Goal: Task Accomplishment & Management: Manage account settings

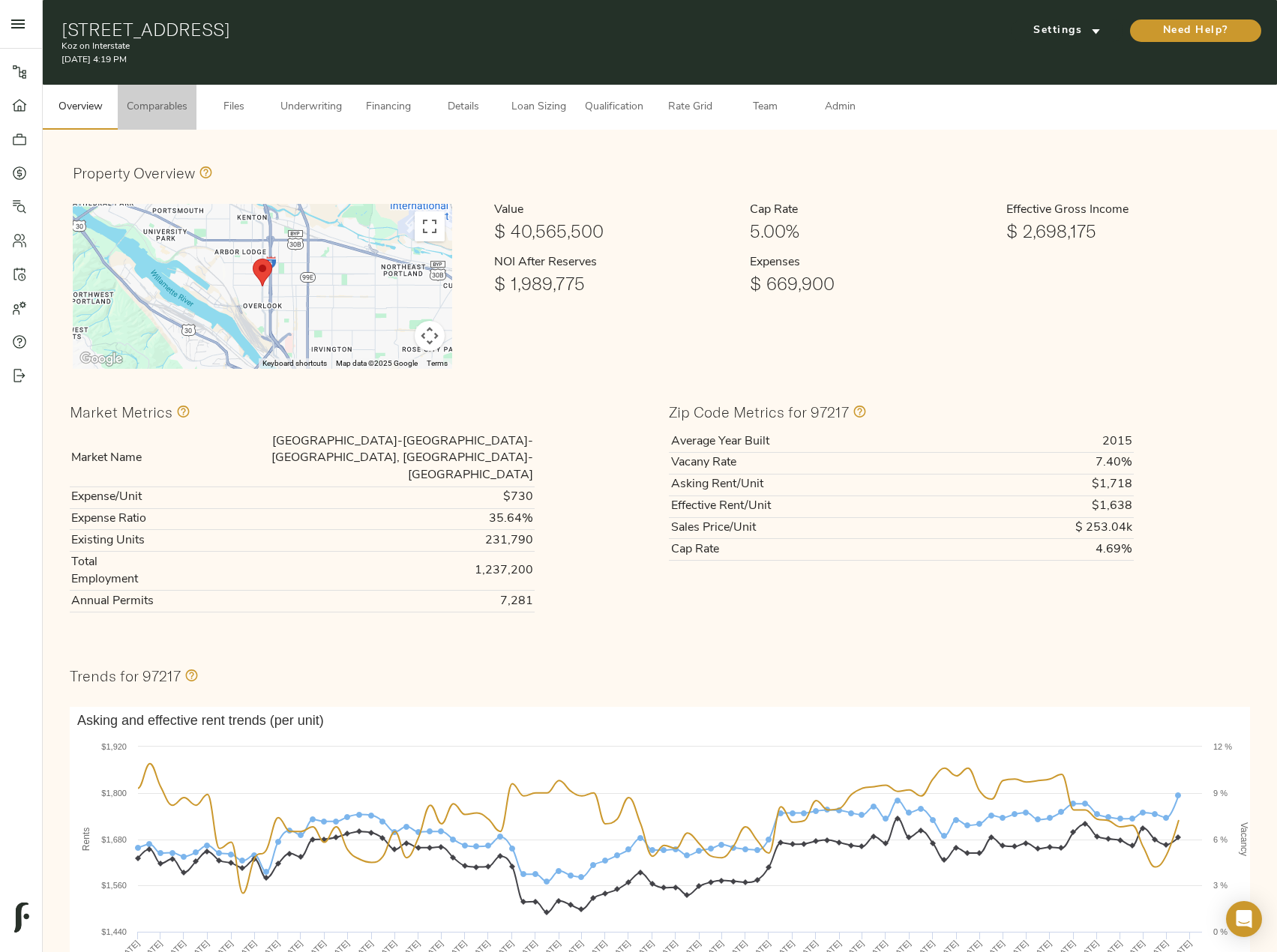
click at [157, 109] on span "Comparables" at bounding box center [157, 107] width 61 height 19
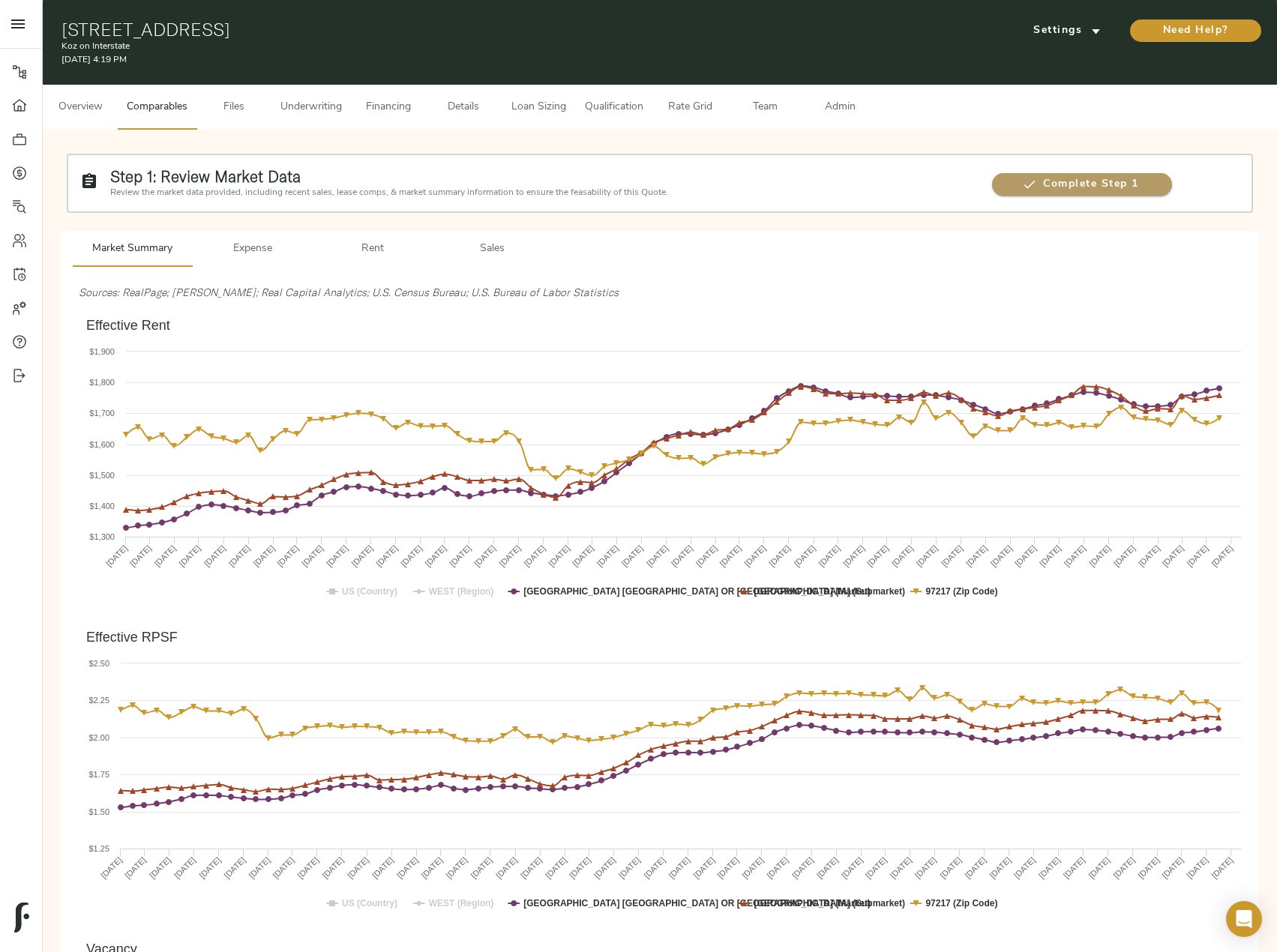
click at [1110, 181] on span "Complete Step 1" at bounding box center [1082, 185] width 180 height 19
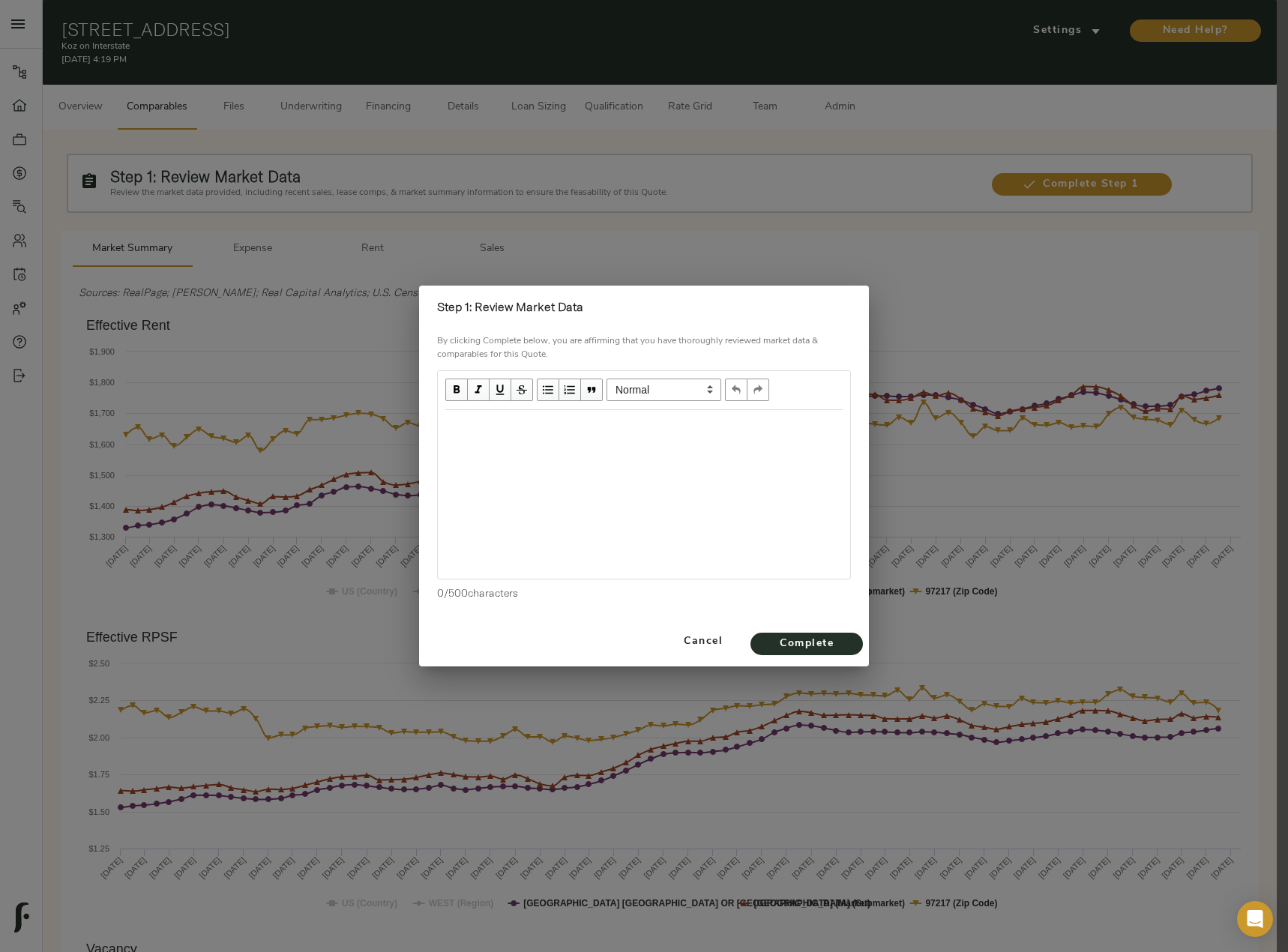
click at [561, 442] on div at bounding box center [644, 426] width 412 height 32
click at [521, 433] on div "Edit text" at bounding box center [644, 426] width 397 height 17
click at [729, 438] on div "Effective Rents increasing starting in Feb 2025" at bounding box center [644, 426] width 411 height 31
click at [716, 431] on div "Effective Rents increasing starting in Feb 2025." at bounding box center [644, 426] width 397 height 17
click at [823, 424] on div "Effective Rents increasing starting in Feb 2025. Submarket Vacancy of" at bounding box center [644, 426] width 397 height 17
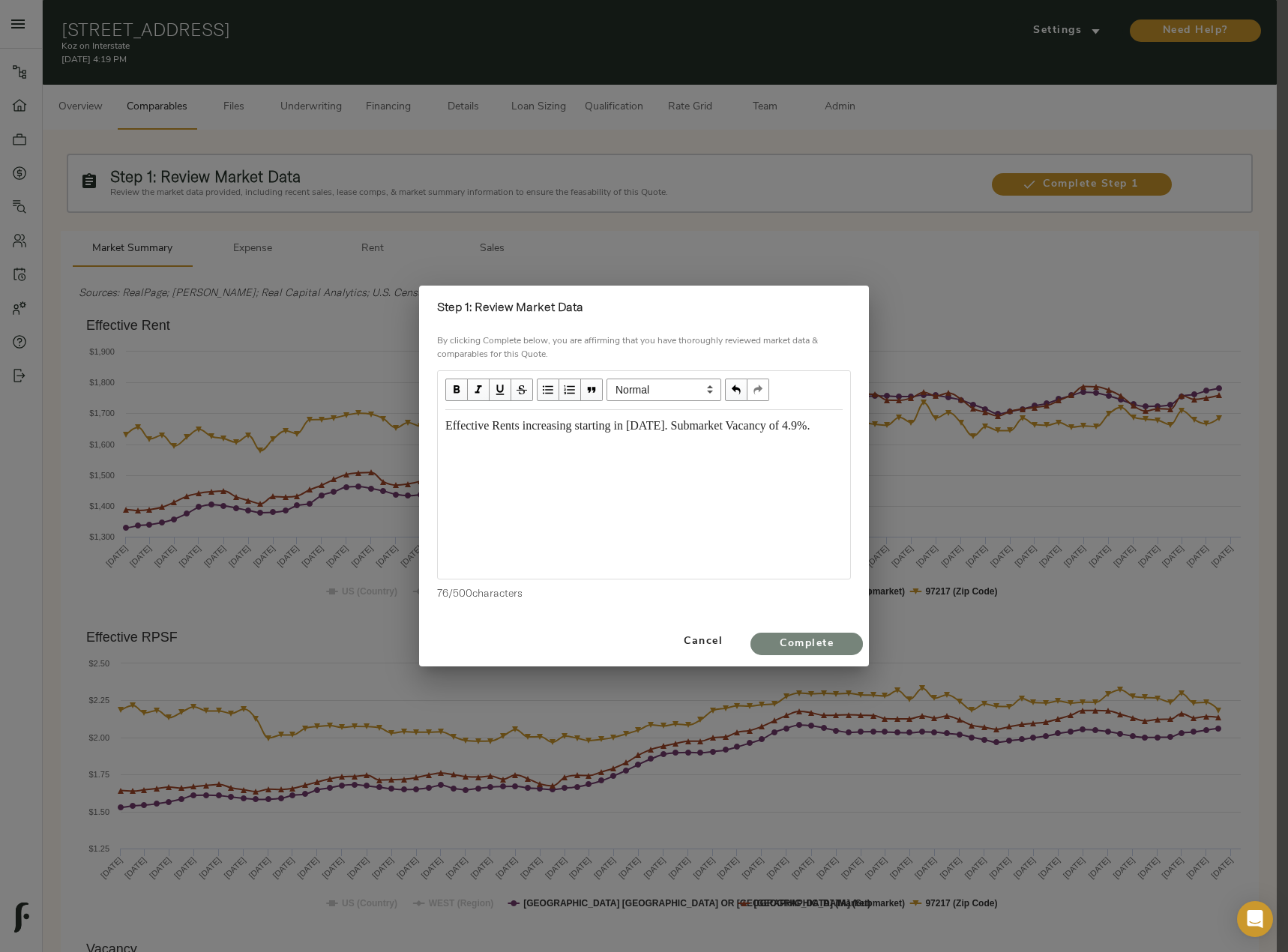
click at [813, 639] on span "Complete" at bounding box center [807, 643] width 83 height 19
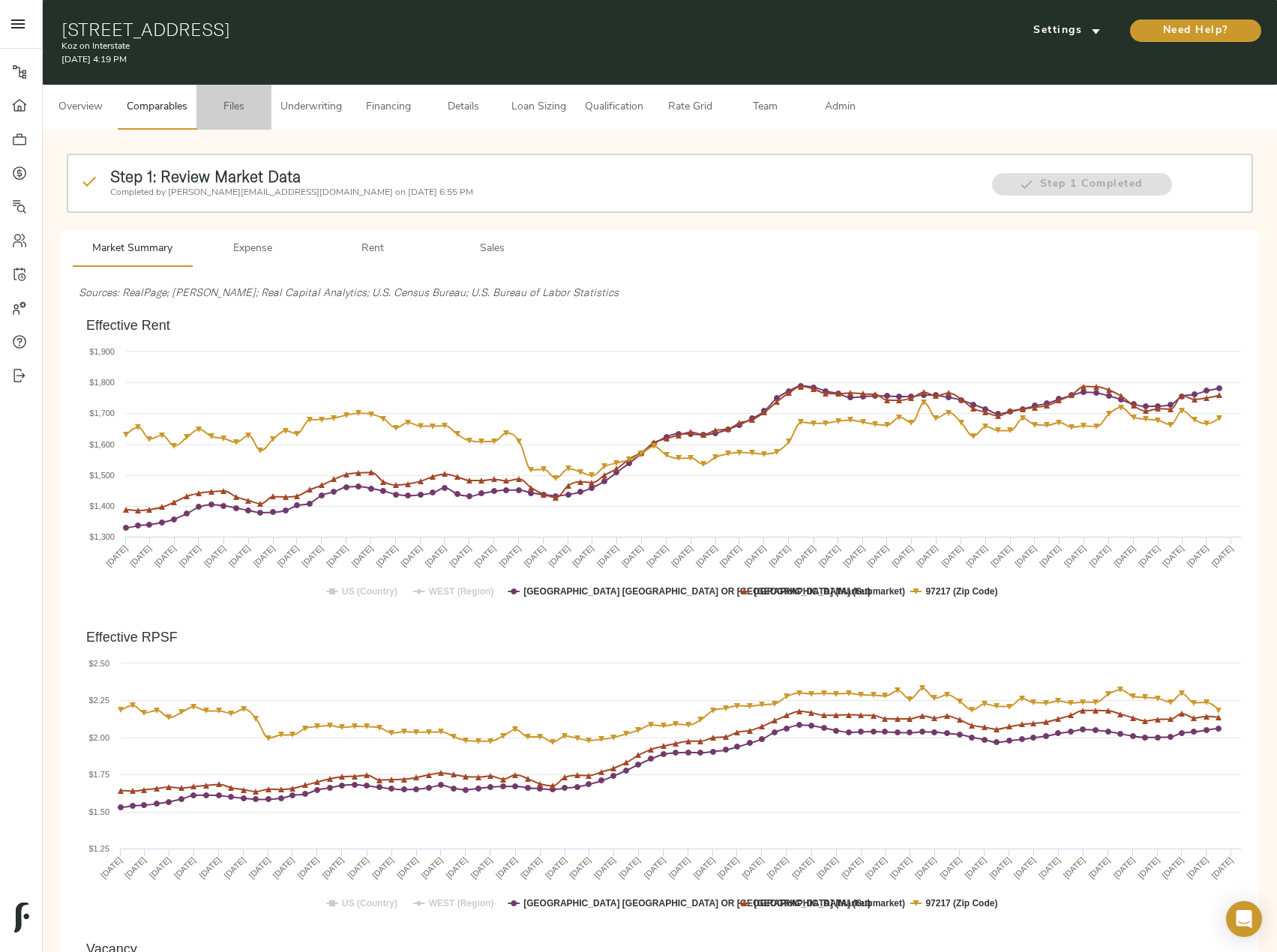
click at [222, 108] on span "Files" at bounding box center [234, 107] width 57 height 19
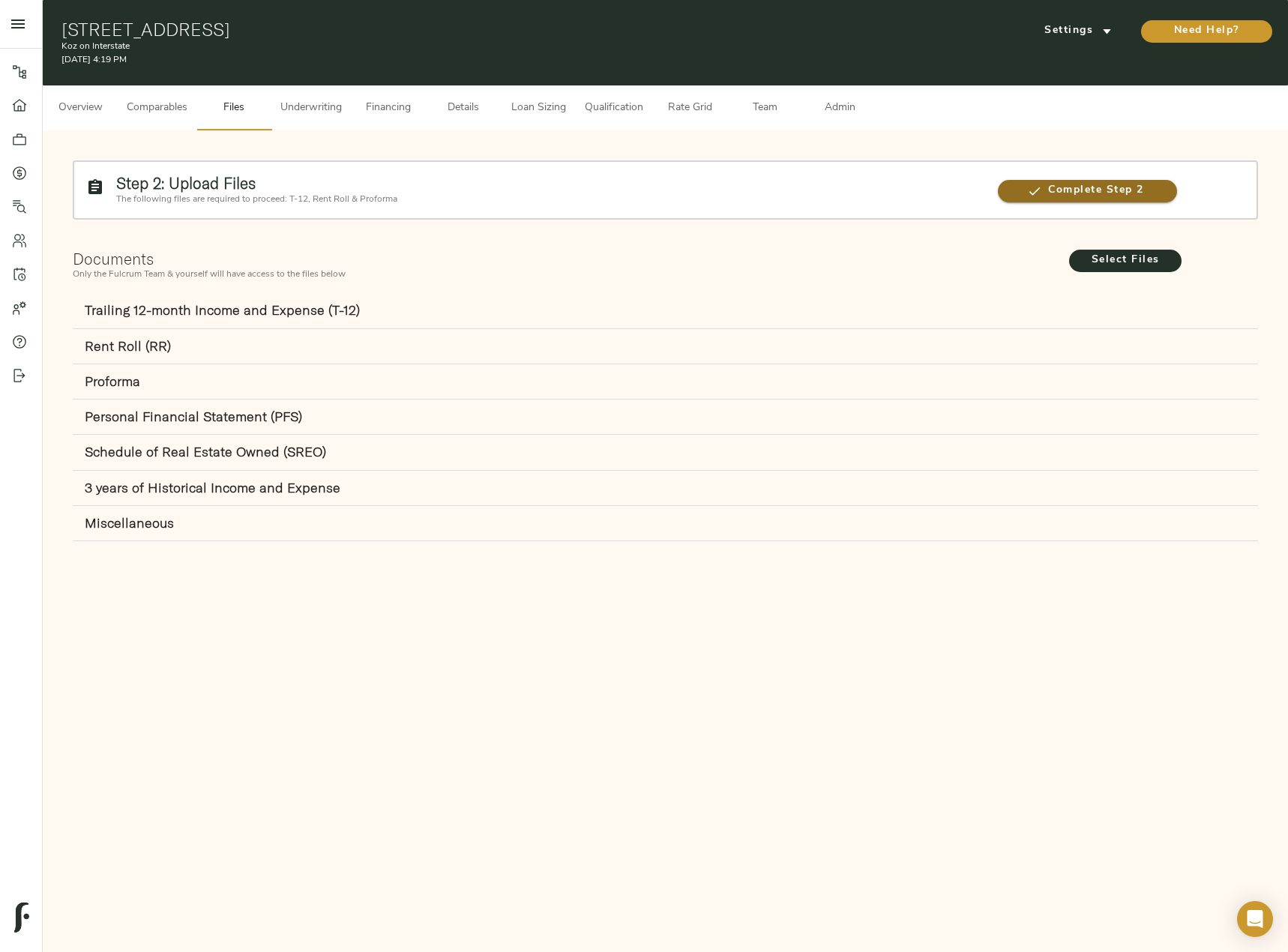
click at [1123, 193] on span "Complete Step 2" at bounding box center [1087, 191] width 179 height 19
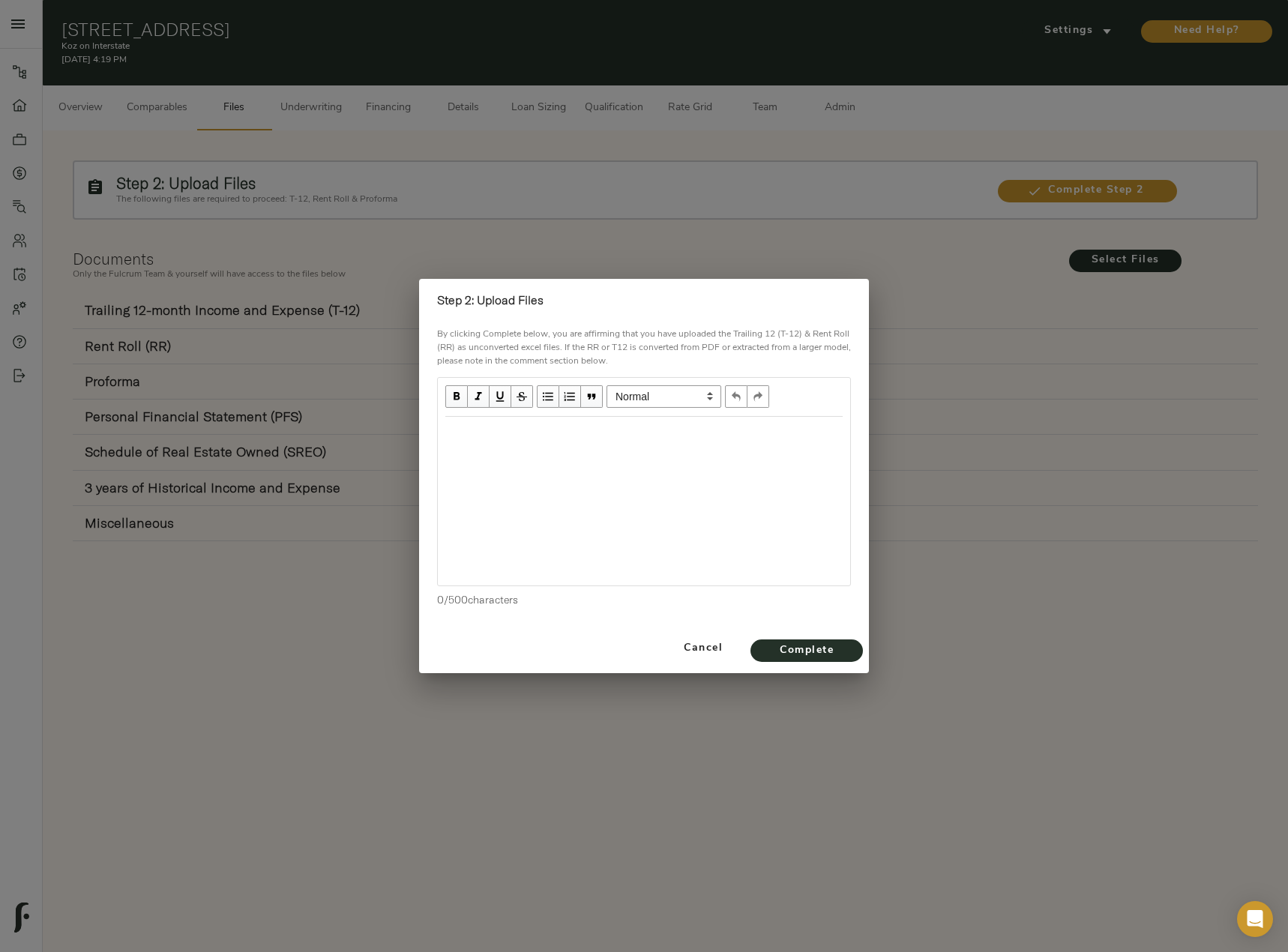
click at [492, 433] on div "Edit text" at bounding box center [644, 432] width 397 height 17
click at [843, 641] on span "Complete" at bounding box center [807, 650] width 83 height 19
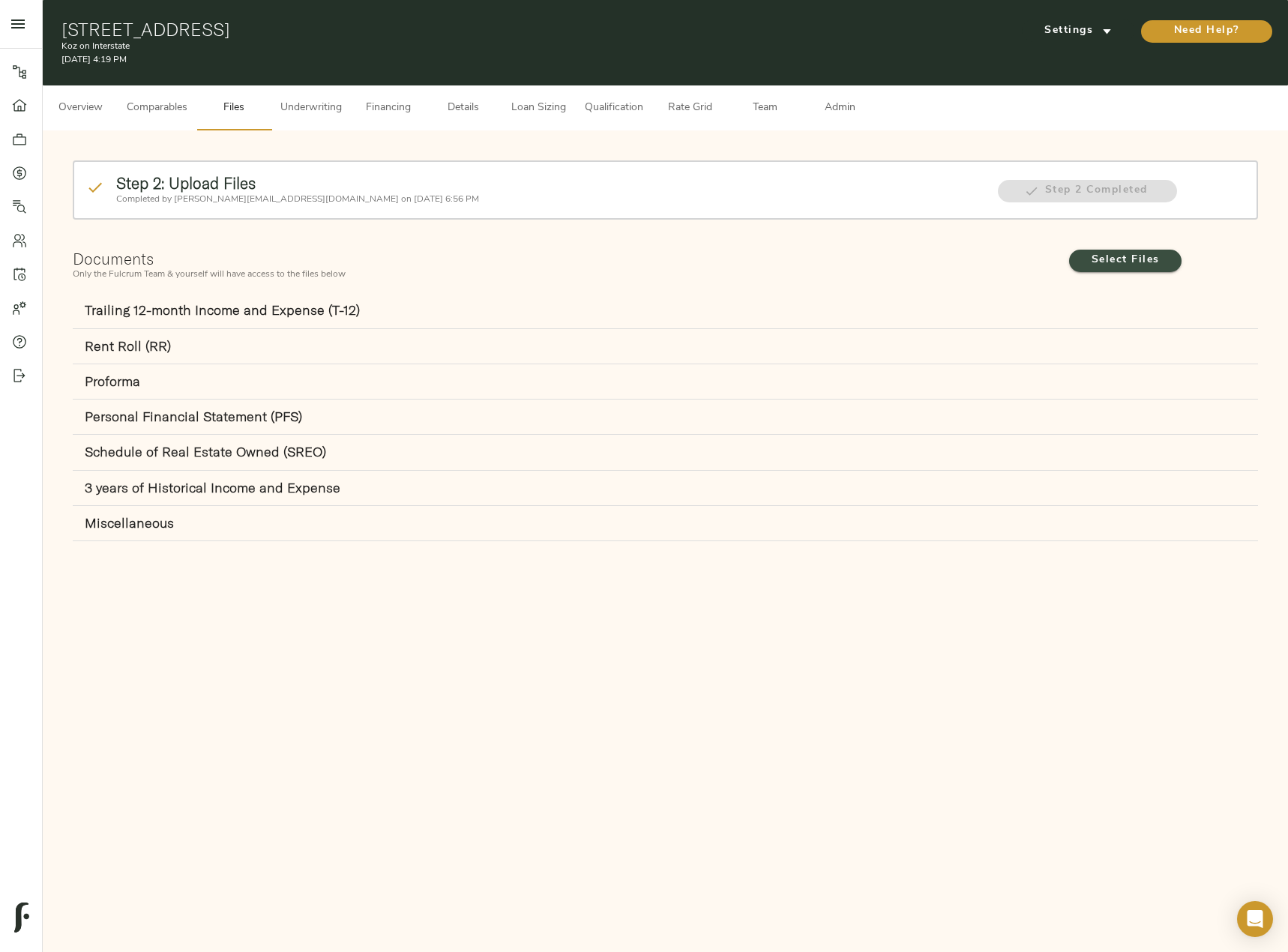
click at [1122, 264] on span "Select Files" at bounding box center [1125, 260] width 83 height 19
click at [0, 0] on input "Select Files" at bounding box center [0, 0] width 0 height 0
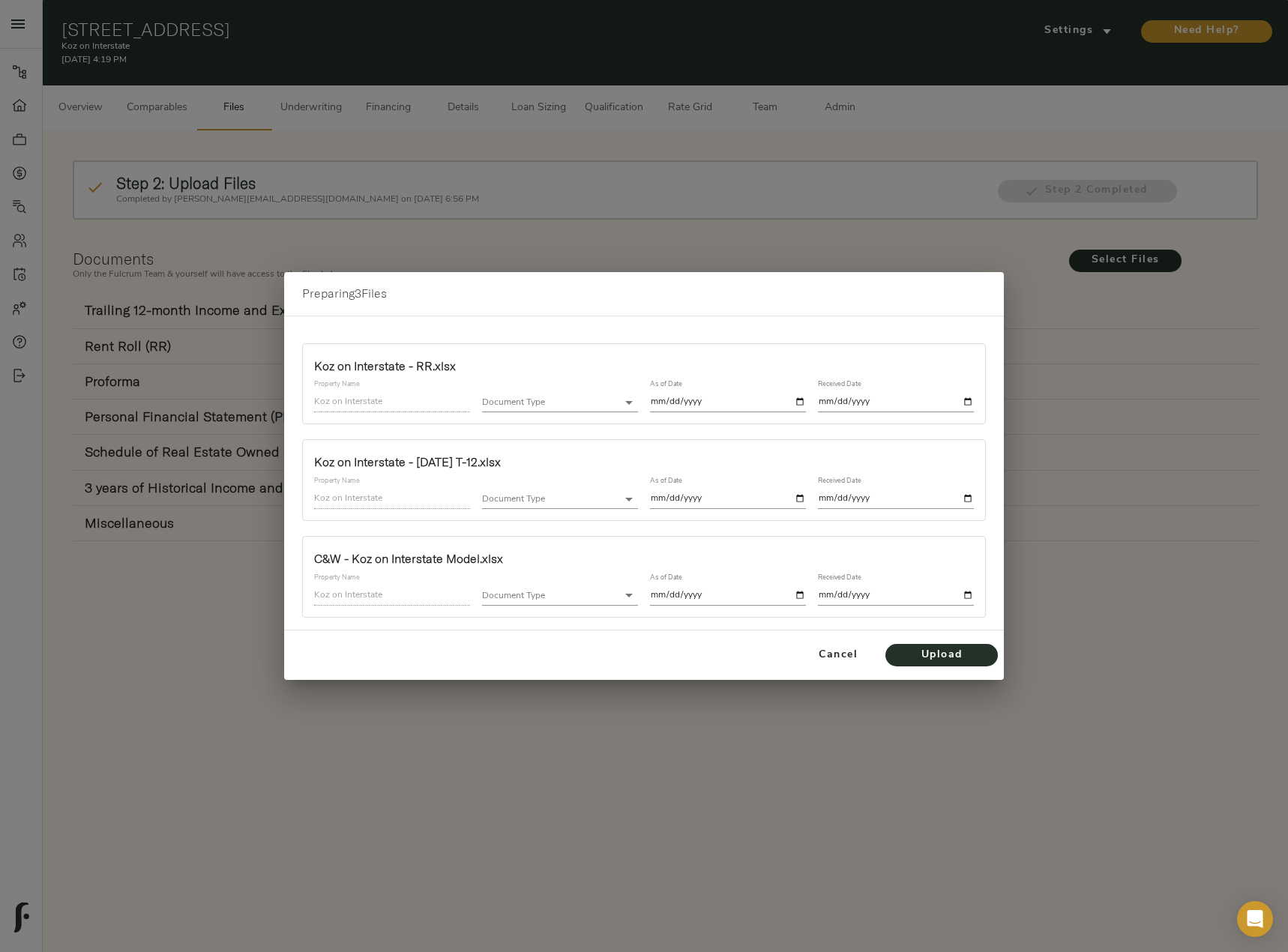
click at [549, 400] on body "Koz on Interstate - 5460 N Interstate Ave, Portland, OR 97217 Pipeline Dashboar…" at bounding box center [644, 552] width 1288 height 1104
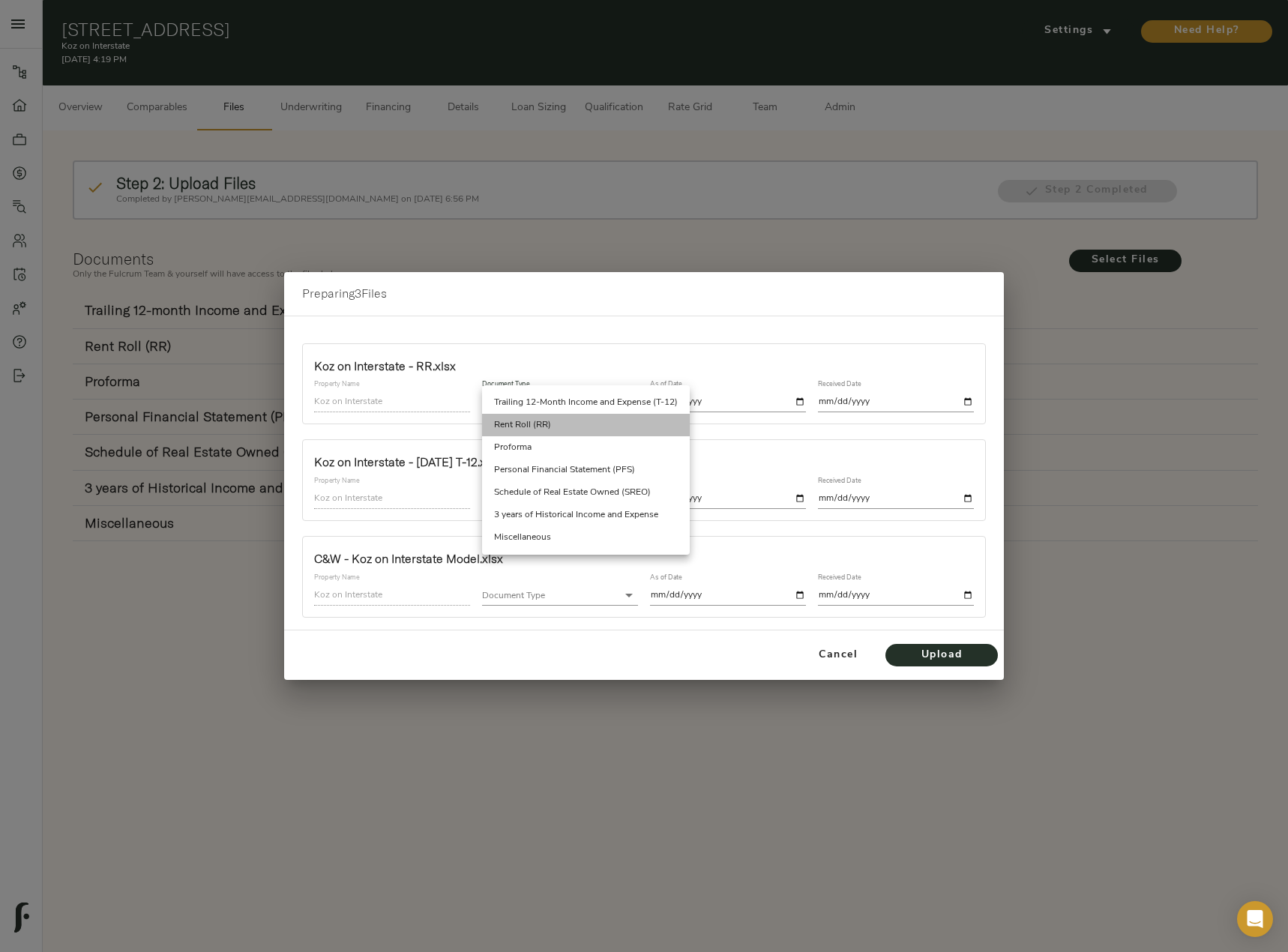
drag, startPoint x: 554, startPoint y: 423, endPoint x: 744, endPoint y: 397, distance: 191.8
click at [555, 423] on li "Rent Roll (RR)" at bounding box center [586, 425] width 207 height 23
type input "rent_roll"
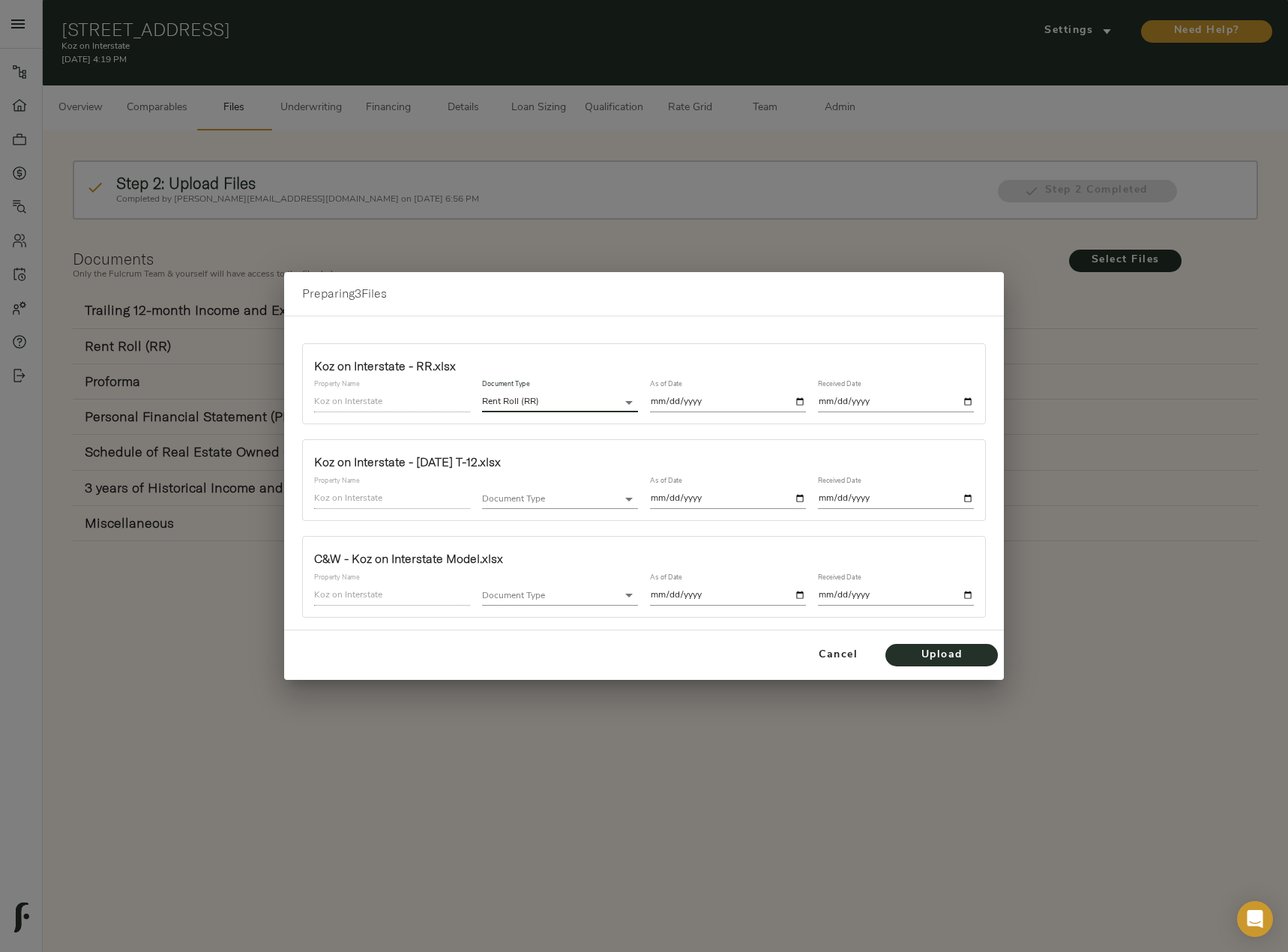
click at [800, 399] on input "date" at bounding box center [728, 402] width 156 height 20
click at [806, 401] on div "As of Date" at bounding box center [728, 396] width 168 height 44
click at [801, 401] on input "date" at bounding box center [728, 402] width 156 height 20
type input "2025-08-04"
click at [970, 402] on input "date" at bounding box center [896, 402] width 156 height 20
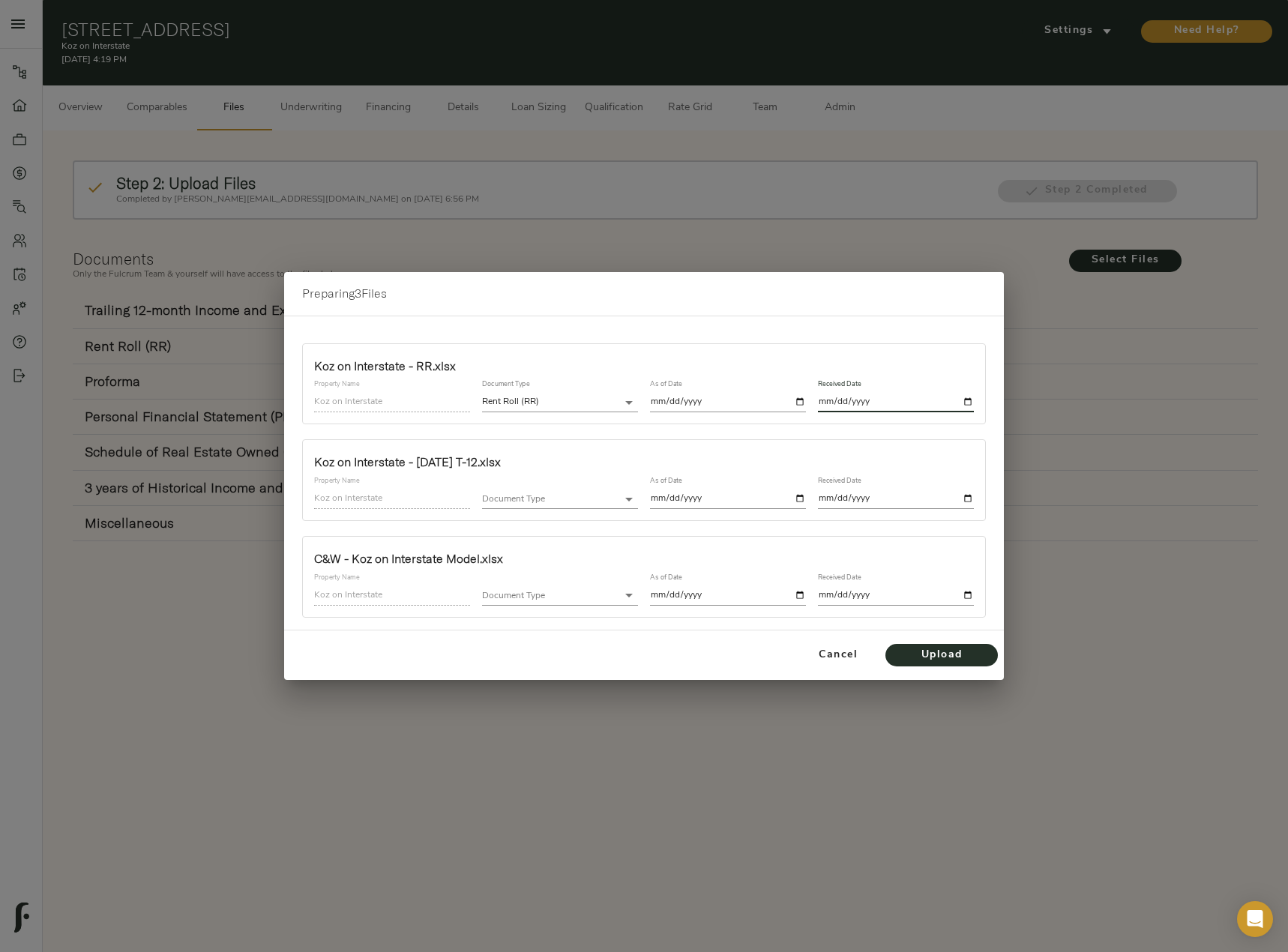
type input "2025-08-18"
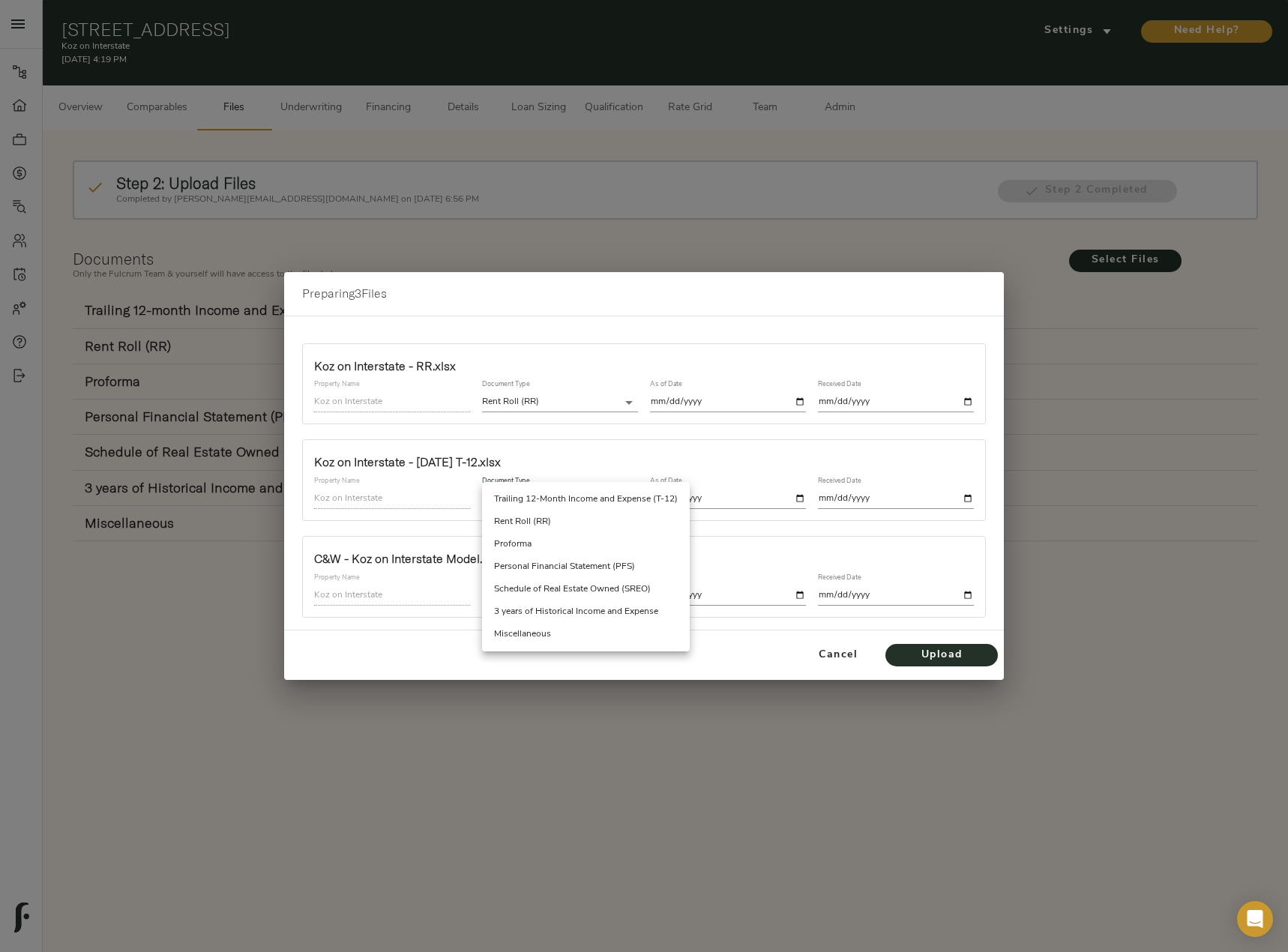
click at [579, 493] on body "Koz on Interstate - 5460 N Interstate Ave, Portland, OR 97217 Pipeline Dashboar…" at bounding box center [644, 552] width 1288 height 1104
click at [581, 496] on li "Trailing 12-Month Income and Expense (T-12)" at bounding box center [586, 499] width 207 height 23
type input "trailing_twelve"
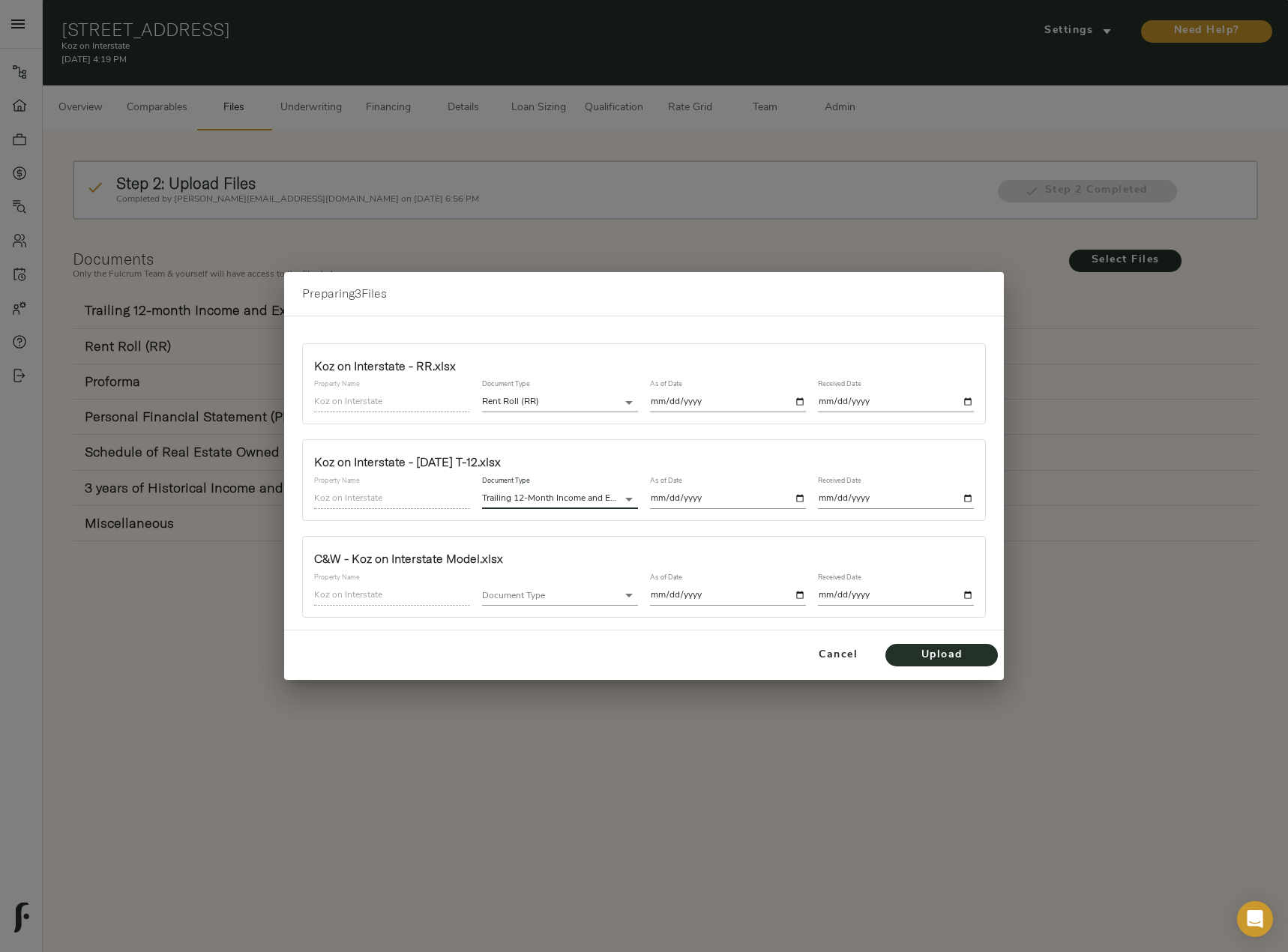
click at [802, 496] on input "date" at bounding box center [728, 499] width 156 height 20
click at [798, 498] on input "2025-08-18" at bounding box center [728, 499] width 156 height 20
type input "2025-06-30"
click at [971, 493] on input "date" at bounding box center [896, 499] width 156 height 20
type input "2025-08-18"
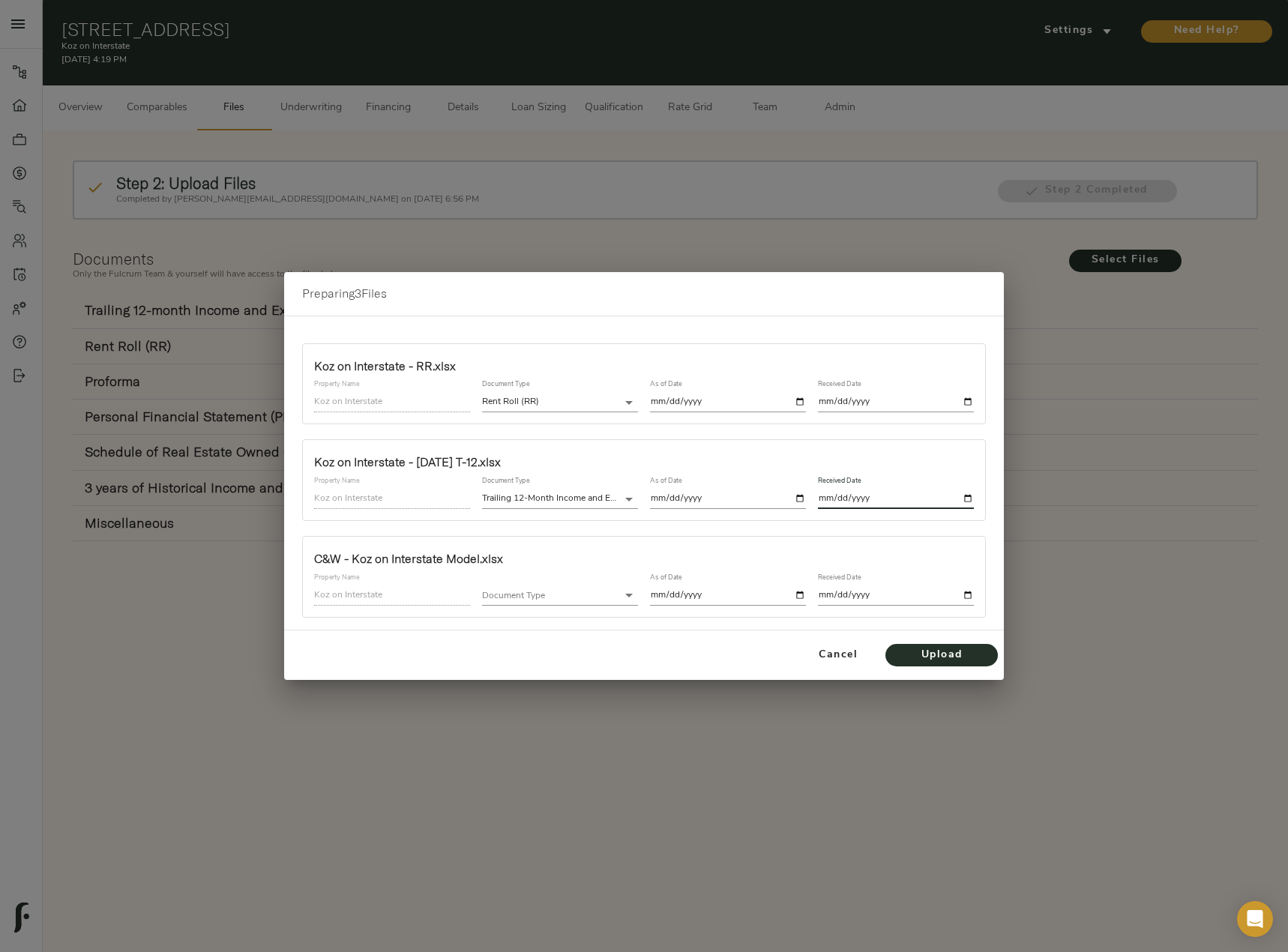
click at [600, 595] on body "Koz on Interstate - 5460 N Interstate Ave, Portland, OR 97217 Pipeline Dashboar…" at bounding box center [644, 552] width 1288 height 1104
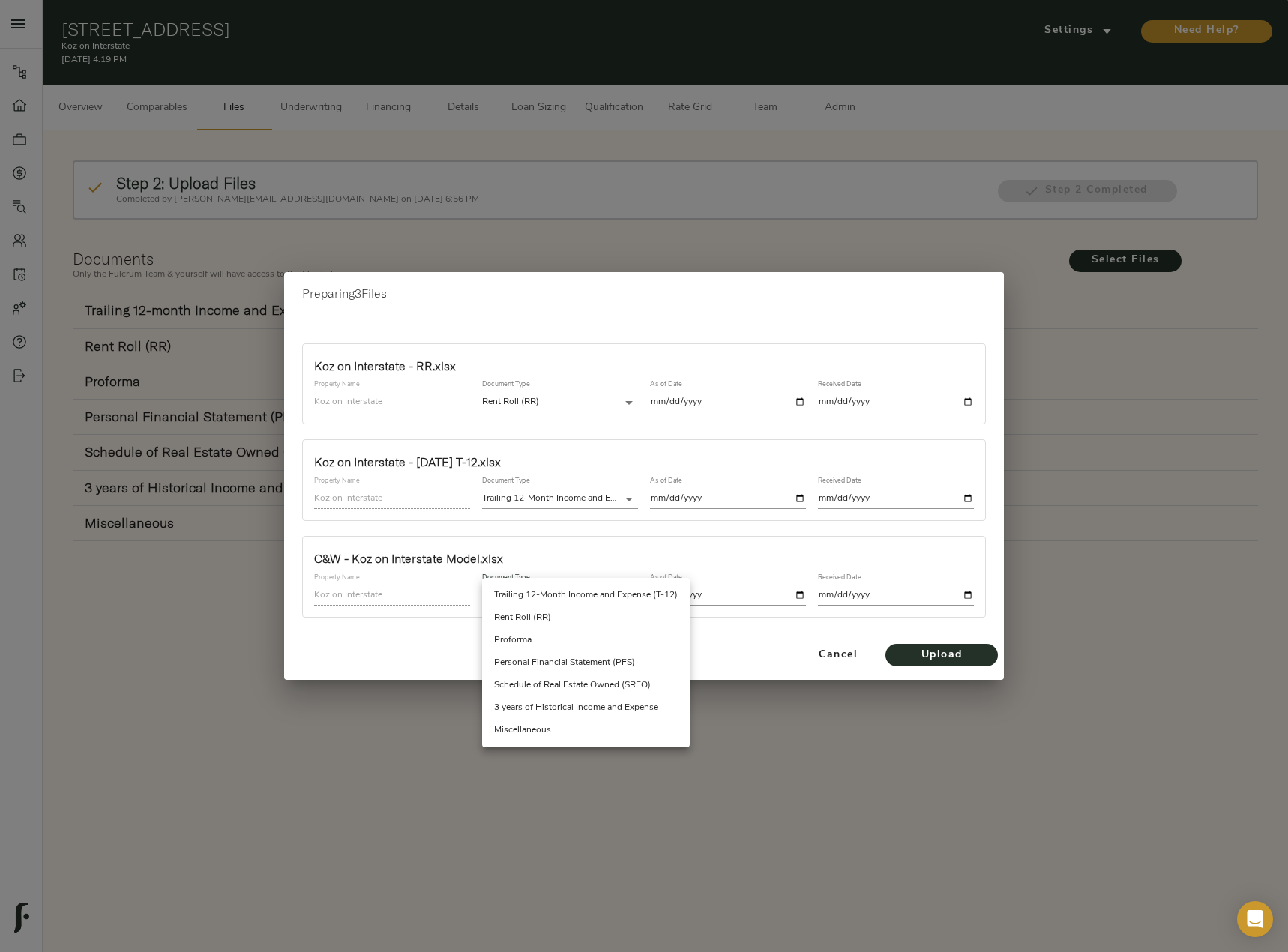
click at [571, 726] on li "Miscellaneous" at bounding box center [586, 730] width 207 height 23
type input "miscellaneous"
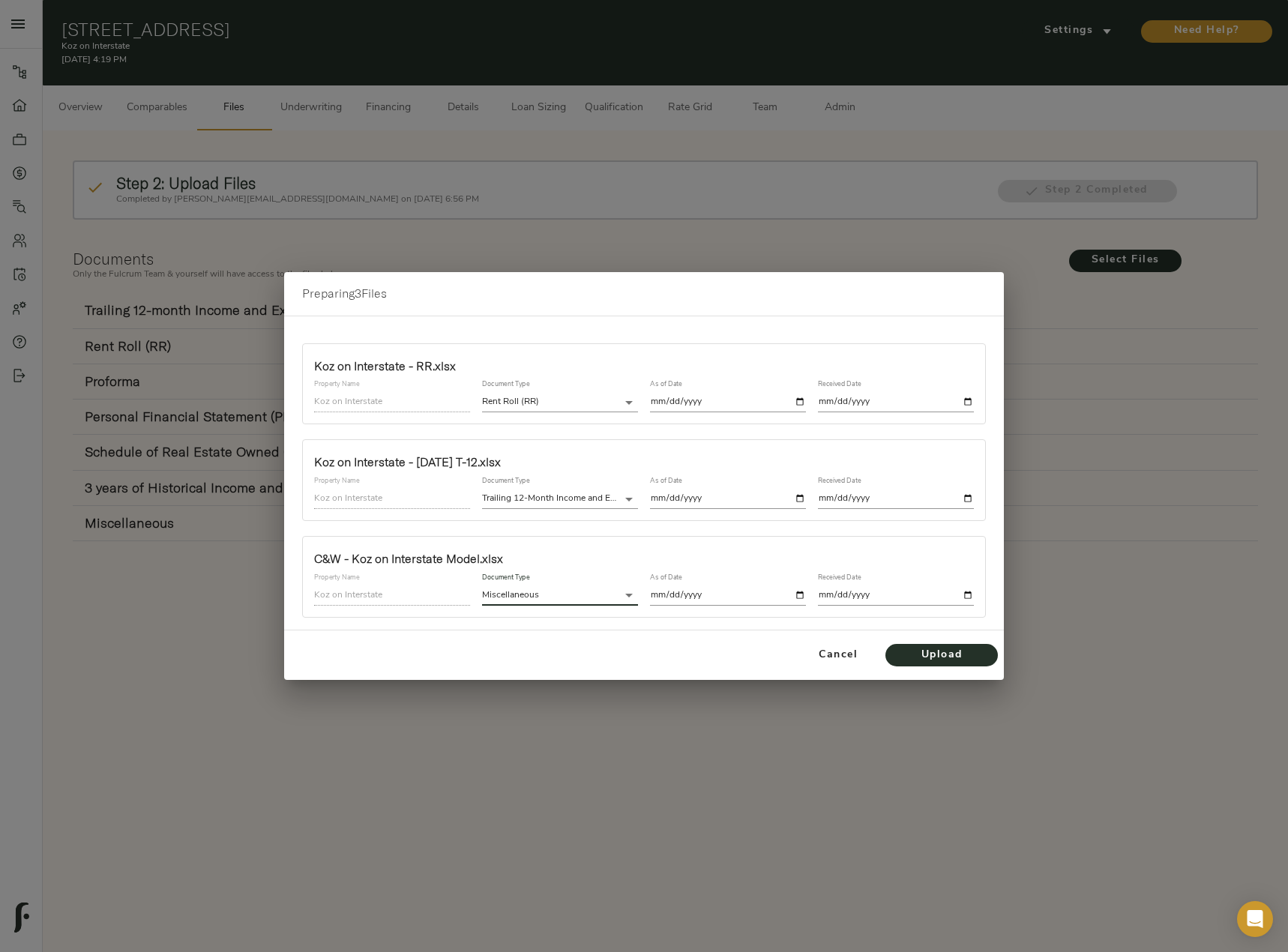
click at [801, 598] on input "date" at bounding box center [728, 595] width 156 height 20
type input "2025-08-18"
click at [972, 595] on input "date" at bounding box center [896, 595] width 156 height 20
type input "2025-08-18"
click at [955, 649] on span "Upload" at bounding box center [942, 655] width 83 height 19
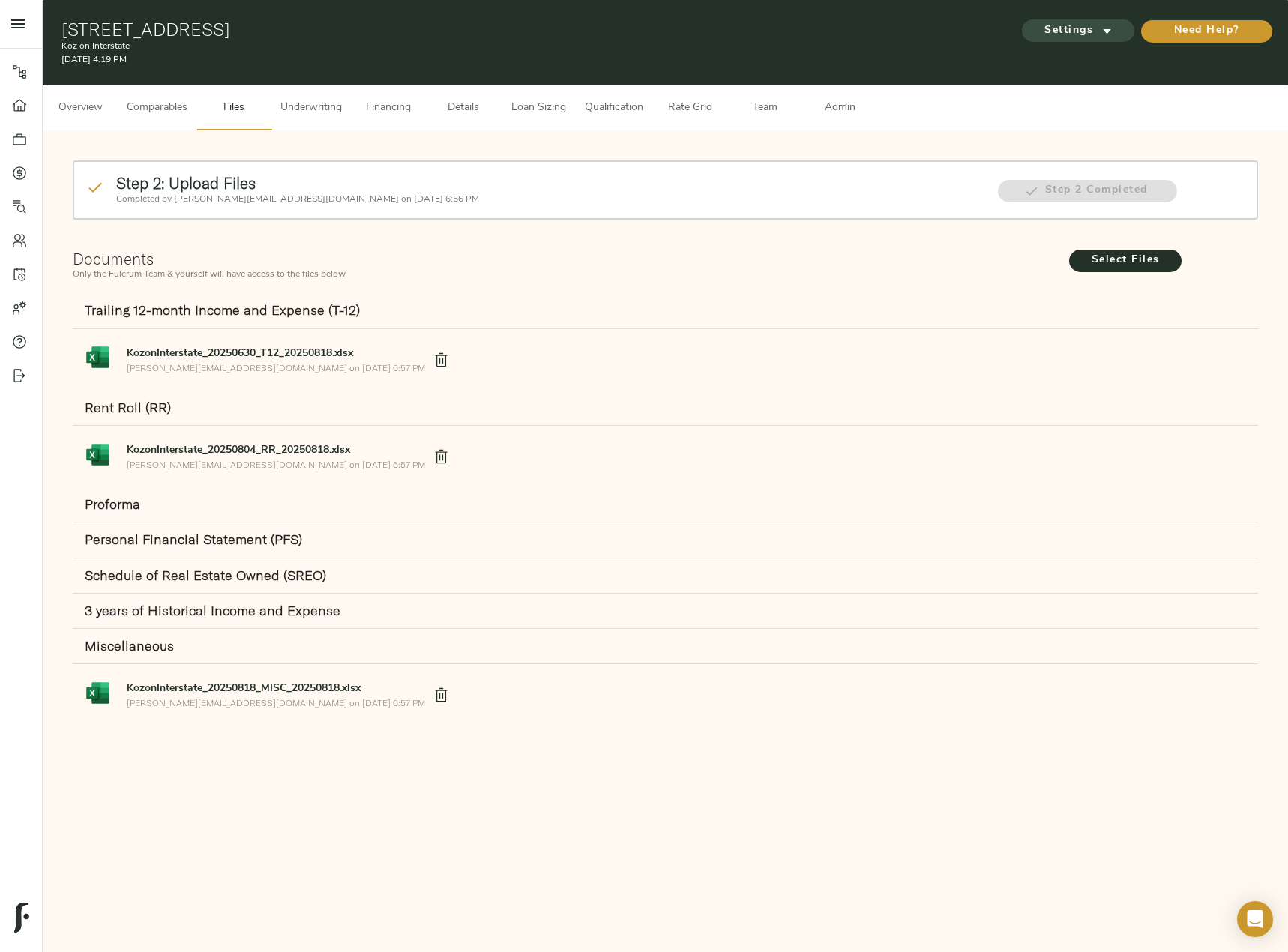
click at [1097, 38] on span "Settings" at bounding box center [1078, 31] width 83 height 19
click at [1098, 65] on span "Underwriting Template" at bounding box center [1092, 63] width 92 height 14
click at [327, 105] on div at bounding box center [644, 476] width 1288 height 952
click at [303, 105] on span "Underwriting" at bounding box center [311, 108] width 62 height 19
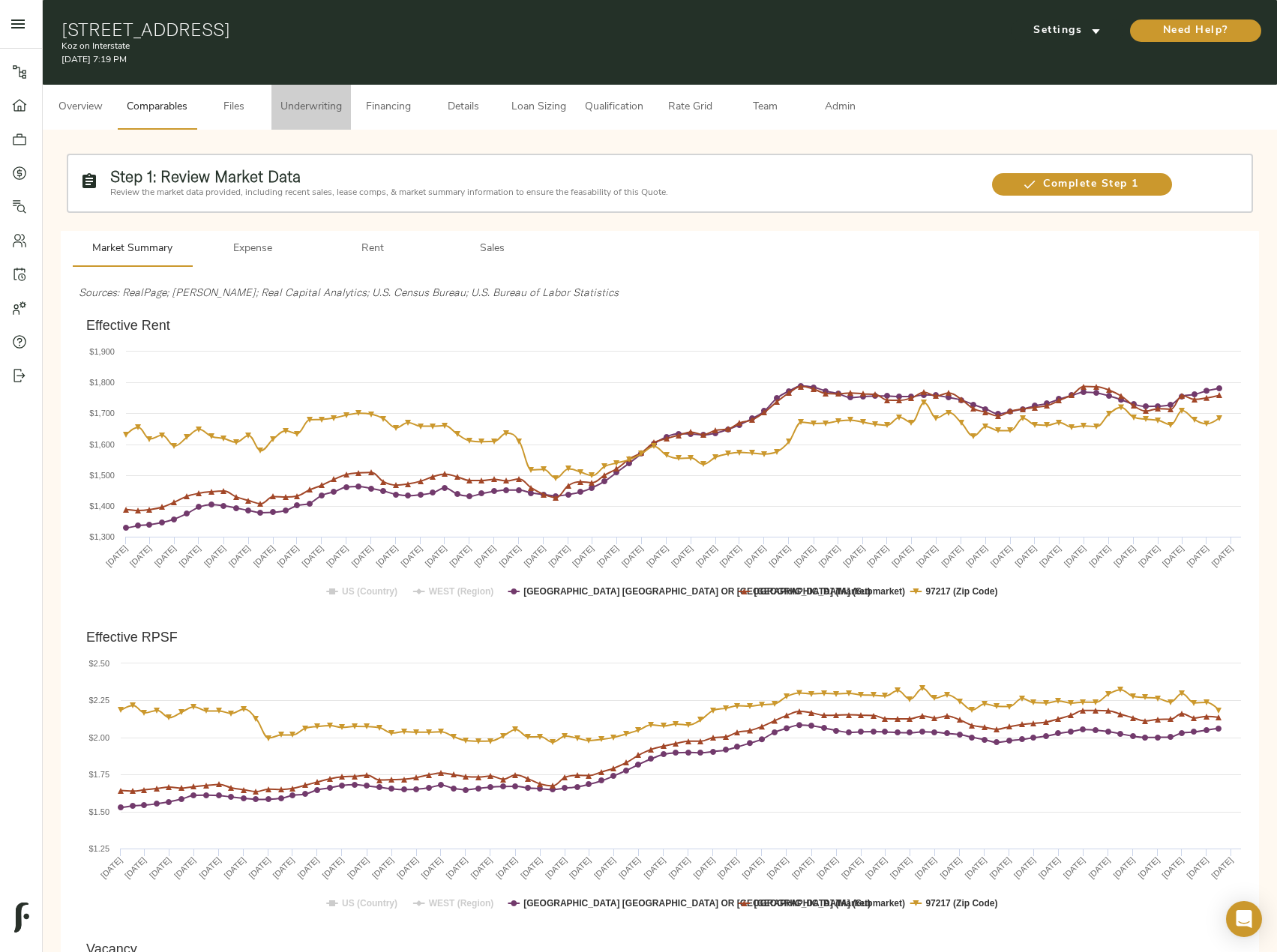
click at [325, 115] on span "Underwriting" at bounding box center [311, 107] width 62 height 19
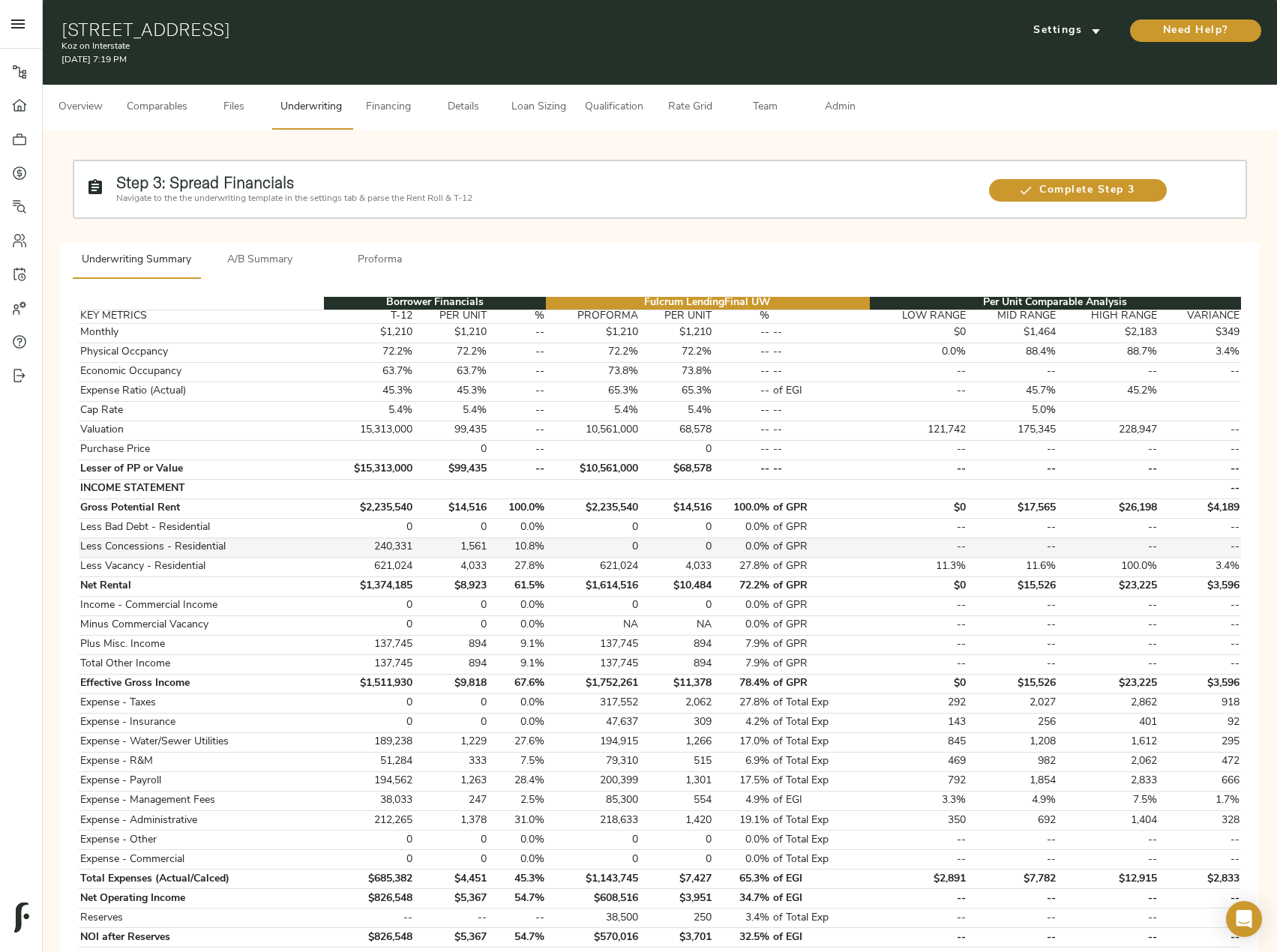
scroll to position [447, 0]
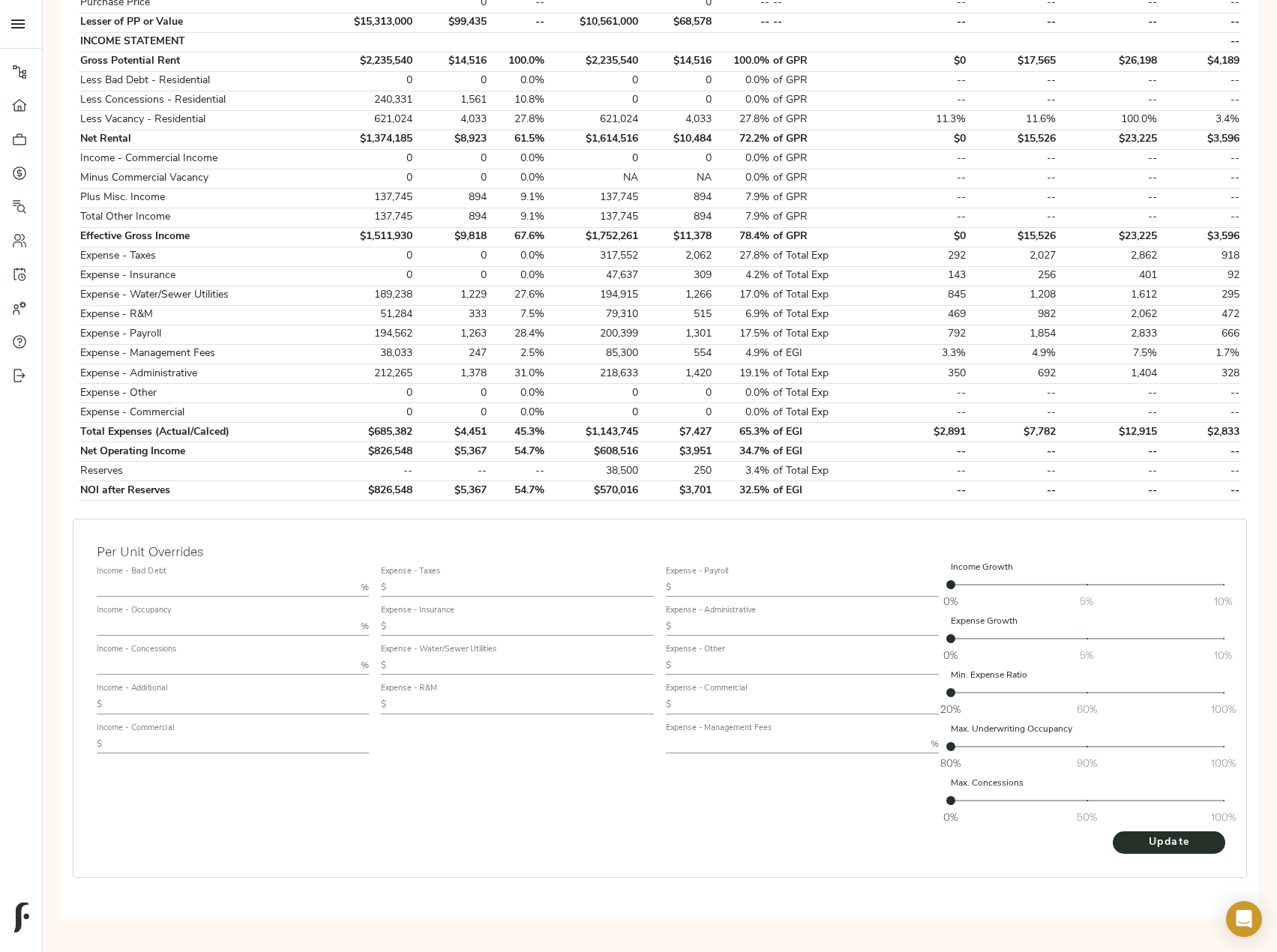
click at [152, 659] on input "text" at bounding box center [226, 665] width 258 height 18
type input "10"
click at [430, 585] on input "text" at bounding box center [523, 588] width 261 height 18
type input "136"
click at [438, 627] on input "text" at bounding box center [523, 626] width 261 height 18
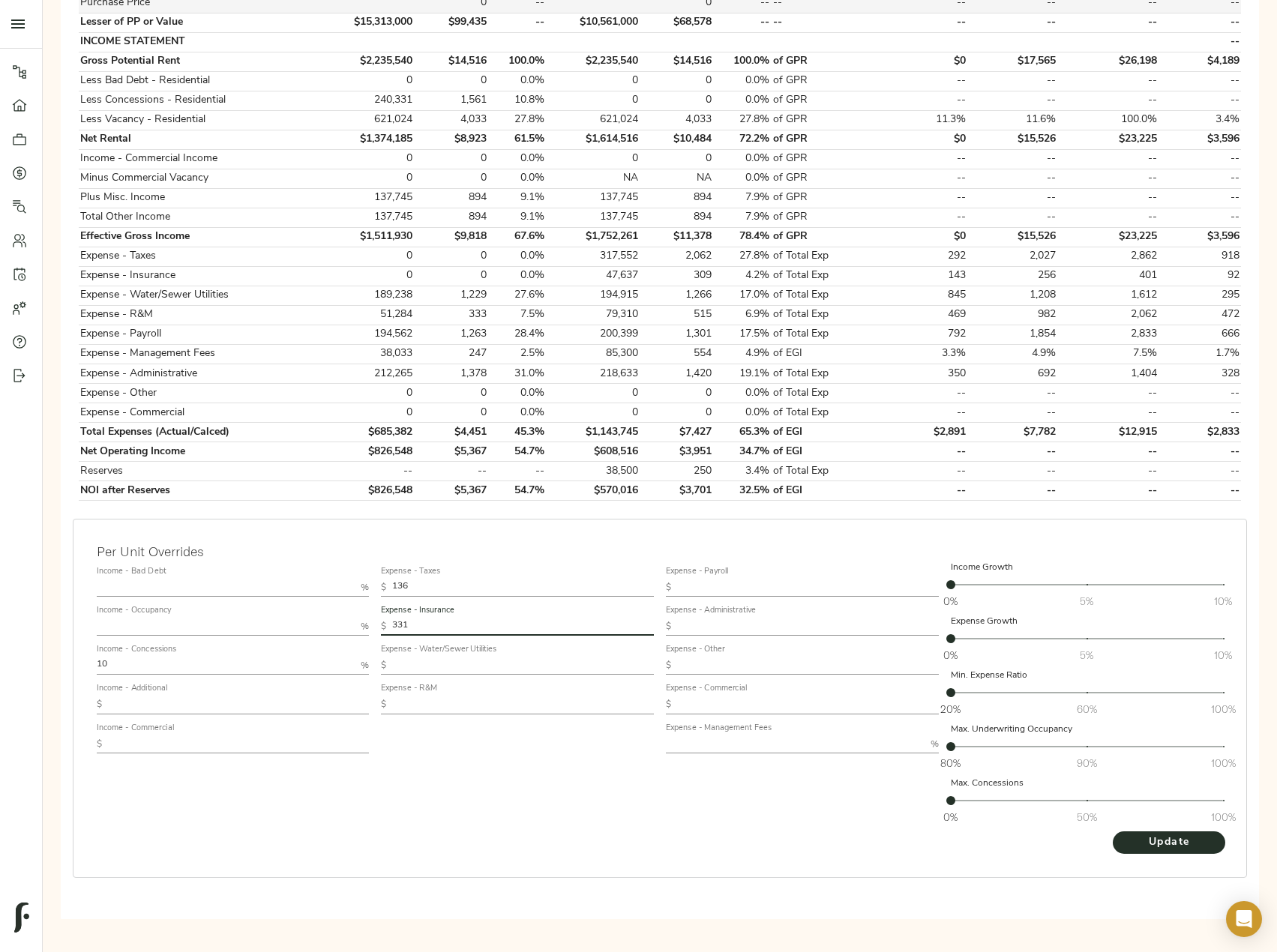
type input "331"
click at [471, 664] on input "text" at bounding box center [523, 665] width 261 height 18
paste input "1,266"
type input "1,266"
click at [438, 698] on input "text" at bounding box center [523, 704] width 261 height 18
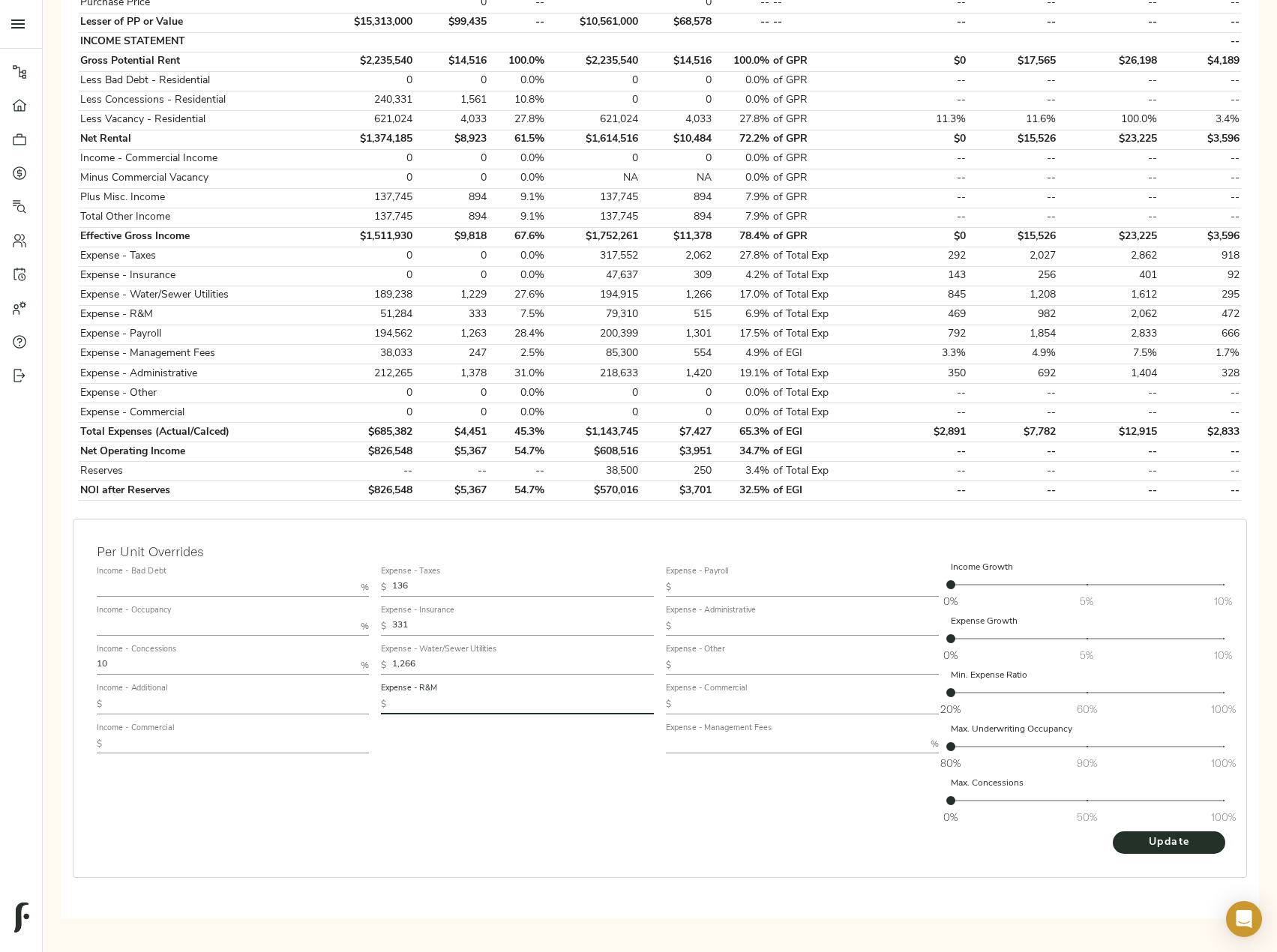
paste input "343"
type input "343"
click at [750, 586] on input "text" at bounding box center [808, 588] width 261 height 18
paste input "1,301"
type input "1,301"
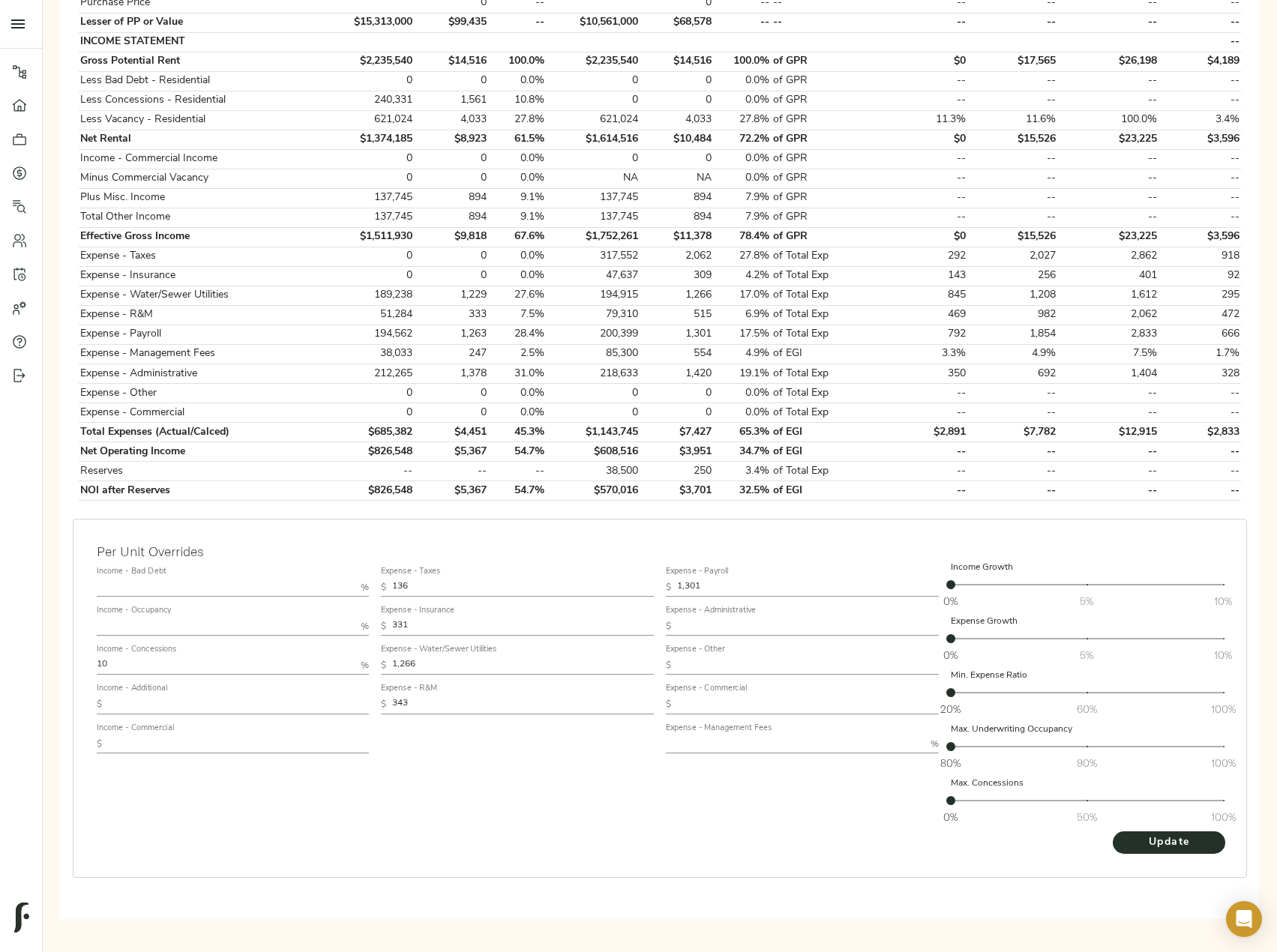
click at [716, 630] on input "text" at bounding box center [808, 626] width 261 height 18
paste input "1,420"
type input "1,420"
click at [732, 745] on input "text" at bounding box center [795, 744] width 258 height 18
type input "3"
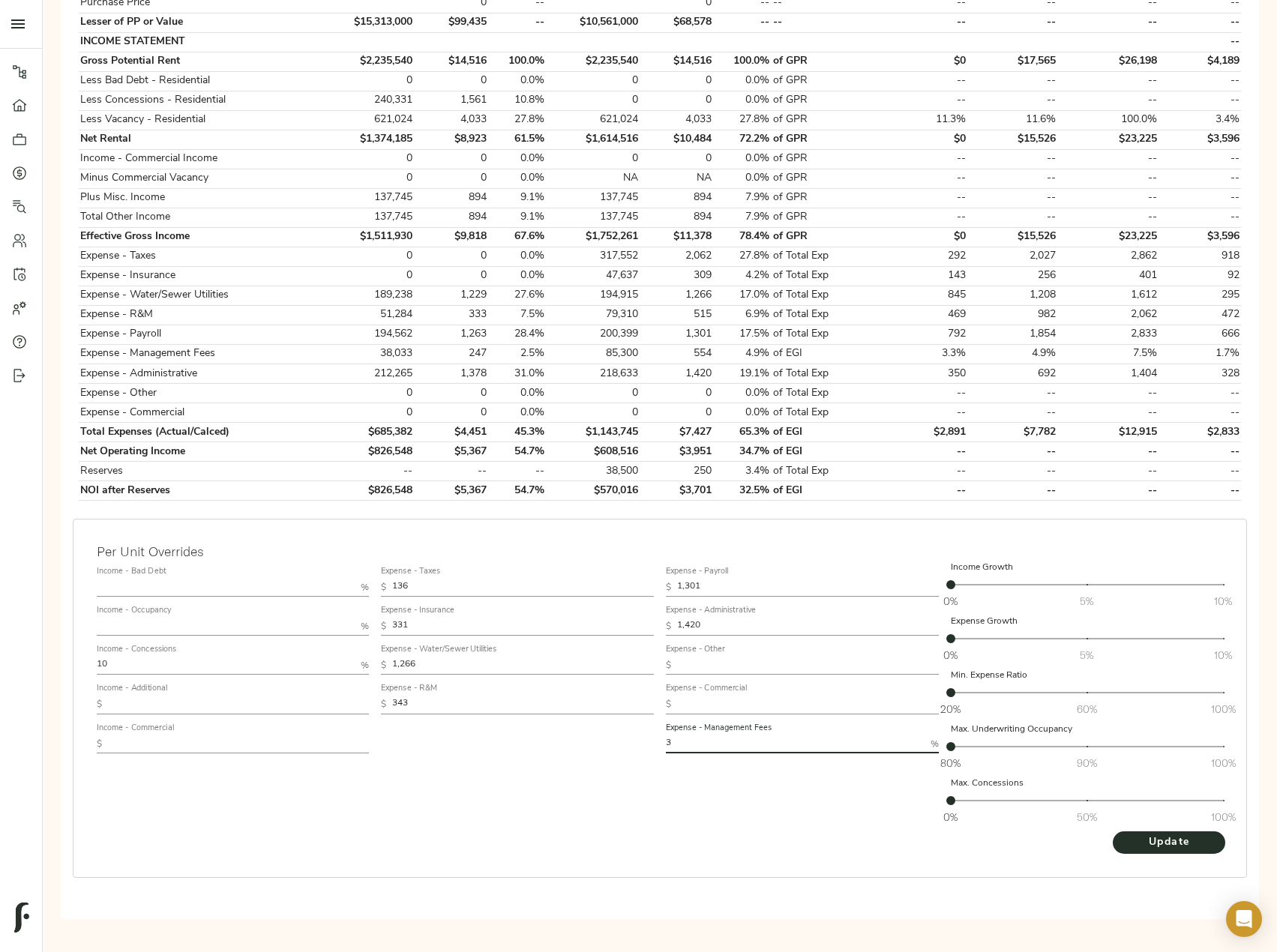
click at [758, 797] on div "Expense - Payroll $ 1,301 Expense - Administrative $ 1,420 Expense - Other $ Ex…" at bounding box center [802, 695] width 285 height 282
click at [1146, 830] on div "Update" at bounding box center [1167, 842] width 113 height 24
click at [1146, 839] on span "Update" at bounding box center [1169, 842] width 83 height 19
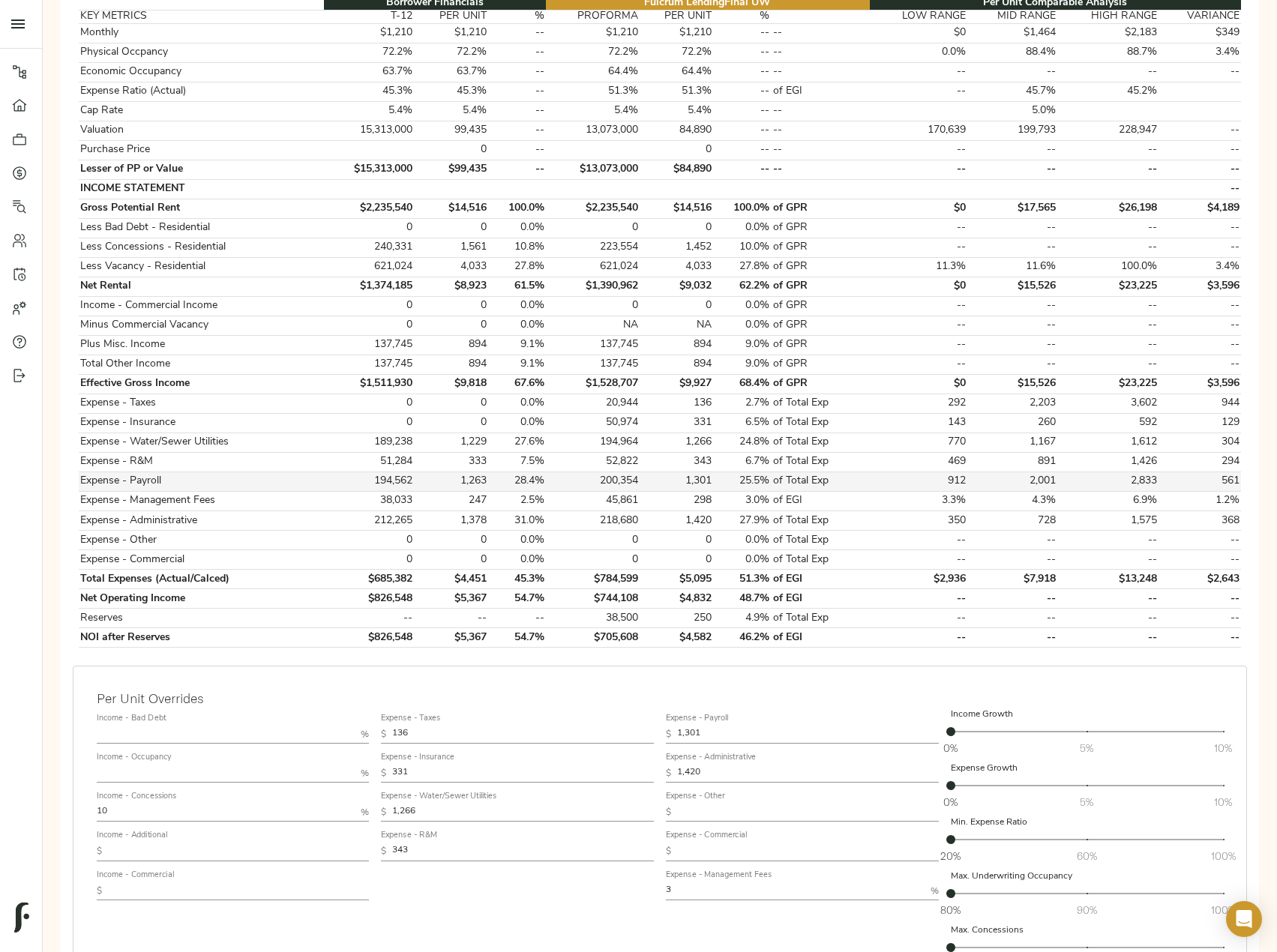
scroll to position [0, 0]
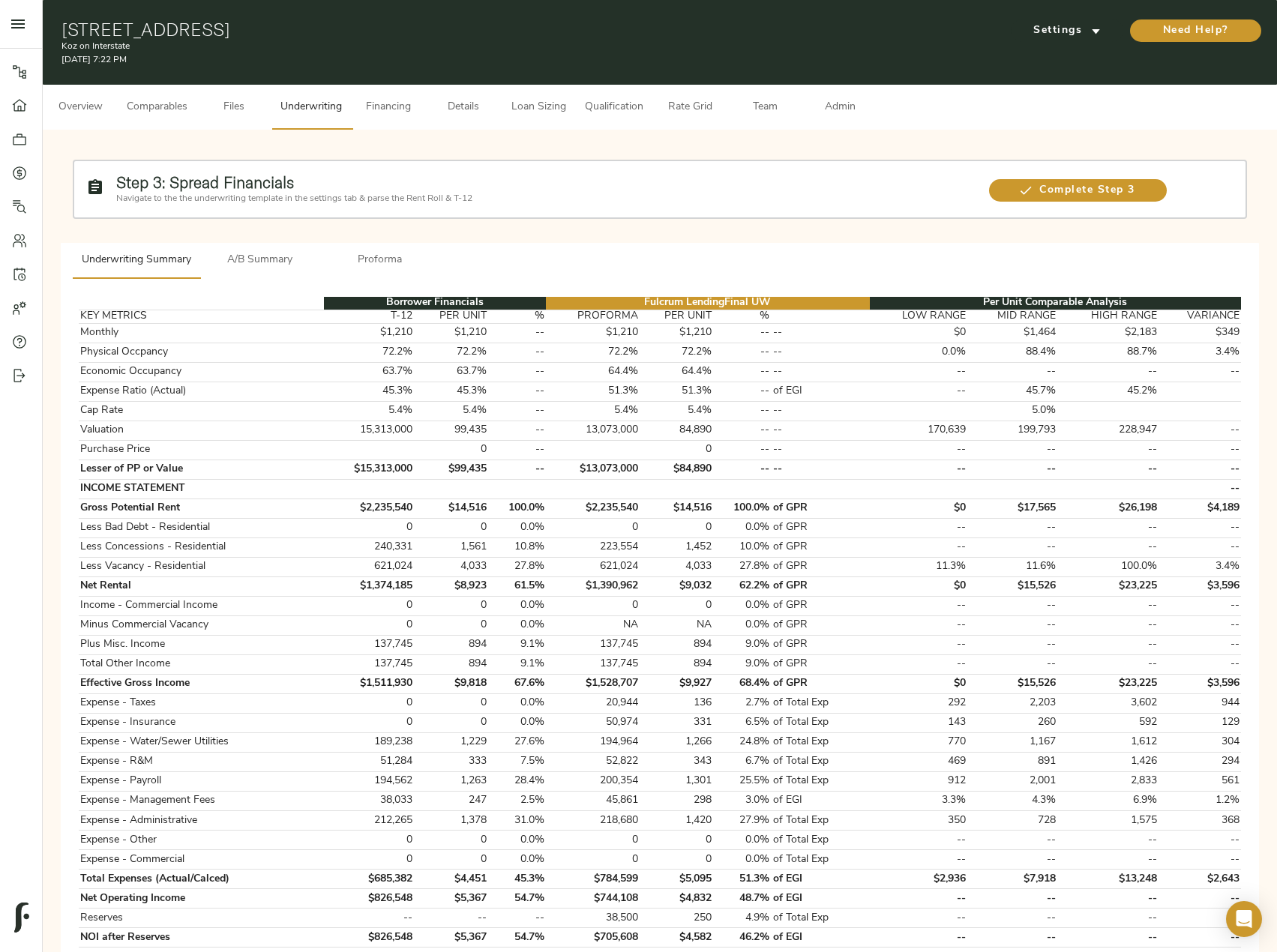
click at [264, 268] on span "A/B Summary" at bounding box center [260, 260] width 102 height 19
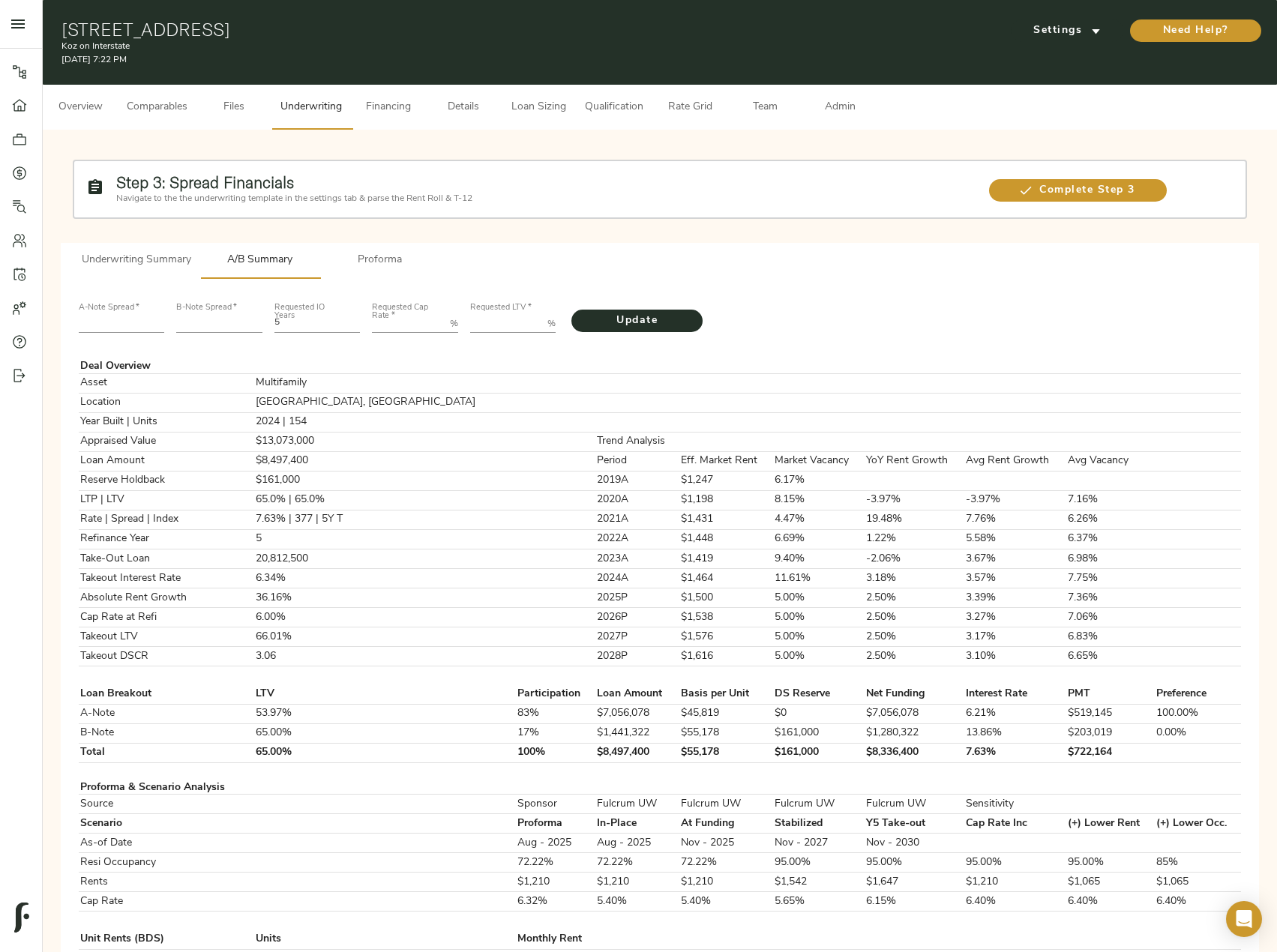
click at [140, 264] on span "Underwriting Summary" at bounding box center [137, 260] width 110 height 19
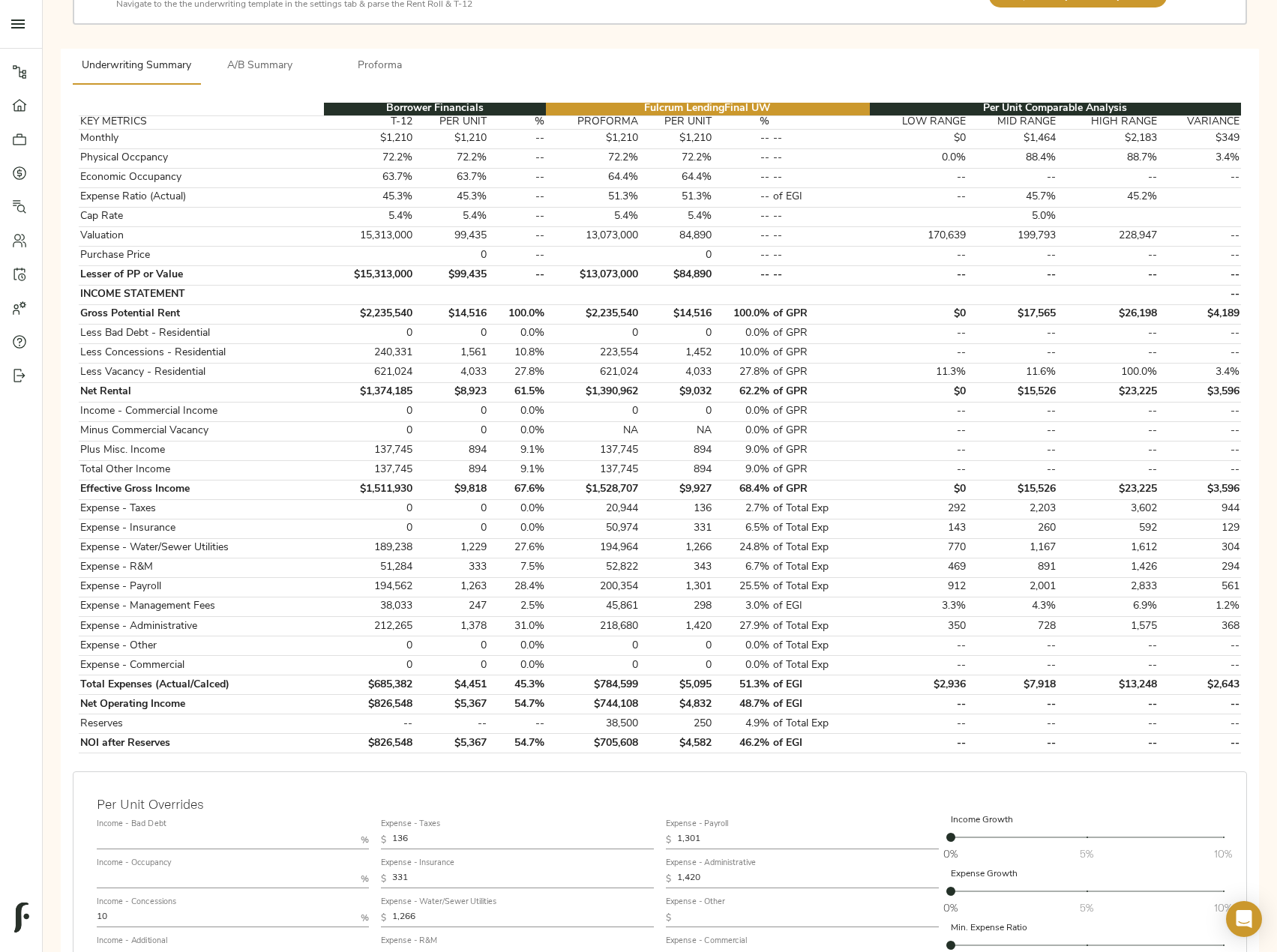
scroll to position [447, 0]
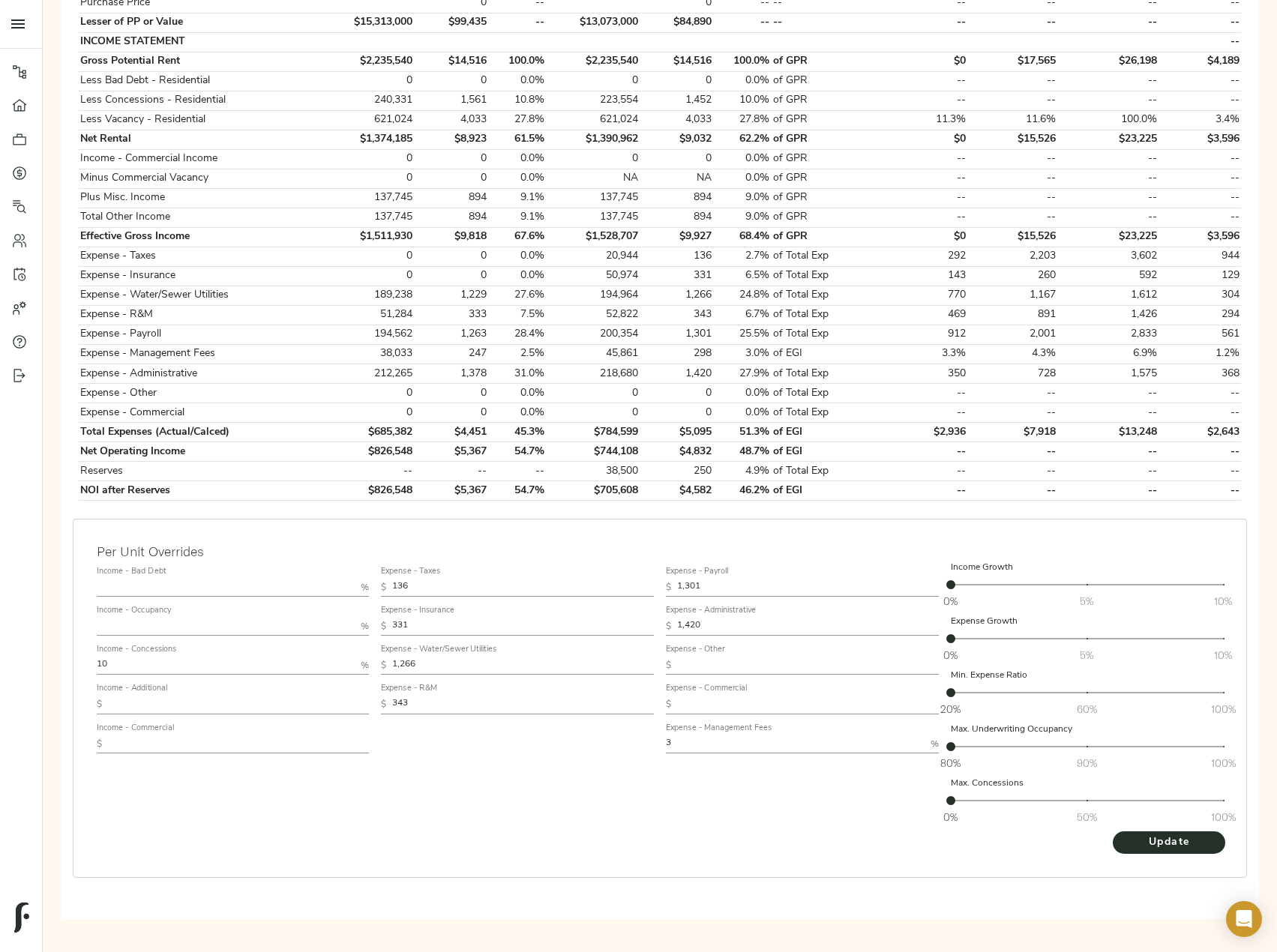
click at [165, 623] on input "text" at bounding box center [226, 626] width 258 height 18
type input "95"
click at [1112, 831] on button "Update" at bounding box center [1169, 842] width 113 height 23
click at [167, 745] on input "text" at bounding box center [239, 744] width 261 height 18
click at [182, 700] on input "text" at bounding box center [239, 704] width 261 height 18
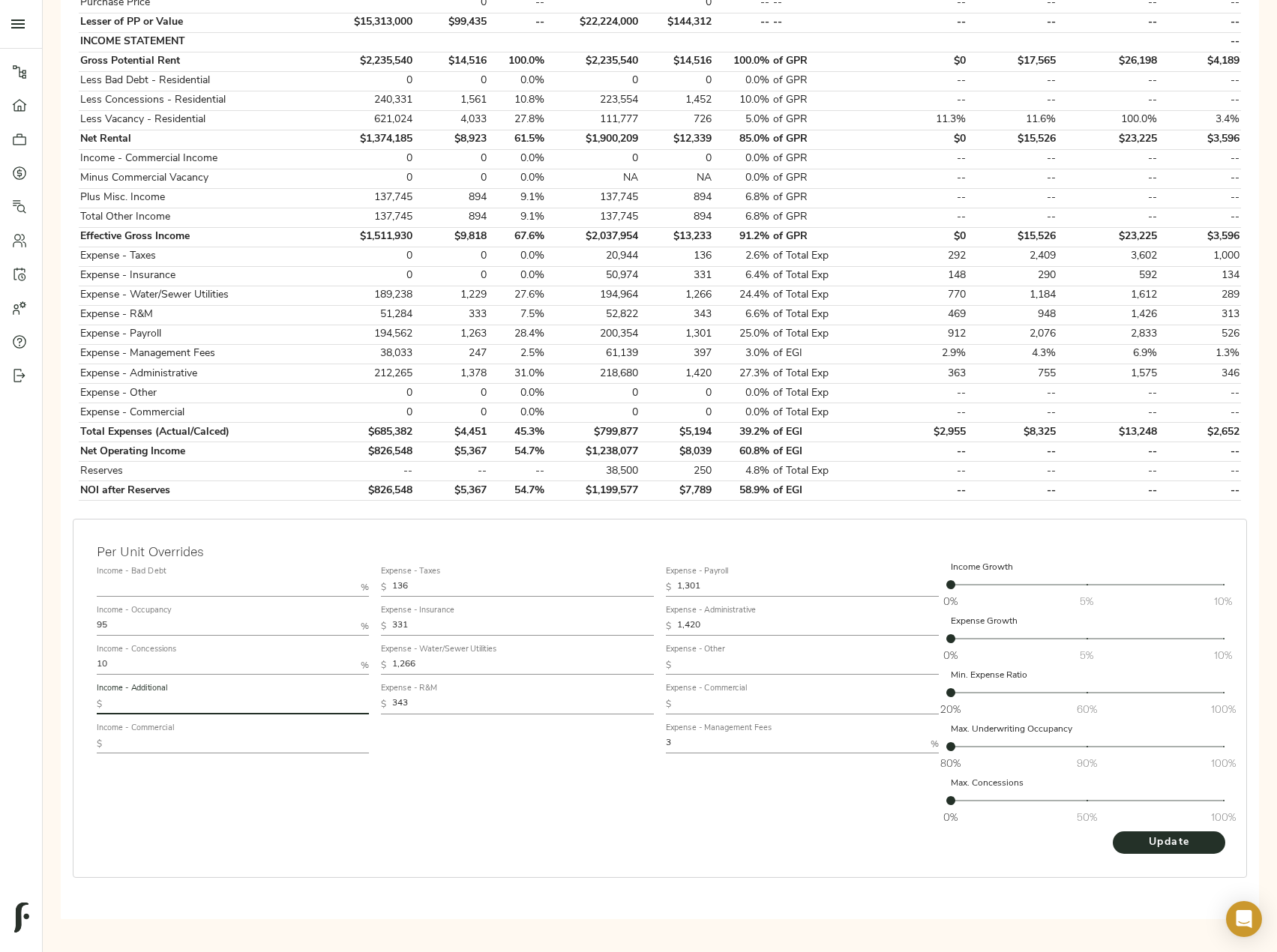
paste input "3,109"
type input "3,109"
click at [1183, 844] on span "Update" at bounding box center [1169, 842] width 83 height 19
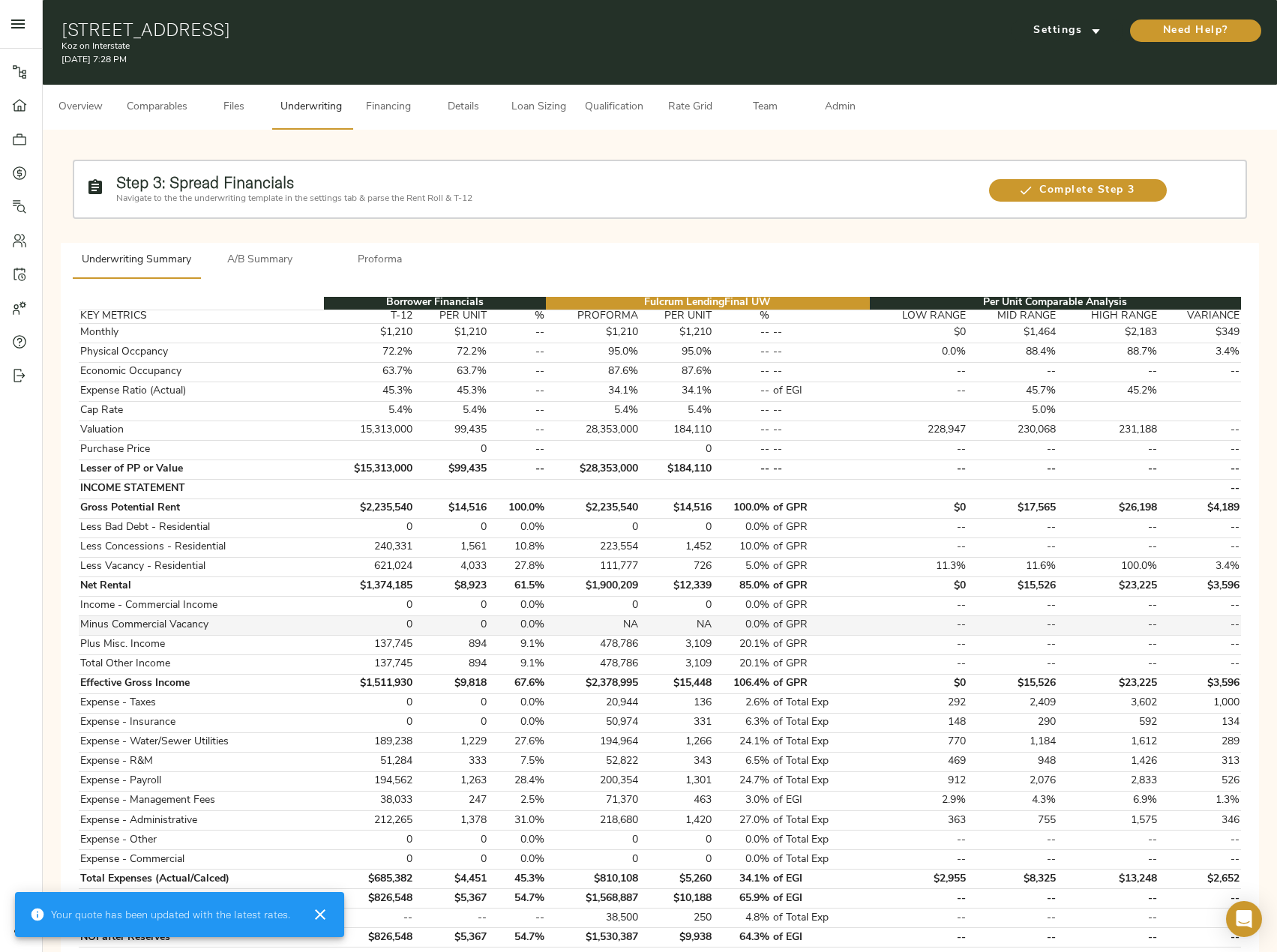
scroll to position [150, 0]
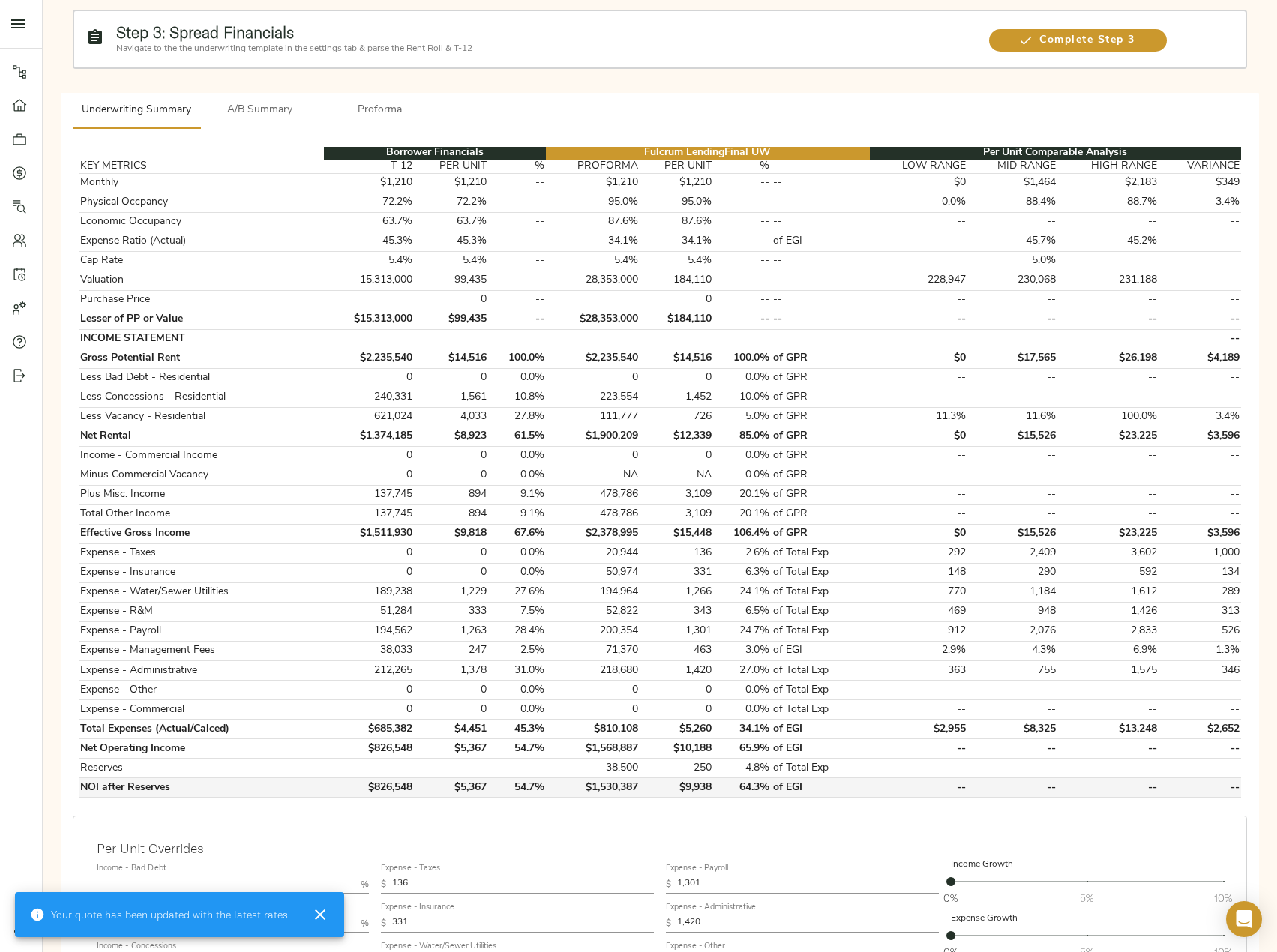
click at [589, 787] on td "$1,530,387" at bounding box center [593, 788] width 94 height 20
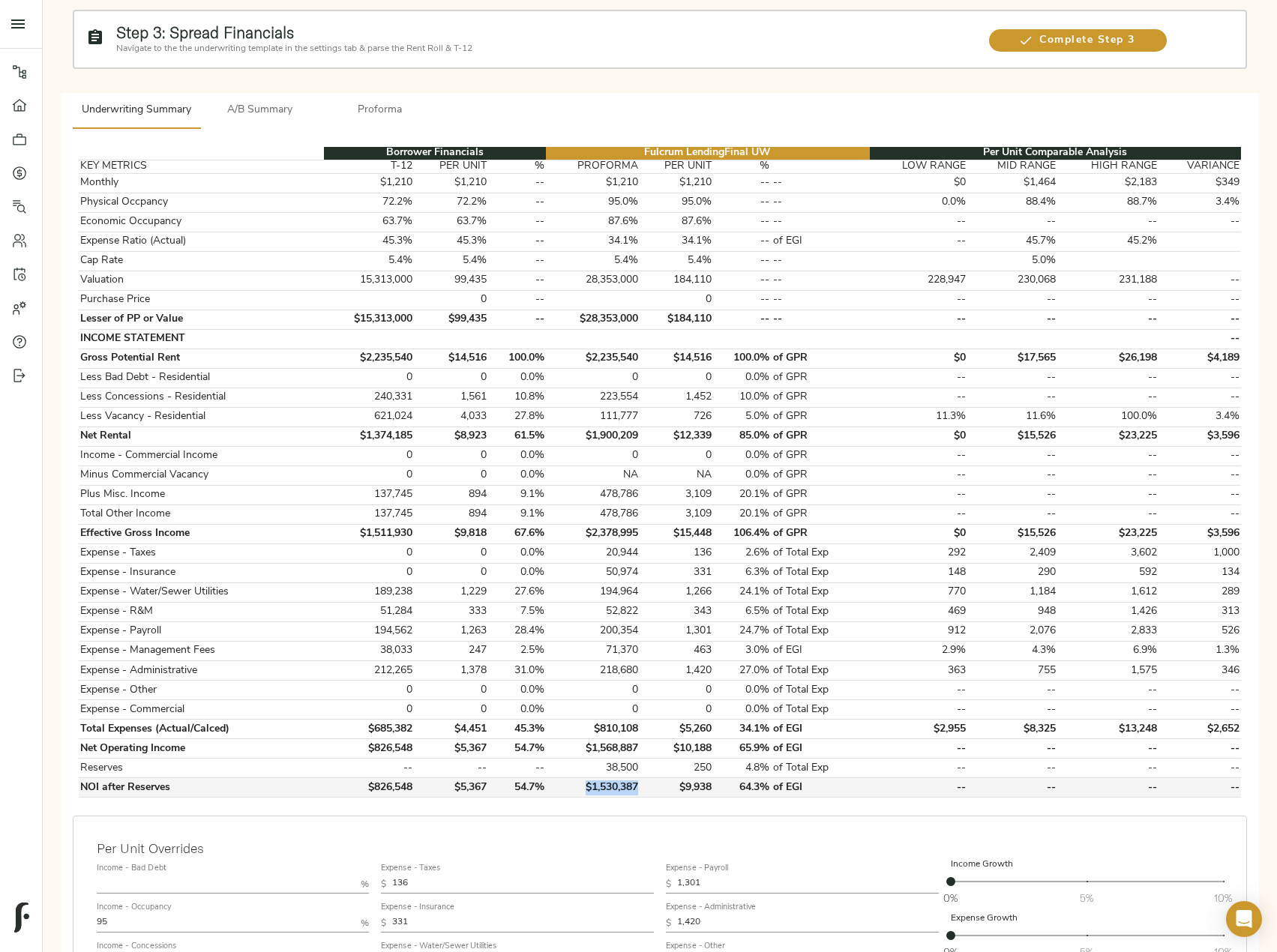
drag, startPoint x: 585, startPoint y: 787, endPoint x: 639, endPoint y: 787, distance: 54.0
click at [639, 787] on td "$1,530,387" at bounding box center [593, 788] width 94 height 20
copy td "$1,530,387"
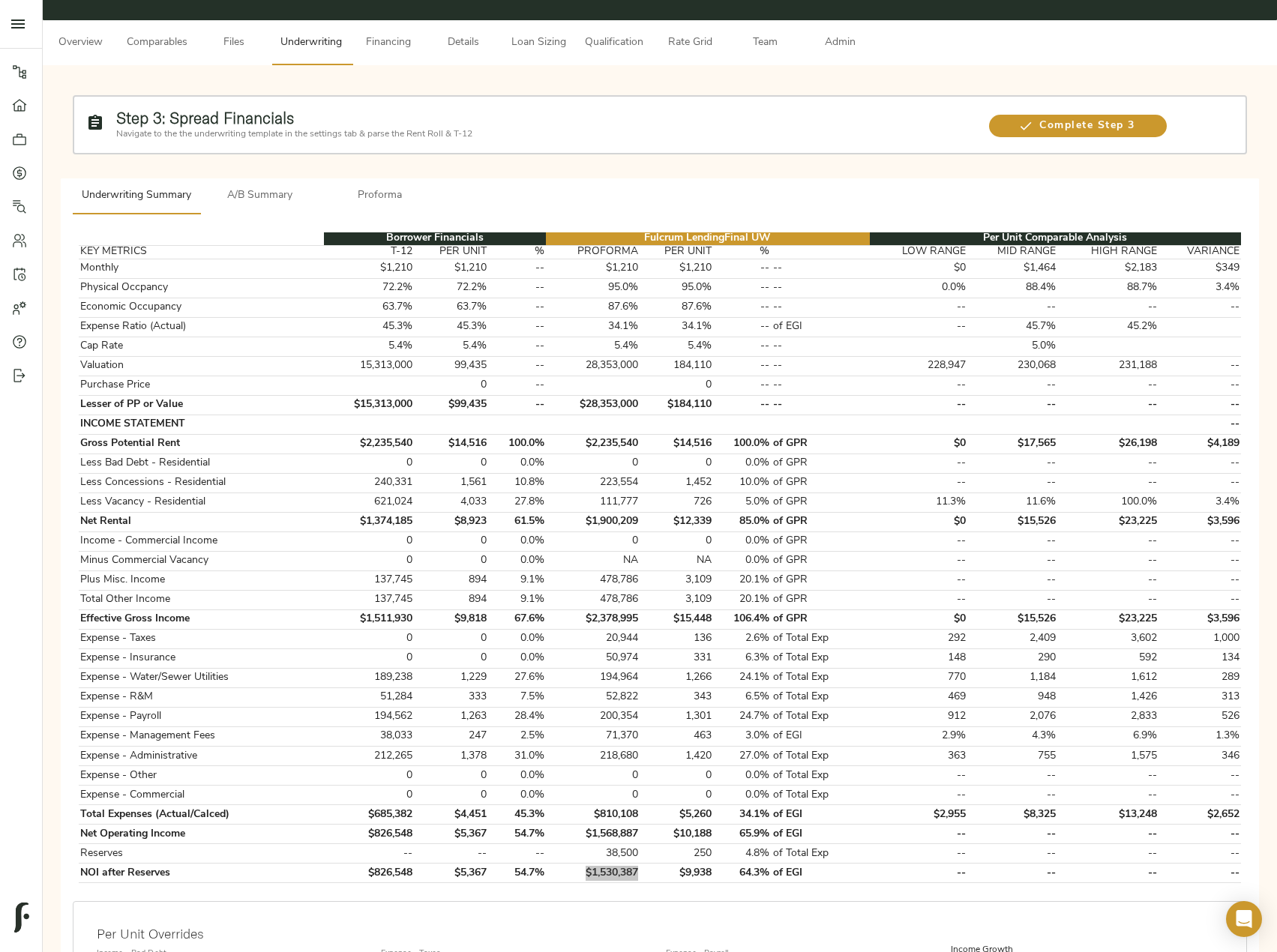
scroll to position [0, 0]
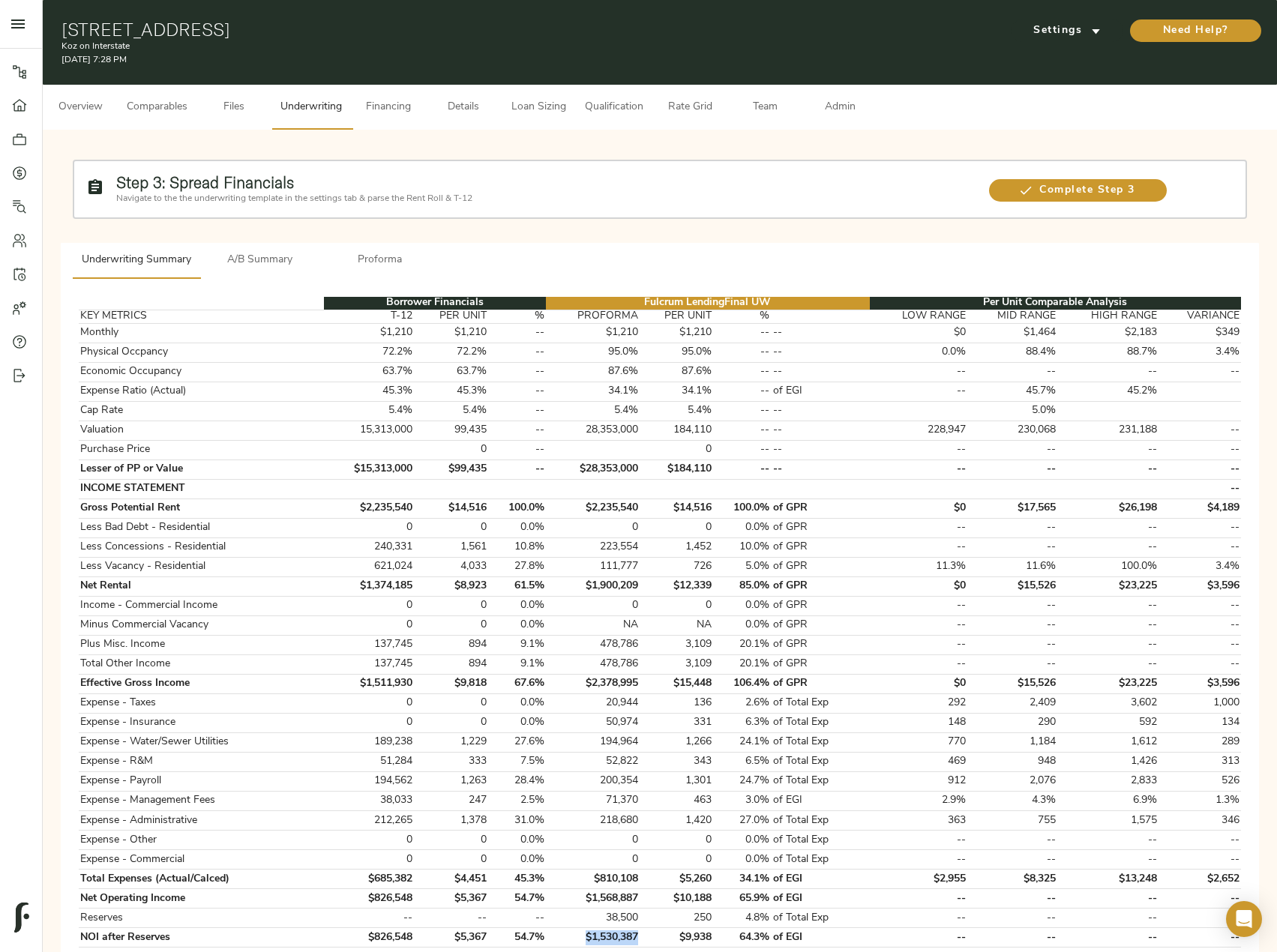
click at [189, 104] on button "Comparables" at bounding box center [157, 107] width 79 height 45
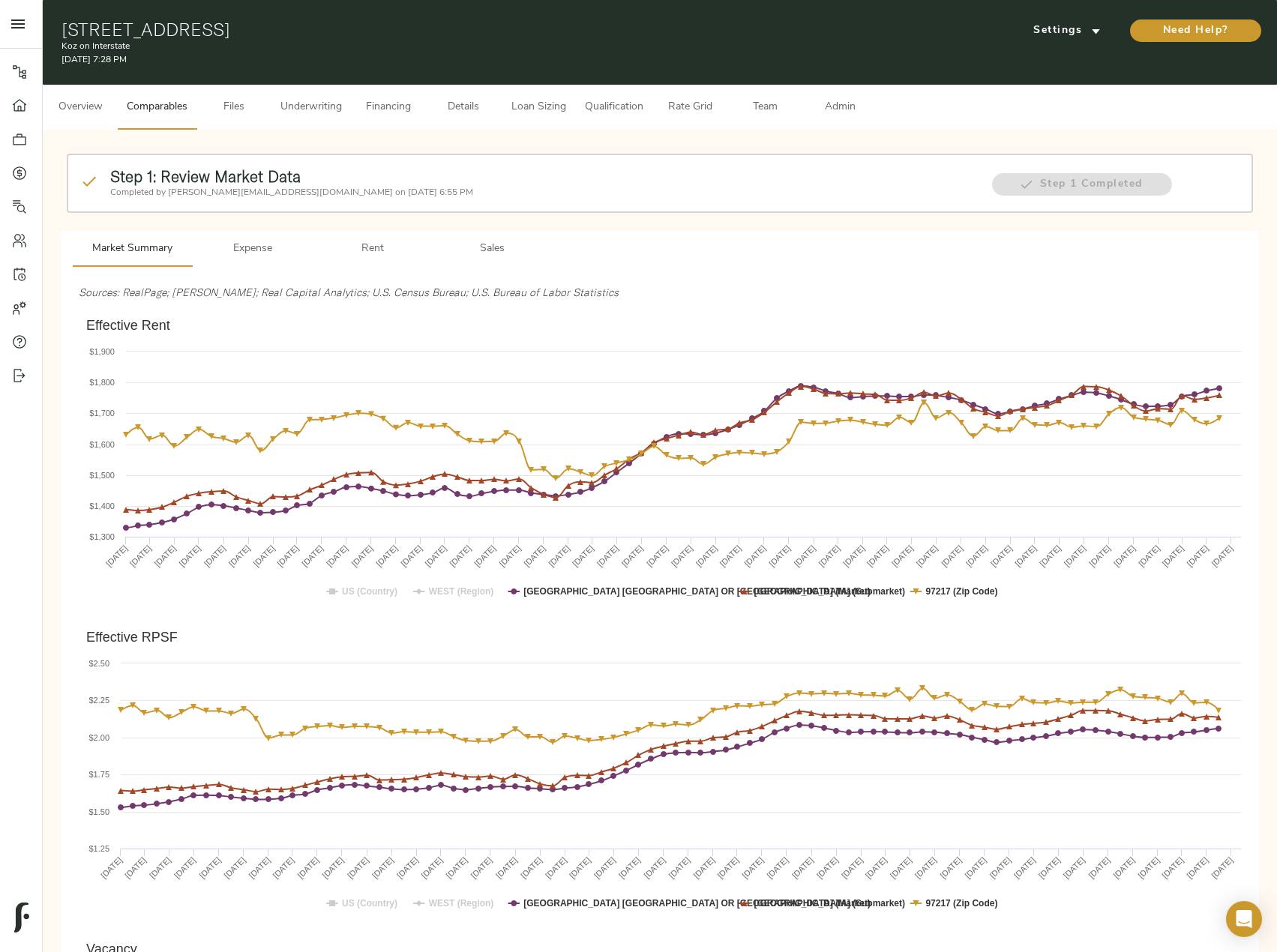
click at [458, 110] on span "Details" at bounding box center [463, 107] width 57 height 19
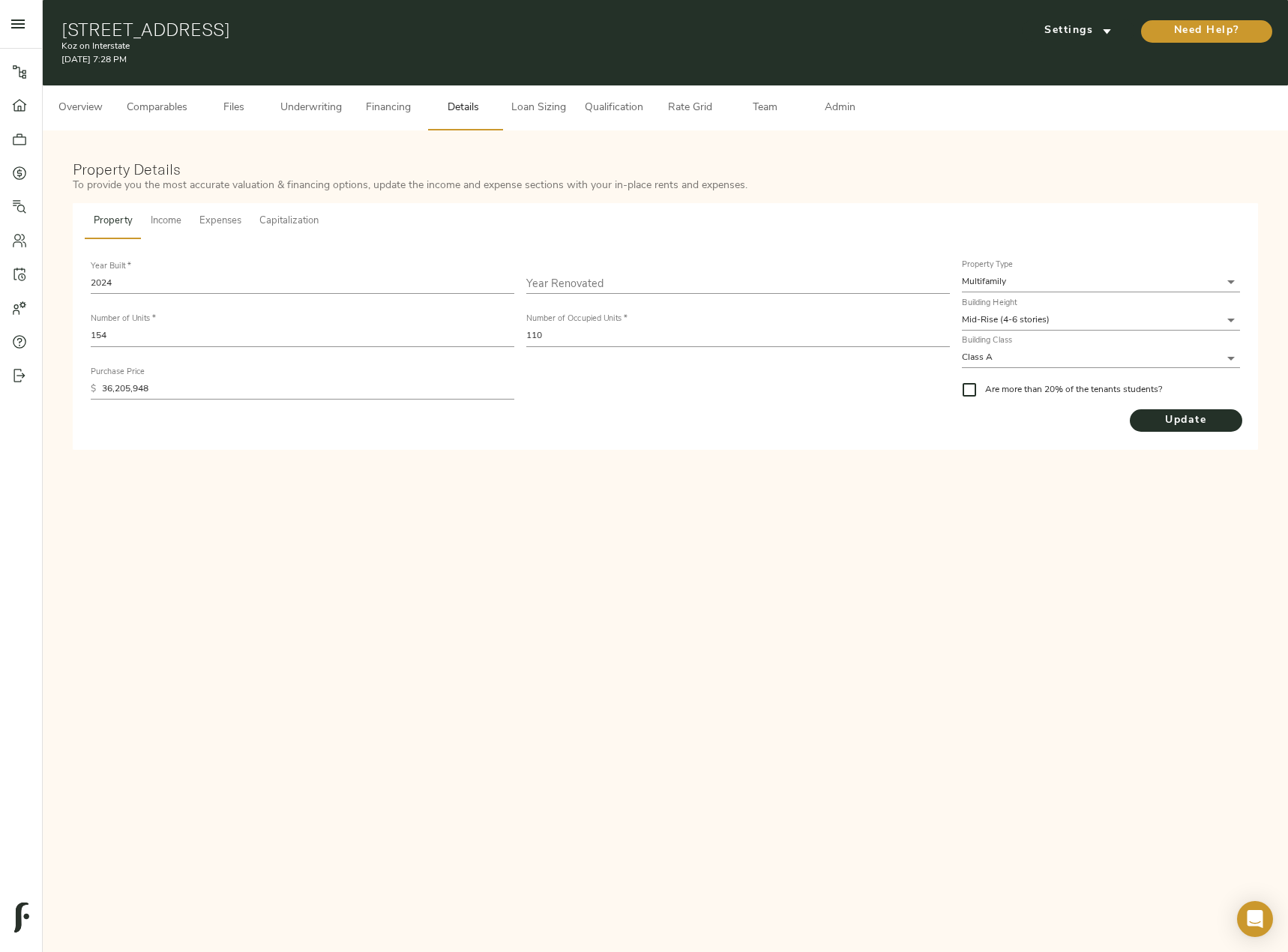
click at [322, 106] on span "Underwriting" at bounding box center [311, 108] width 62 height 19
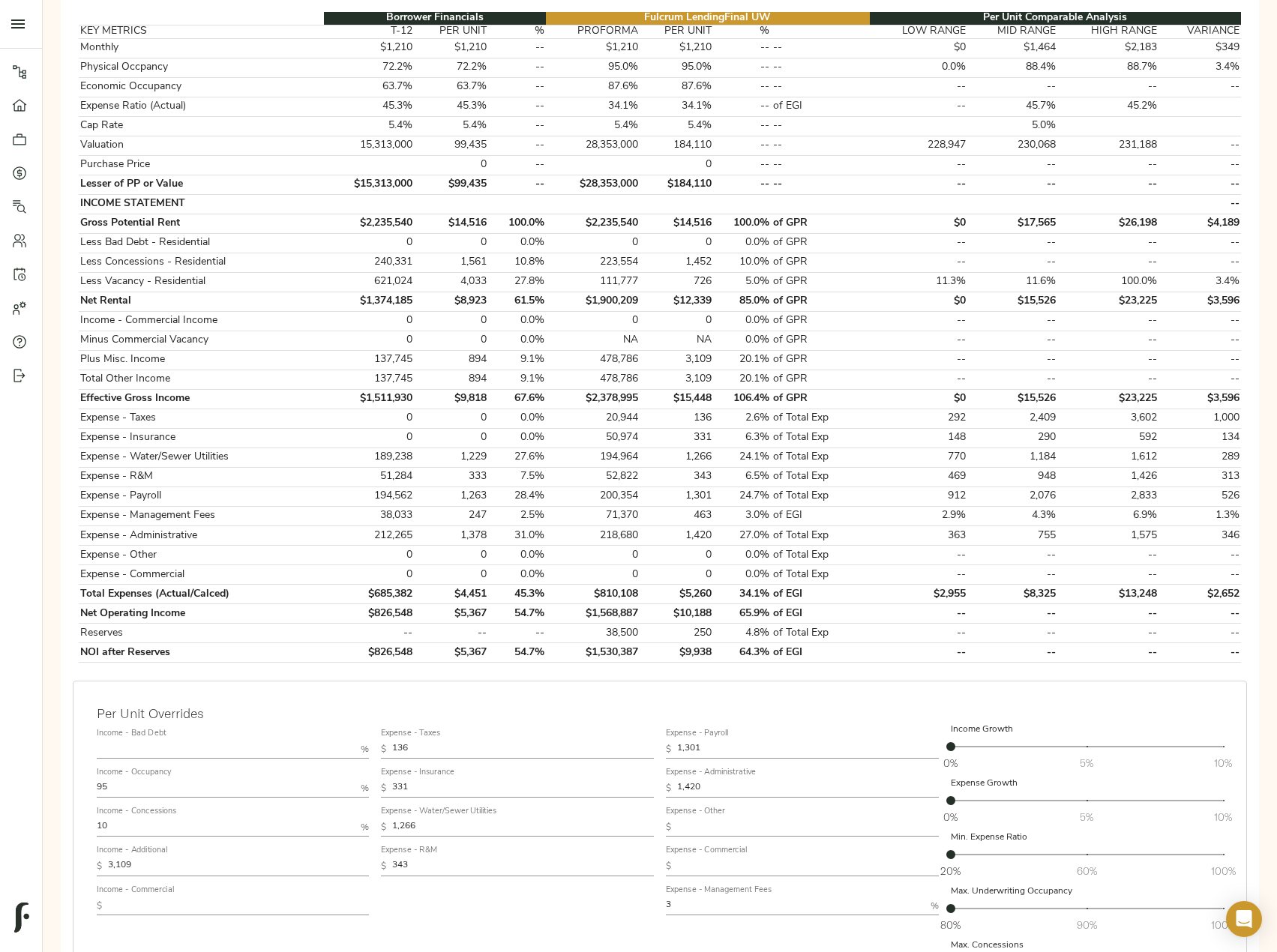
scroll to position [447, 0]
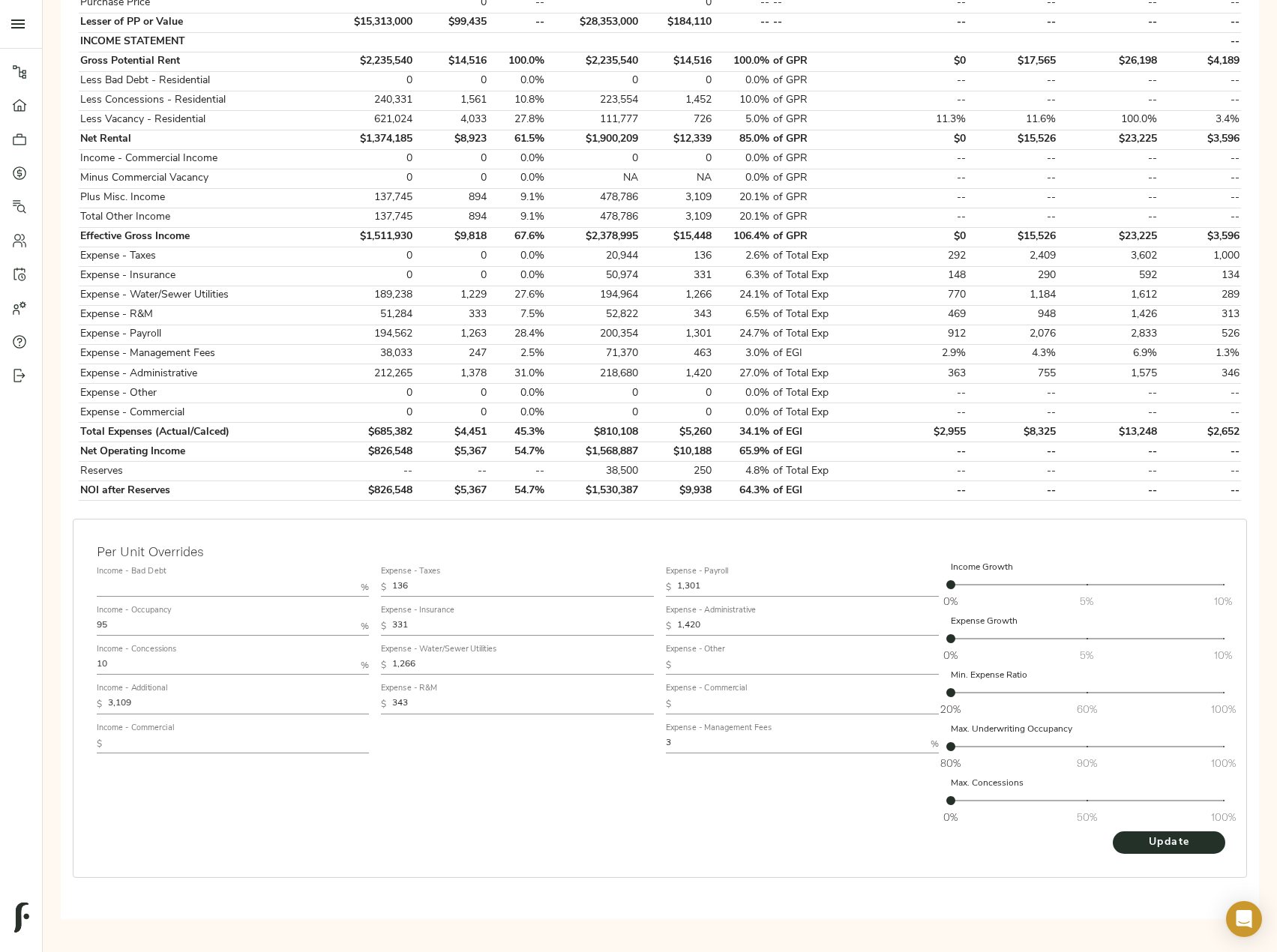
click at [175, 752] on input "text" at bounding box center [239, 744] width 261 height 18
paste input "391"
type input "391"
click at [1162, 843] on span "Update" at bounding box center [1169, 842] width 83 height 19
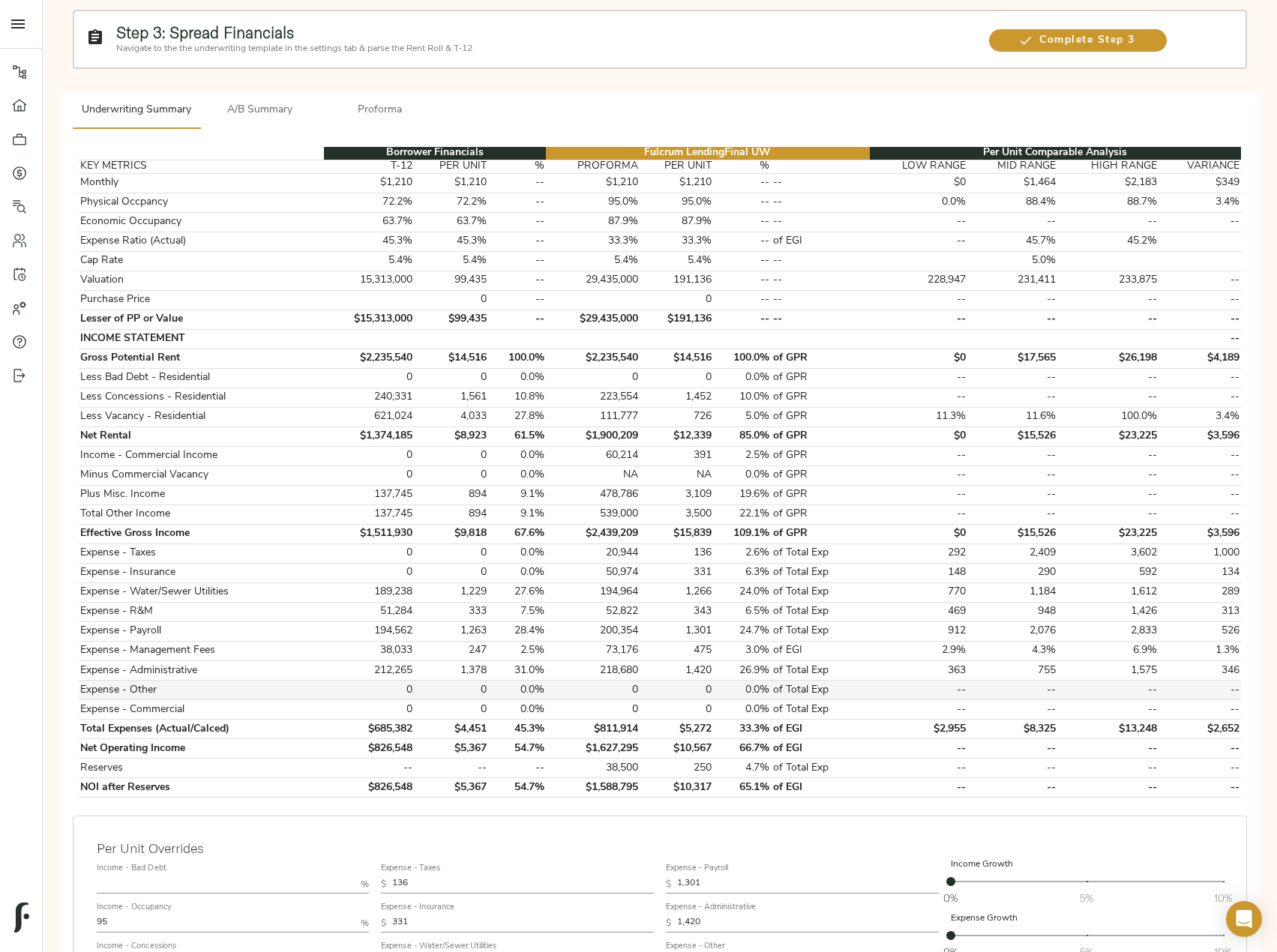
scroll to position [300, 0]
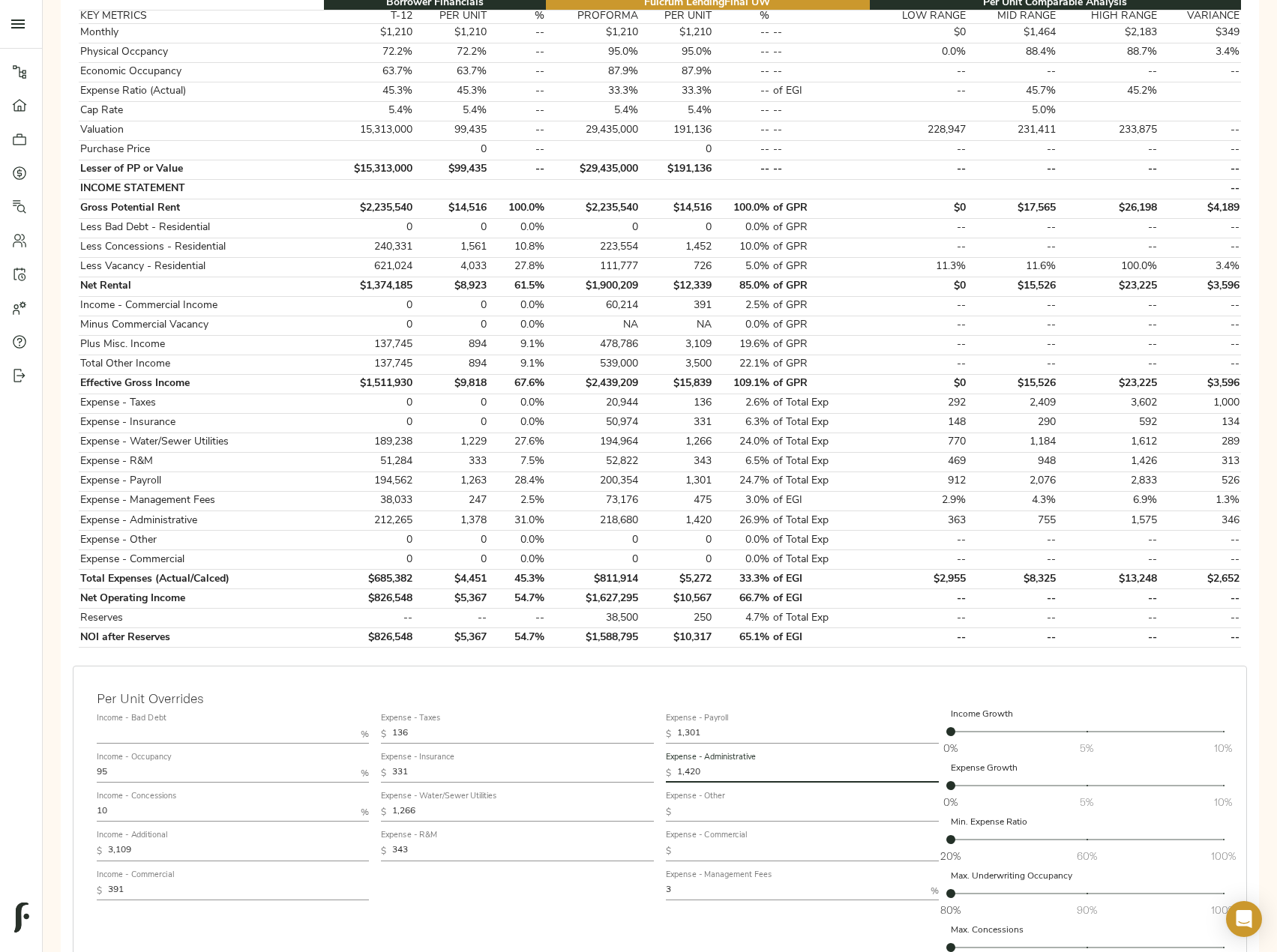
click at [618, 766] on div "Income - Bad Debt % Income - Occupancy 95 % Income - Concessions 10 % Income - …" at bounding box center [660, 842] width 1138 height 282
paste input "737.69"
type input "737.69"
drag, startPoint x: 691, startPoint y: 740, endPoint x: 647, endPoint y: 734, distance: 44.4
click at [651, 733] on div "Income - Bad Debt % Income - Occupancy 95 % Income - Concessions 10 % Income - …" at bounding box center [660, 842] width 1138 height 282
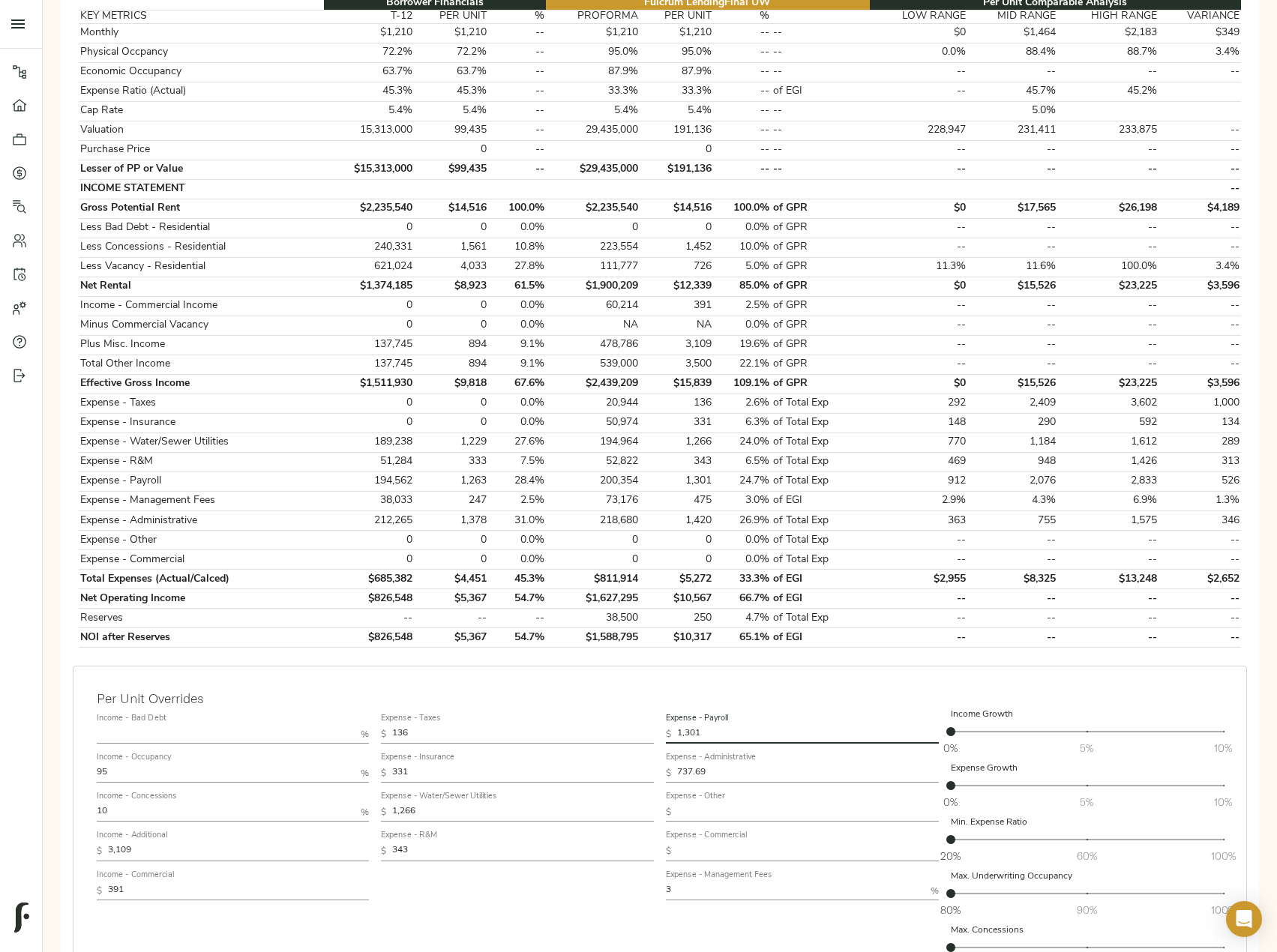
paste input "91"
type input "911"
click at [422, 773] on input "331" at bounding box center [523, 773] width 261 height 18
drag, startPoint x: 418, startPoint y: 848, endPoint x: 364, endPoint y: 840, distance: 54.6
click at [367, 840] on div "Income - Bad Debt % Income - Occupancy 95 % Income - Concessions 10 % Income - …" at bounding box center [660, 842] width 1138 height 282
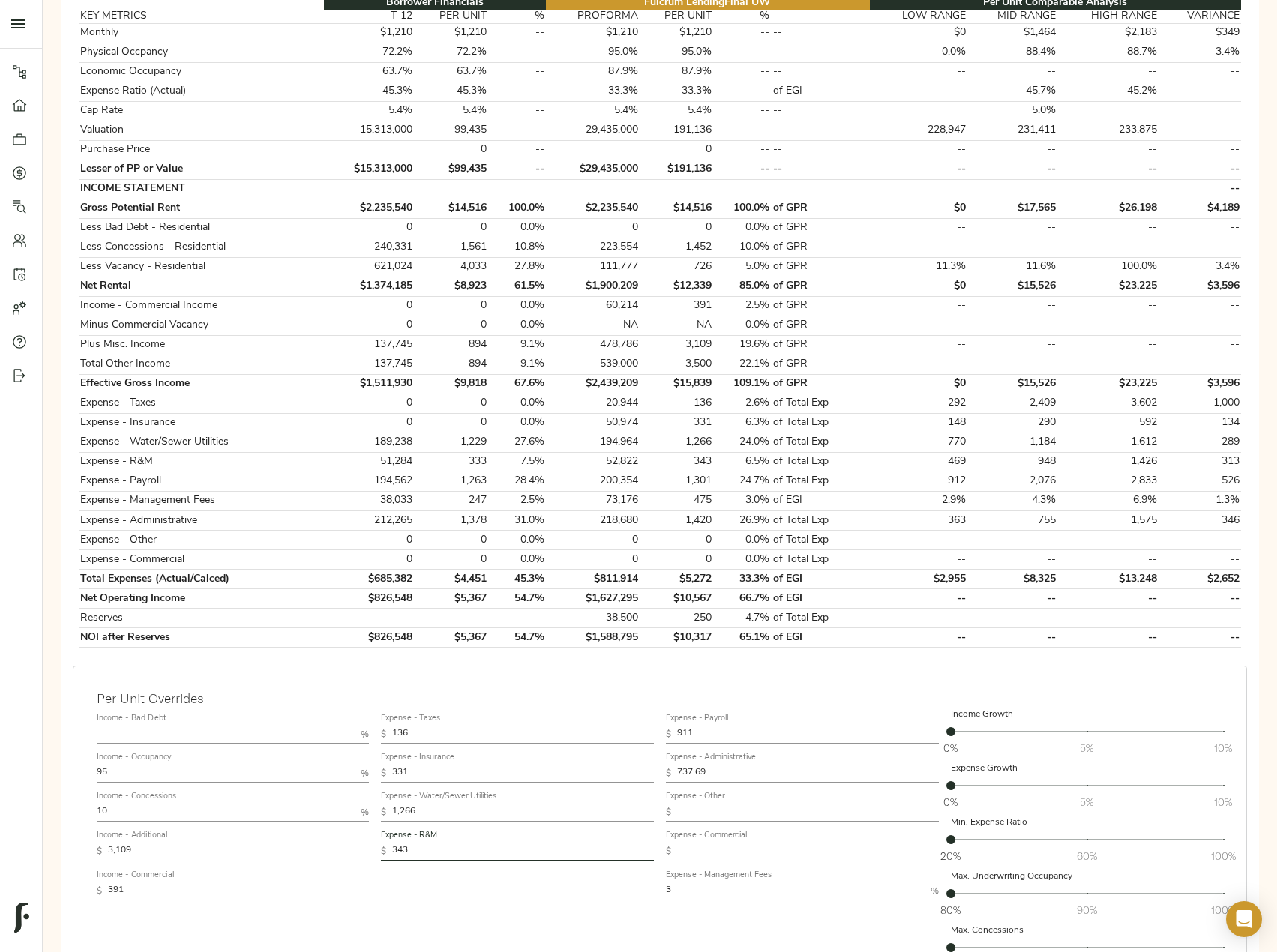
paste input "8"
click at [359, 842] on div "Income - Bad Debt % Income - Occupancy 95 % Income - Concessions 10 % Income - …" at bounding box center [660, 842] width 1138 height 282
paste input "484"
type input "484"
drag, startPoint x: 437, startPoint y: 806, endPoint x: 309, endPoint y: 809, distance: 128.0
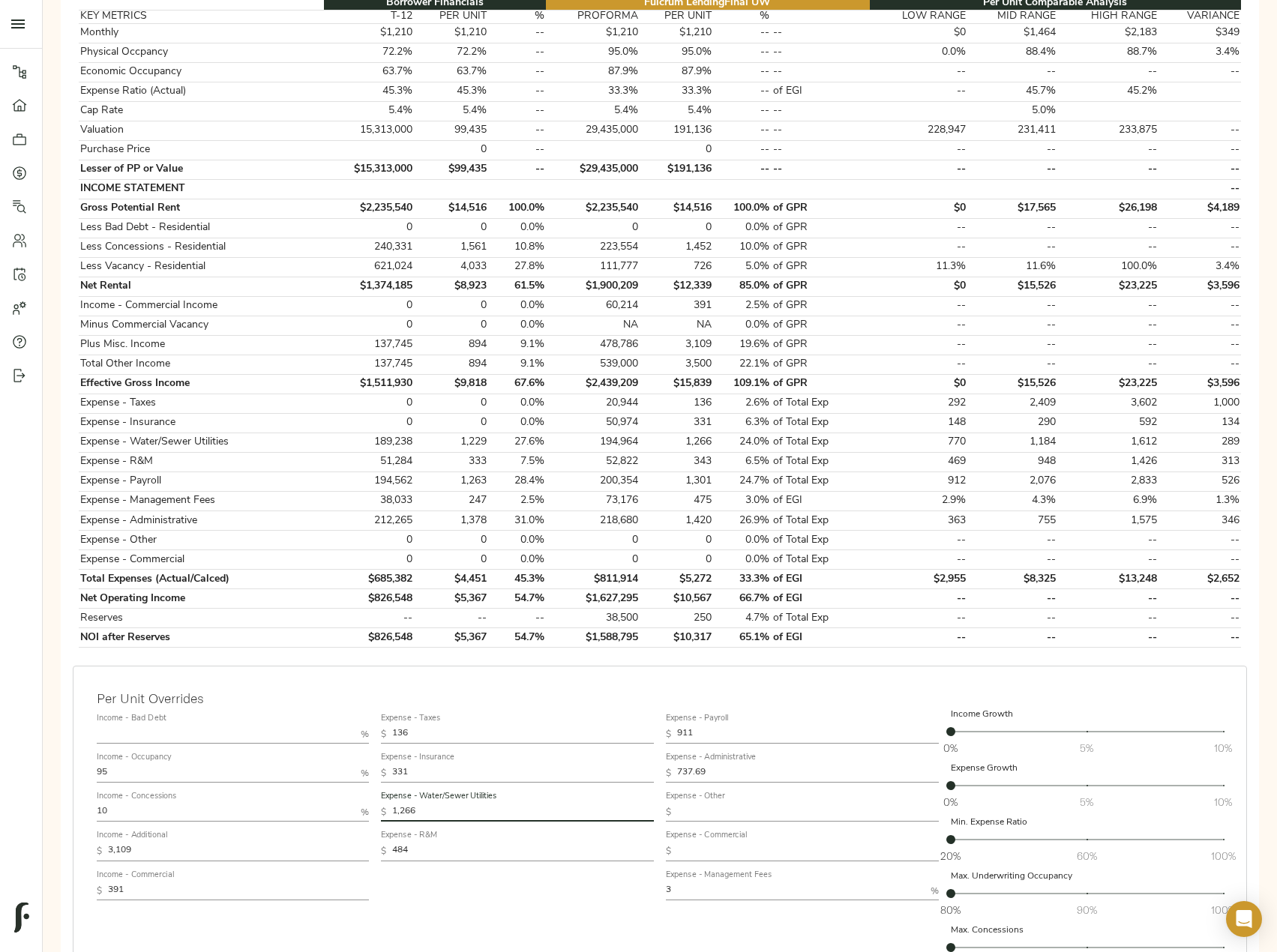
click at [310, 809] on div "Income - Bad Debt % Income - Occupancy 95 % Income - Concessions 10 % Income - …" at bounding box center [660, 842] width 1138 height 282
paste input "175"
type input "1,175"
drag, startPoint x: 113, startPoint y: 811, endPoint x: 5, endPoint y: 806, distance: 108.1
click at [9, 806] on div "Pipeline Dashboard Portfolio Quotes Search Users Activity Account Help Sign Out…" at bounding box center [638, 392] width 1277 height 1384
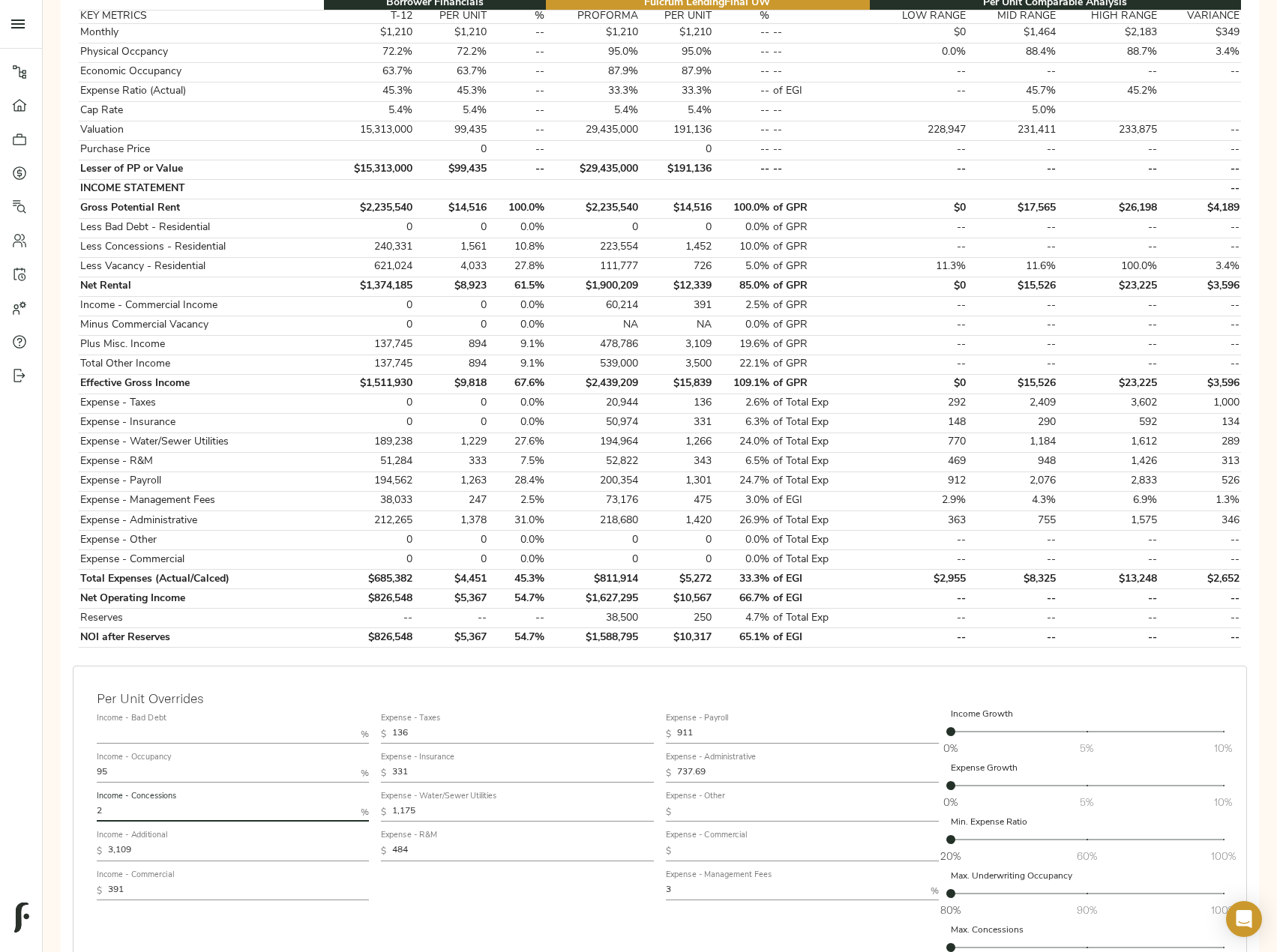
type input "2"
drag, startPoint x: 177, startPoint y: 842, endPoint x: 5, endPoint y: 842, distance: 172.0
click at [19, 842] on div "Pipeline Dashboard Portfolio Quotes Search Users Activity Account Help Sign Out…" at bounding box center [638, 392] width 1277 height 1384
paste input "2,674"
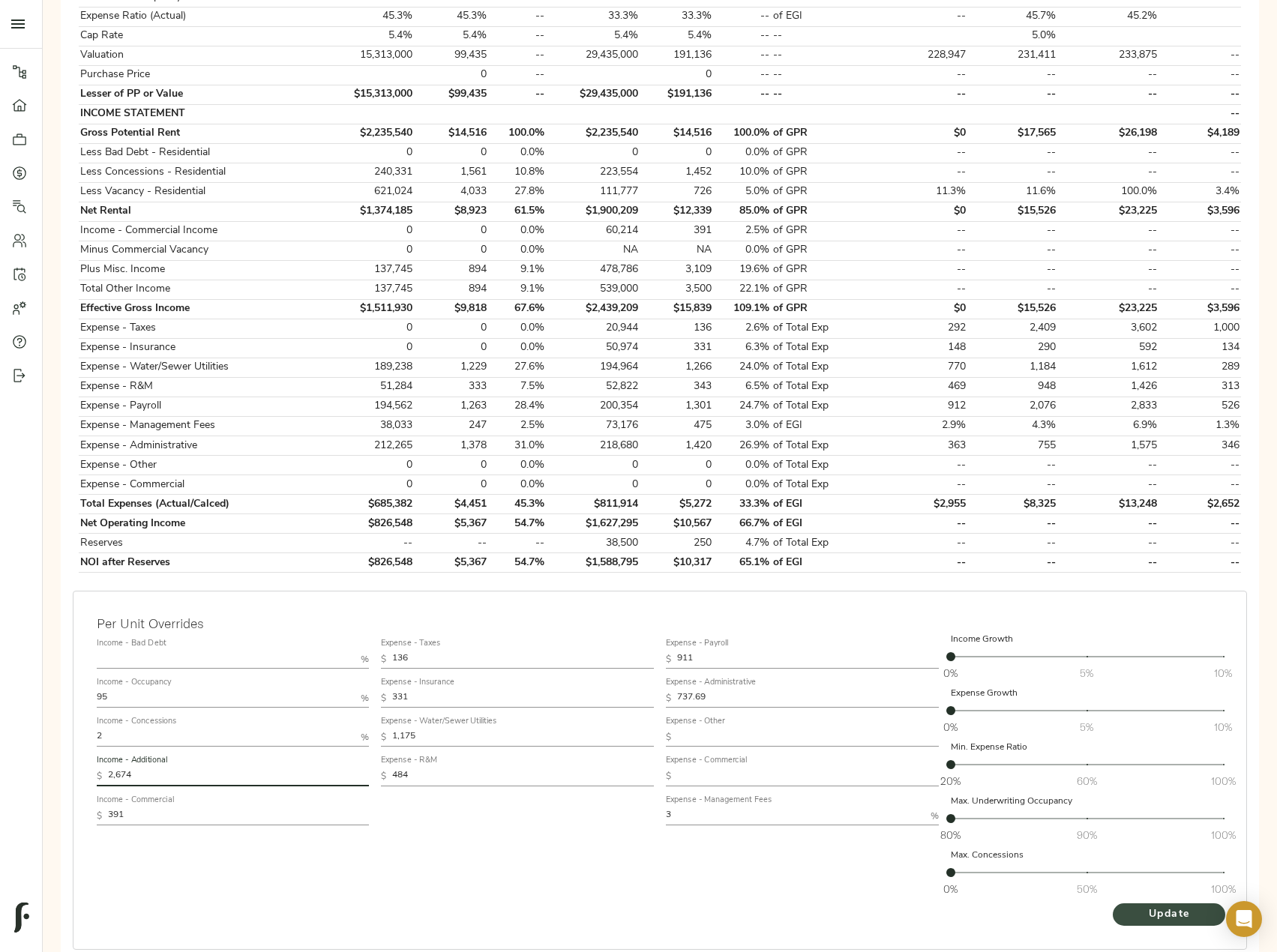
type input "2,674"
click at [1149, 910] on span "Update" at bounding box center [1169, 914] width 83 height 19
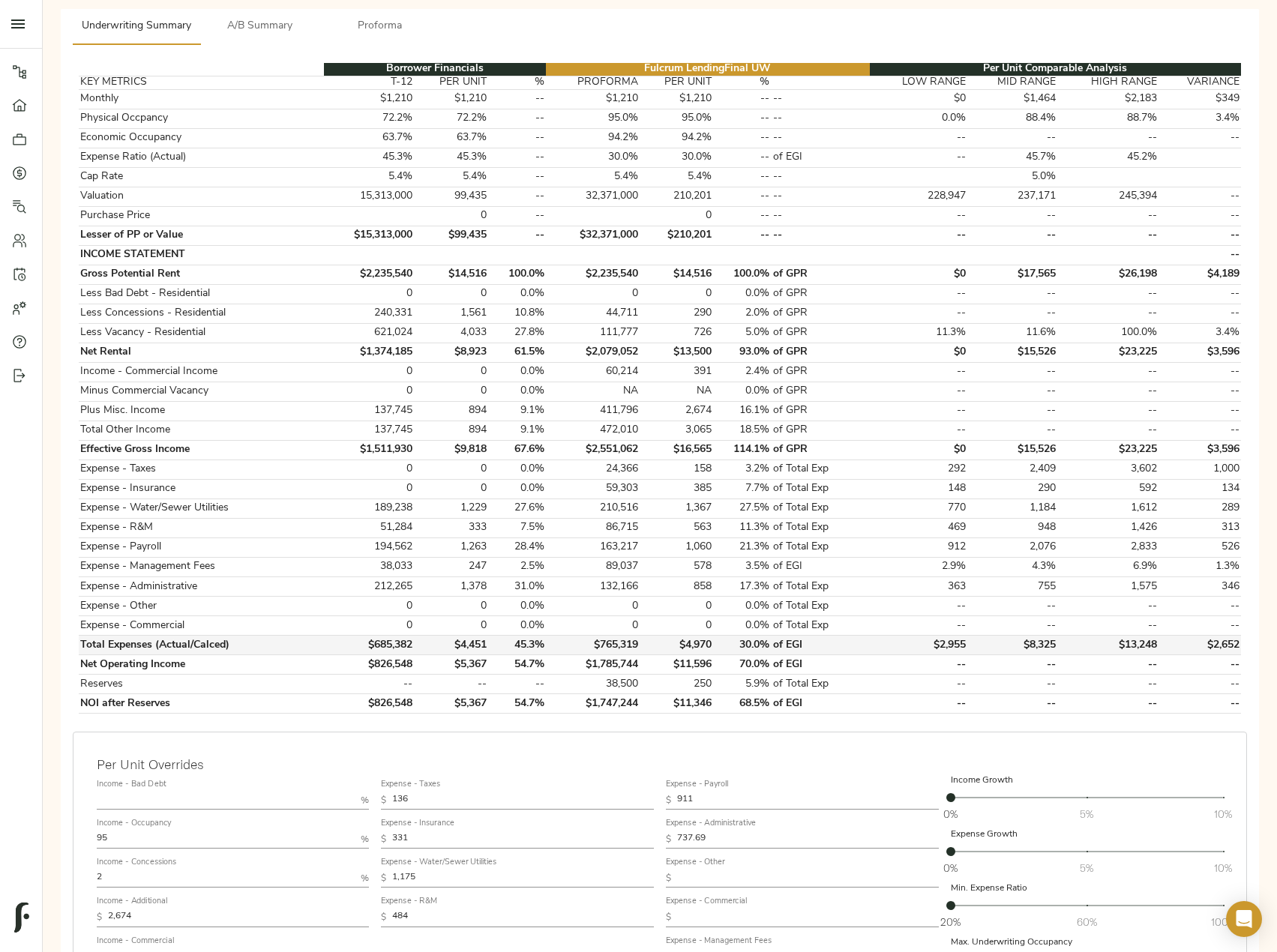
scroll to position [447, 0]
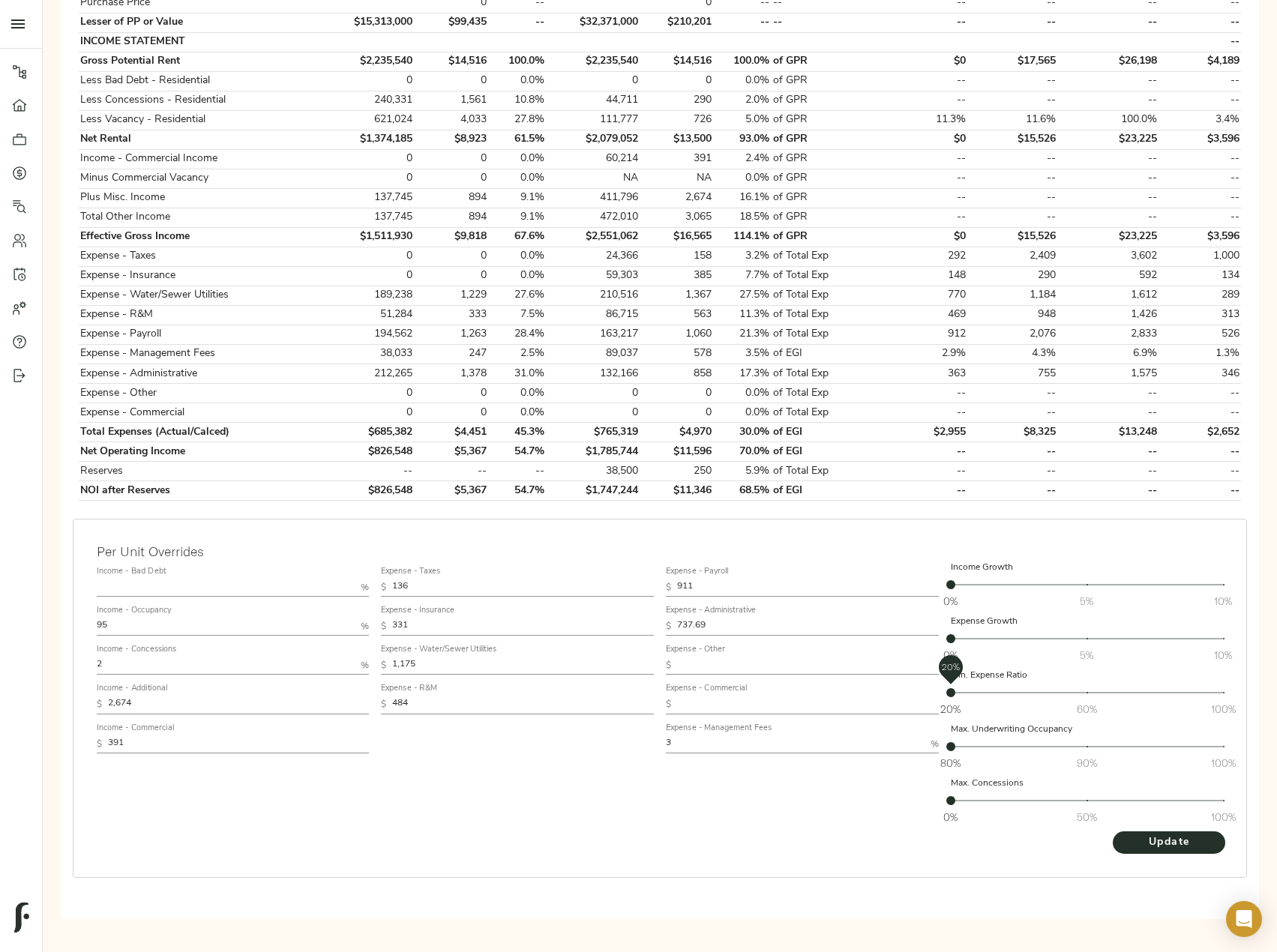
click at [953, 690] on span "20%" at bounding box center [951, 692] width 9 height 9
drag, startPoint x: 955, startPoint y: 690, endPoint x: 937, endPoint y: 690, distance: 18.0
click at [949, 690] on span "20.8%" at bounding box center [953, 692] width 9 height 9
click at [1194, 849] on span "Update" at bounding box center [1169, 842] width 83 height 19
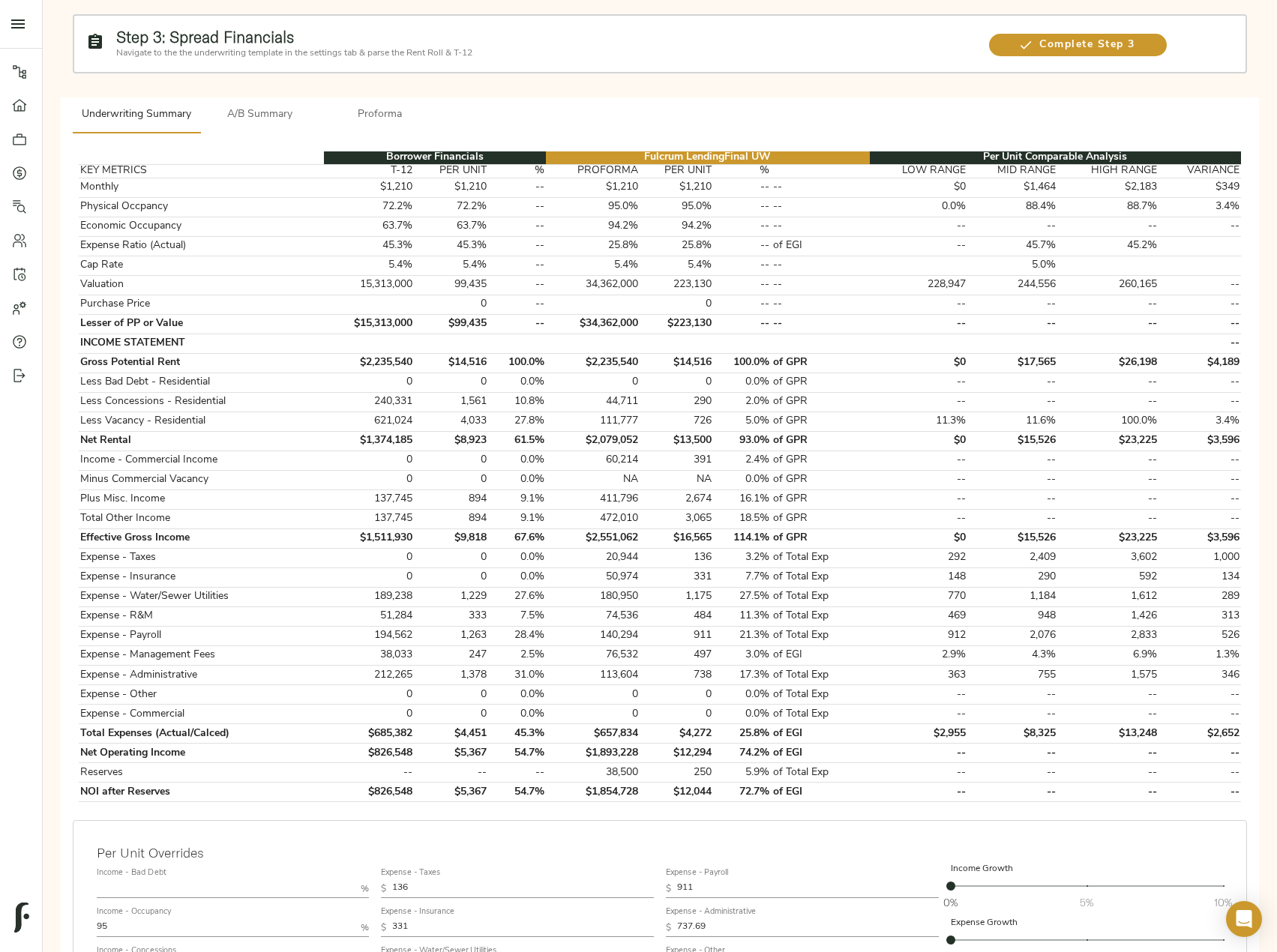
scroll to position [375, 0]
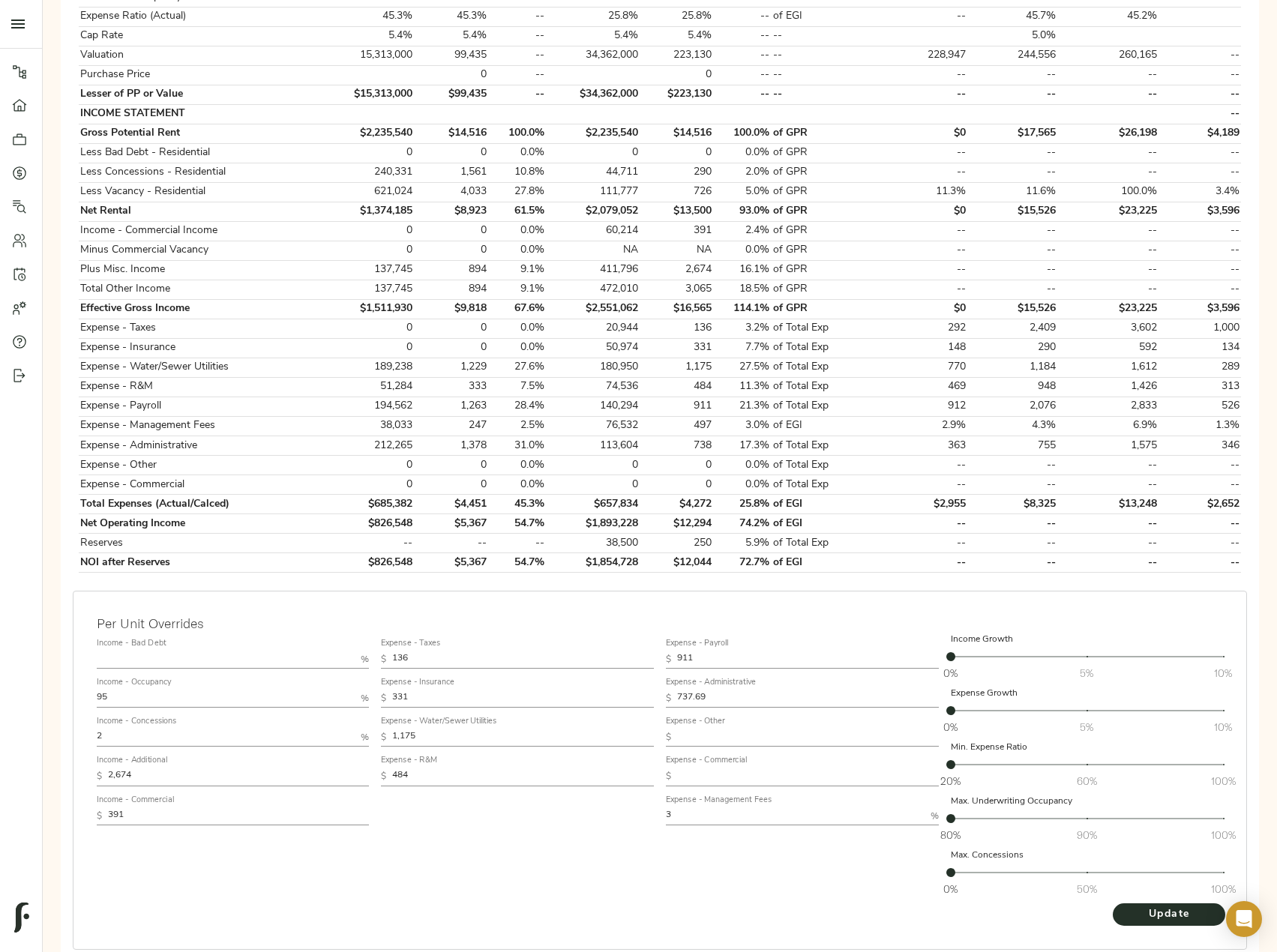
click at [159, 660] on input "text" at bounding box center [226, 659] width 258 height 18
type input "1"
click at [1112, 903] on button "Update" at bounding box center [1169, 914] width 113 height 23
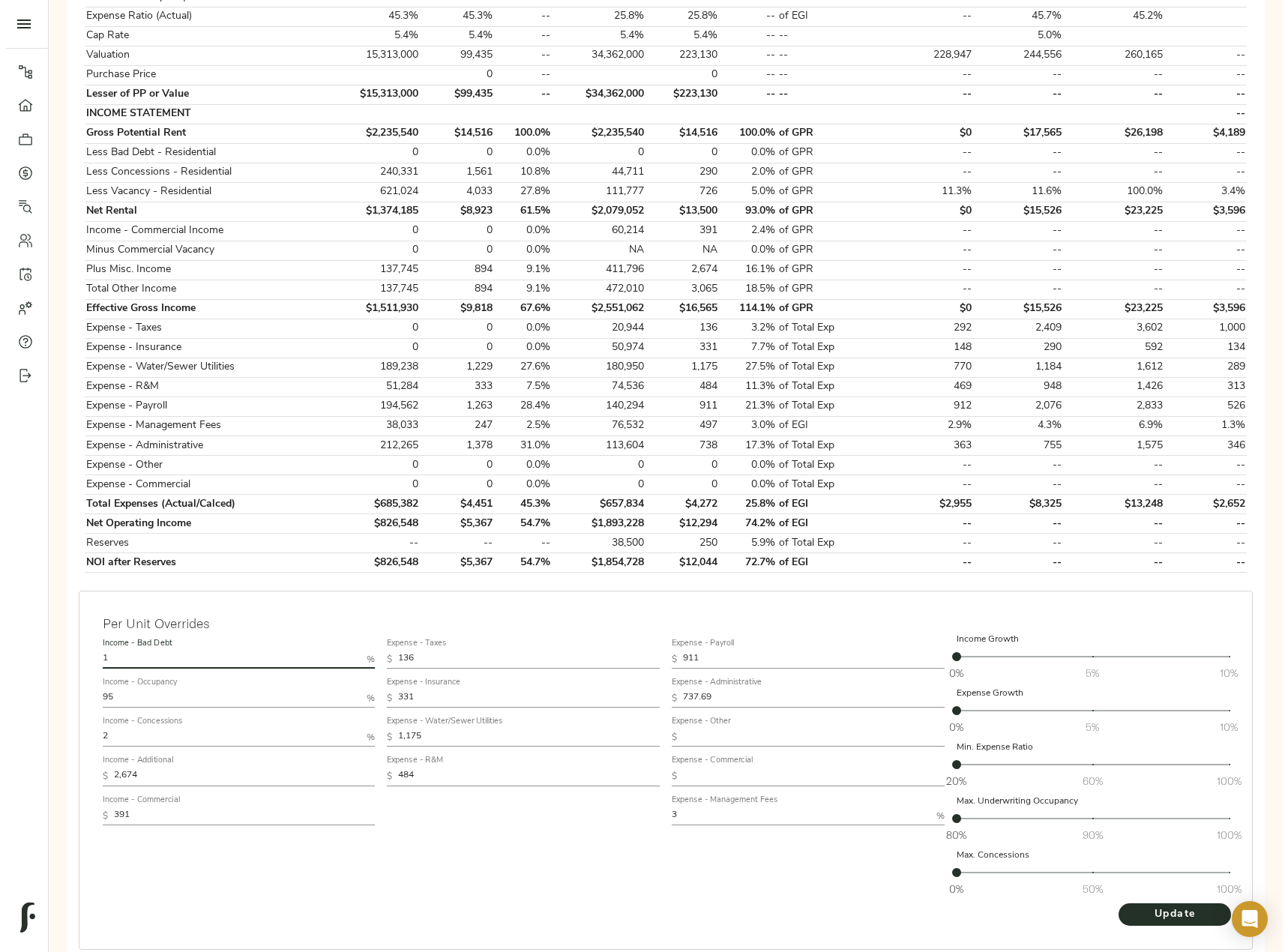
scroll to position [0, 0]
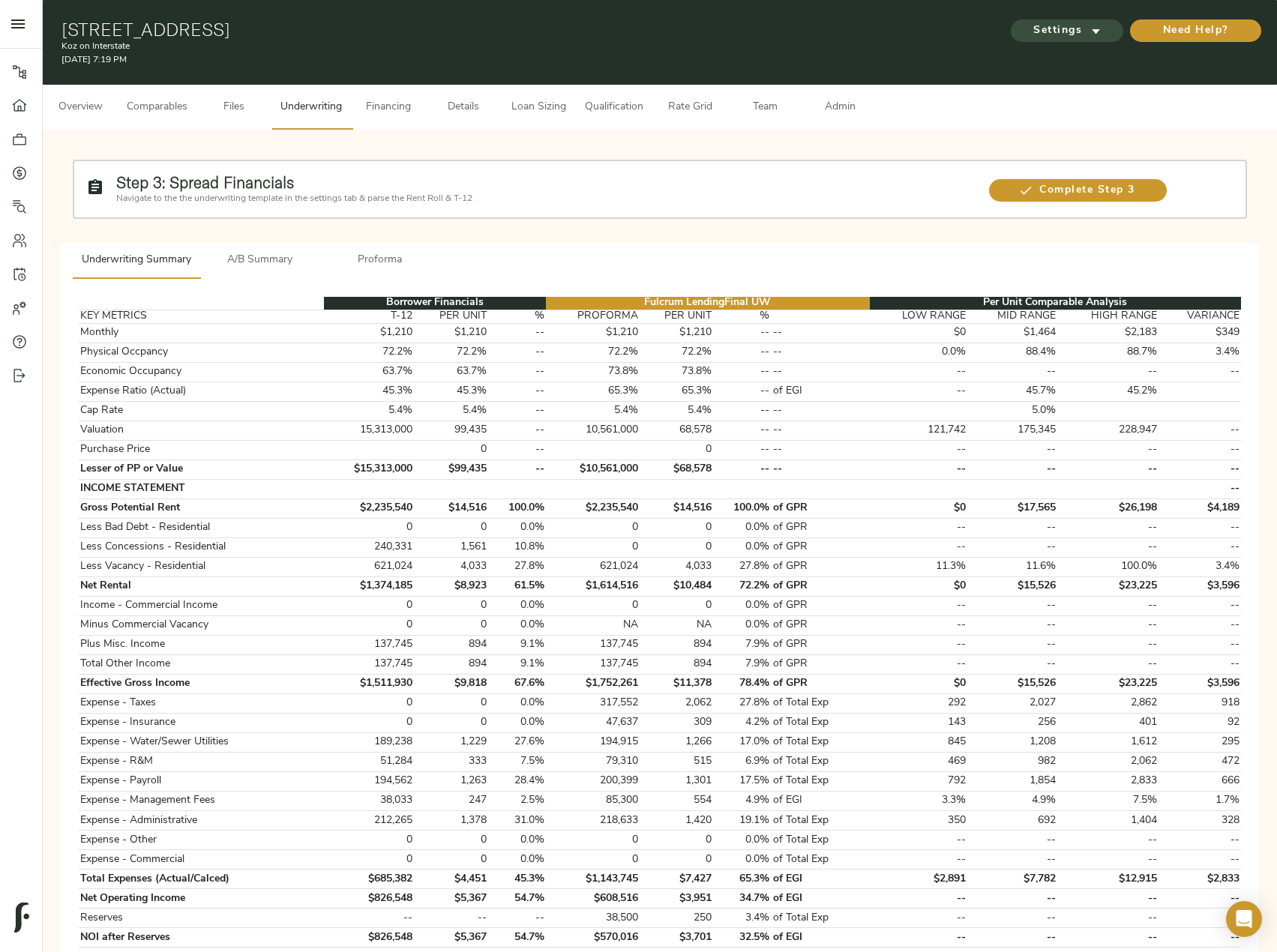
click at [1054, 29] on span "Settings" at bounding box center [1067, 31] width 83 height 19
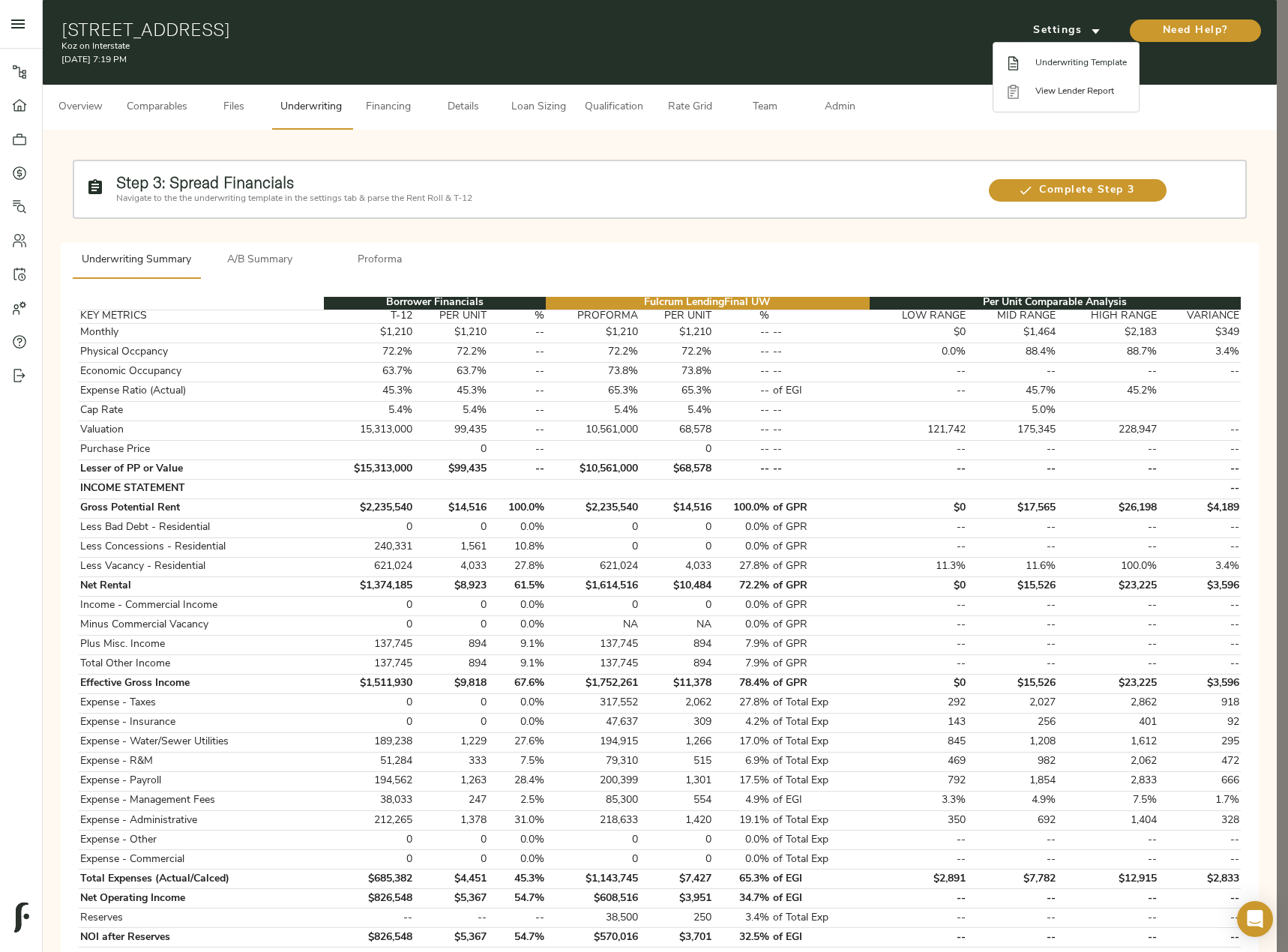
click at [1080, 67] on span "Underwriting Template" at bounding box center [1081, 63] width 92 height 14
type input "10"
type input "136"
type input "331"
type input "1,266"
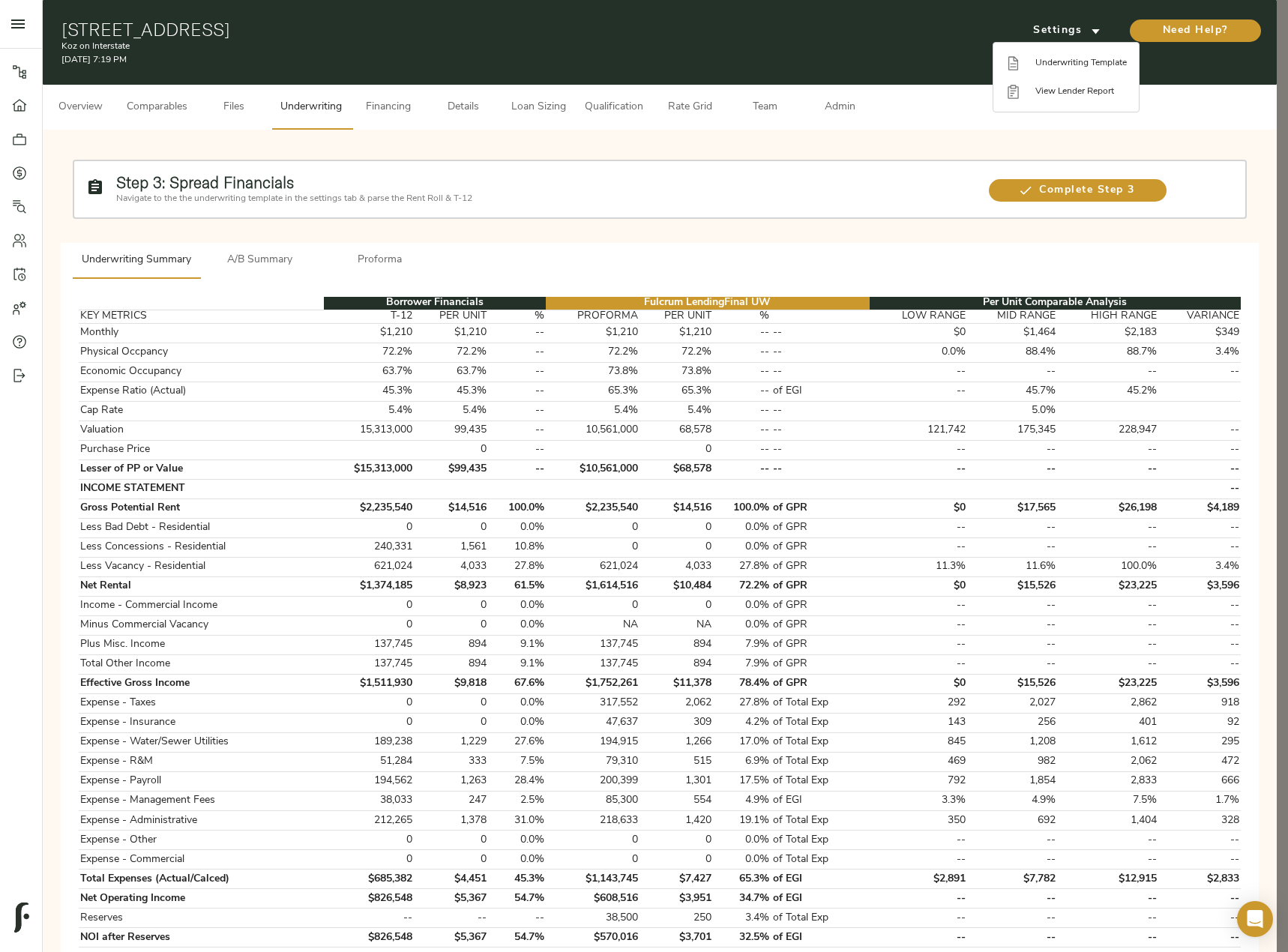
type input "343"
type input "1,301"
type input "1,420"
type input "3"
click at [849, 98] on div at bounding box center [644, 476] width 1288 height 952
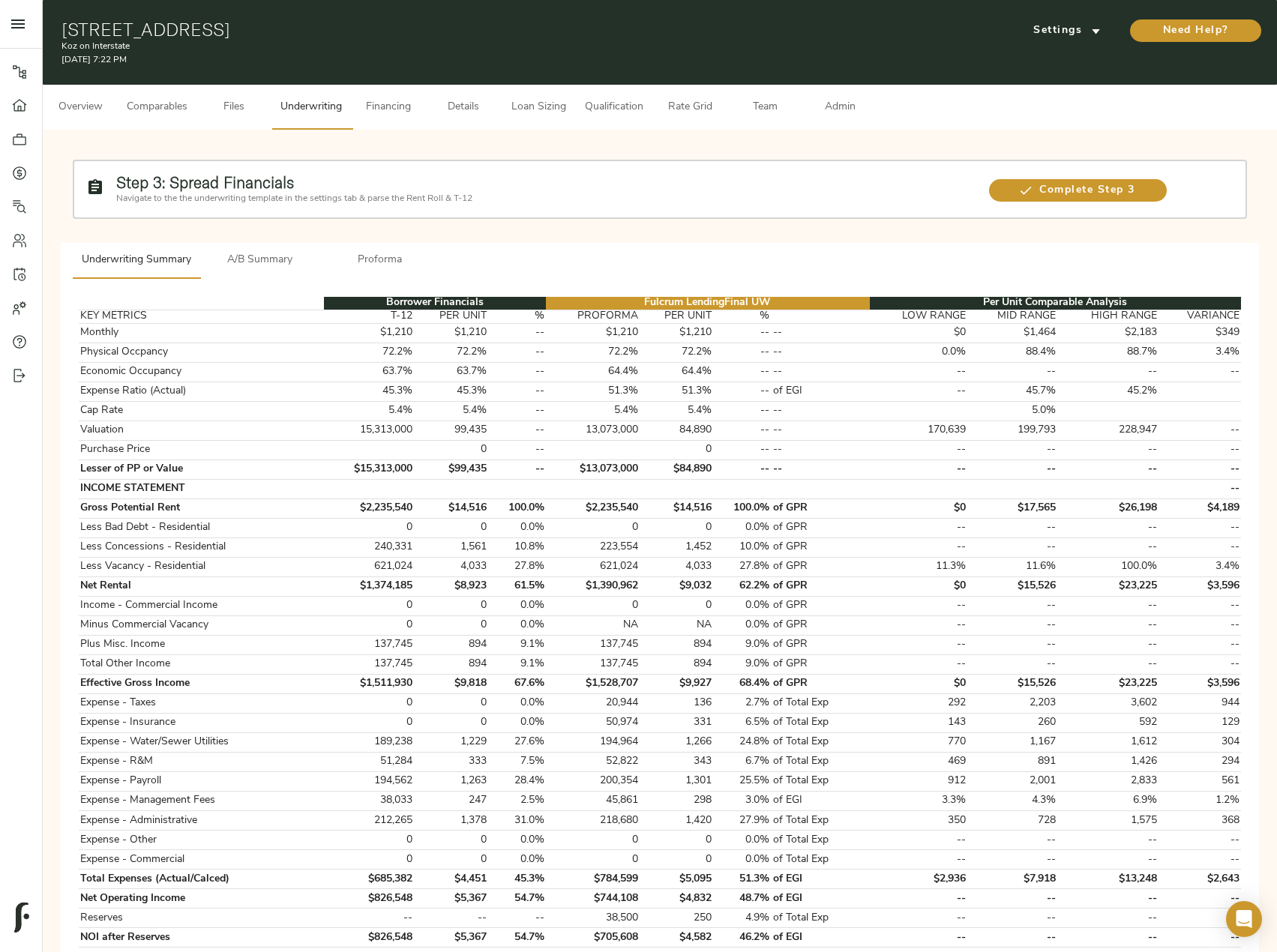
click at [848, 104] on span "Admin" at bounding box center [840, 107] width 57 height 19
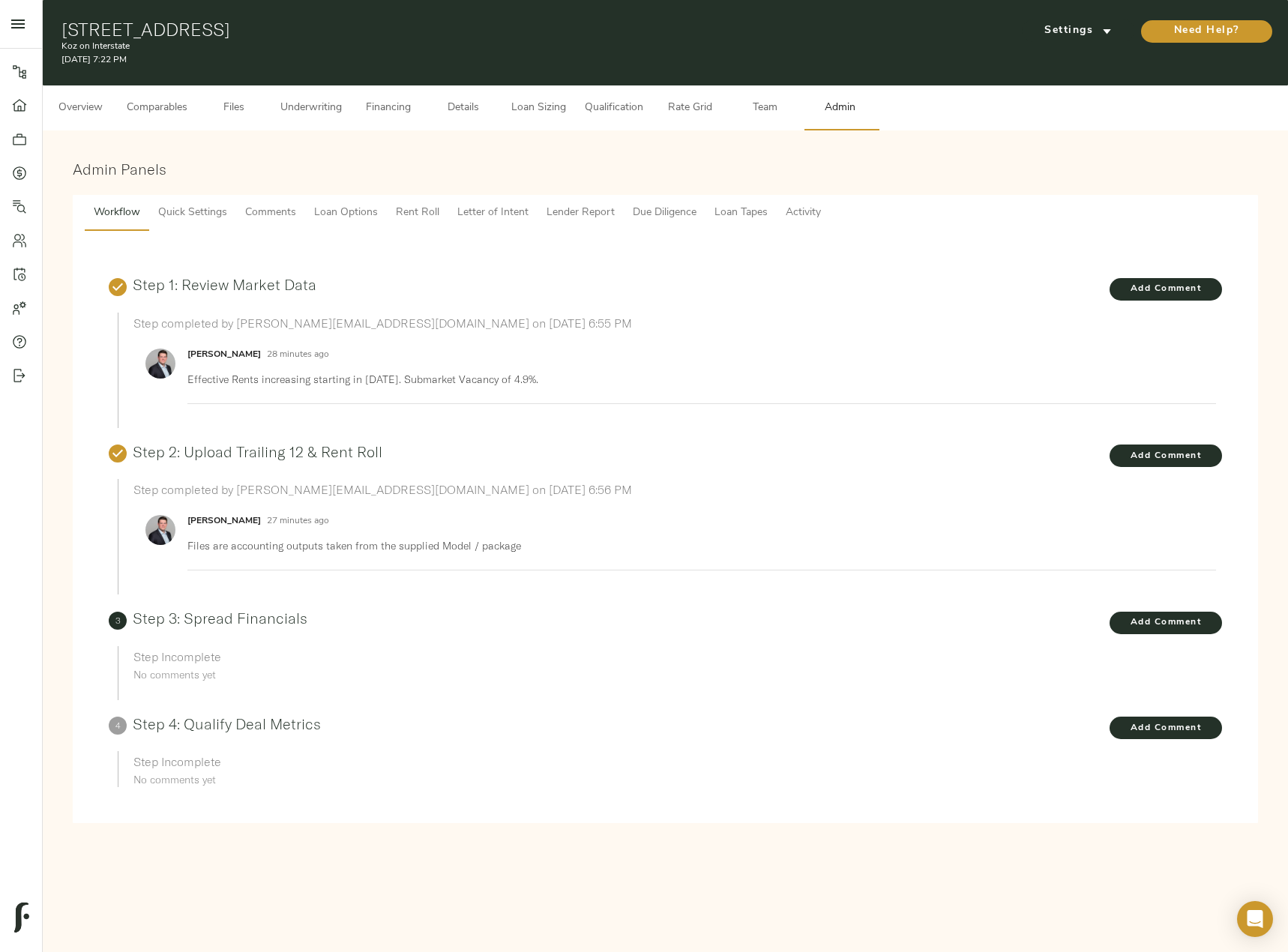
click at [276, 205] on span "Comments" at bounding box center [270, 213] width 51 height 19
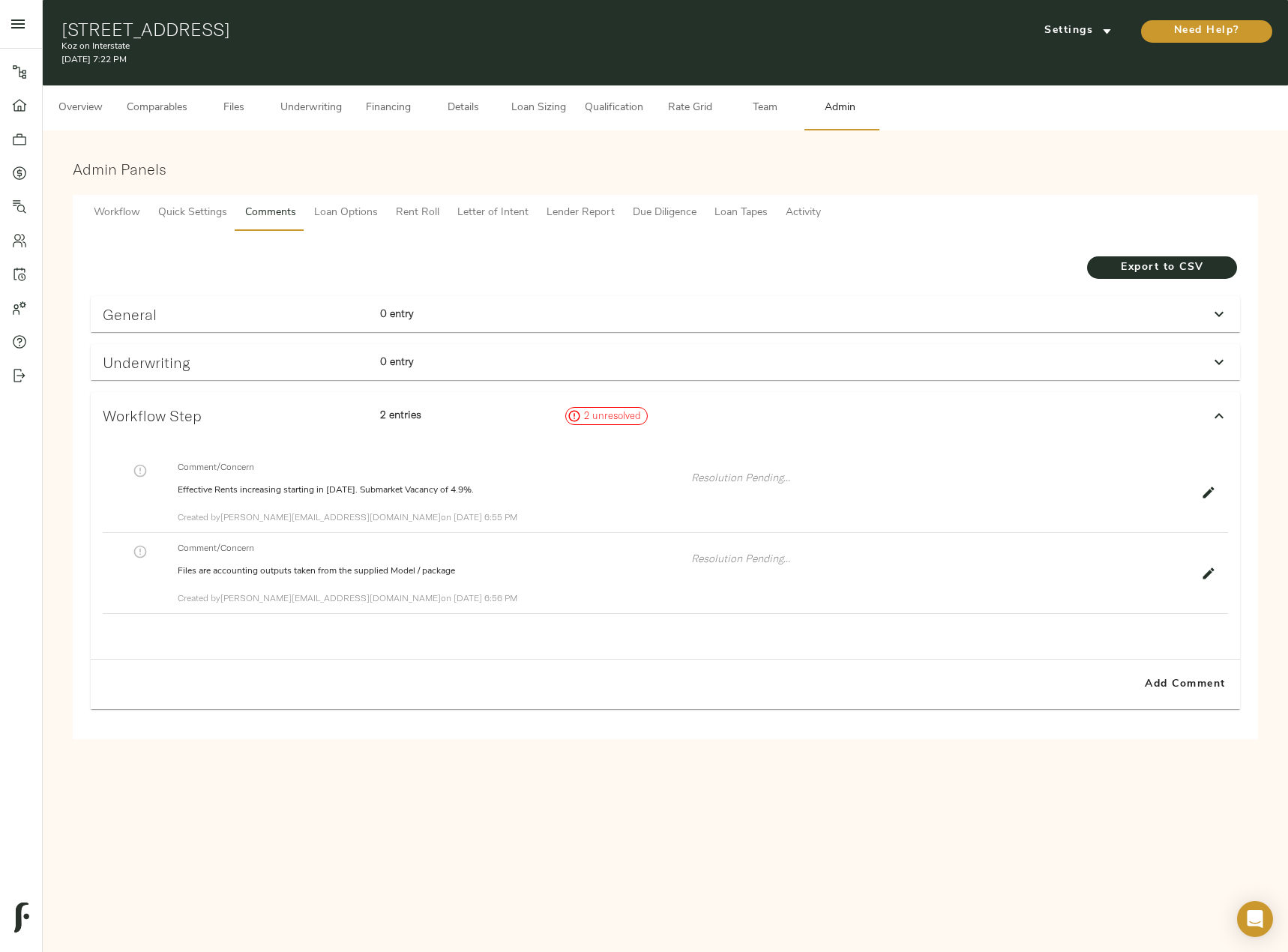
click at [1224, 368] on icon at bounding box center [1219, 362] width 18 height 18
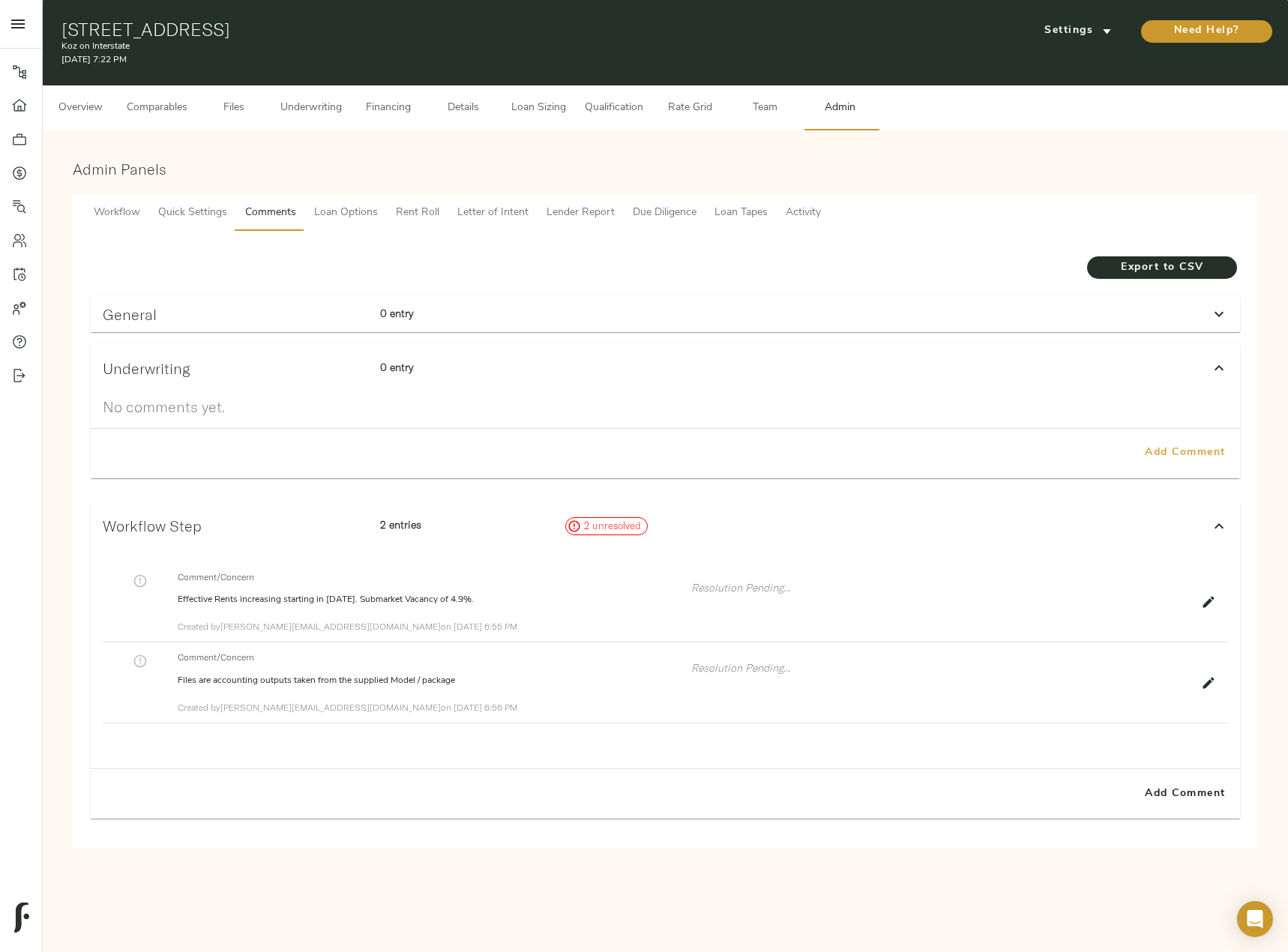
click at [1172, 454] on span "Add Comment" at bounding box center [1185, 453] width 86 height 19
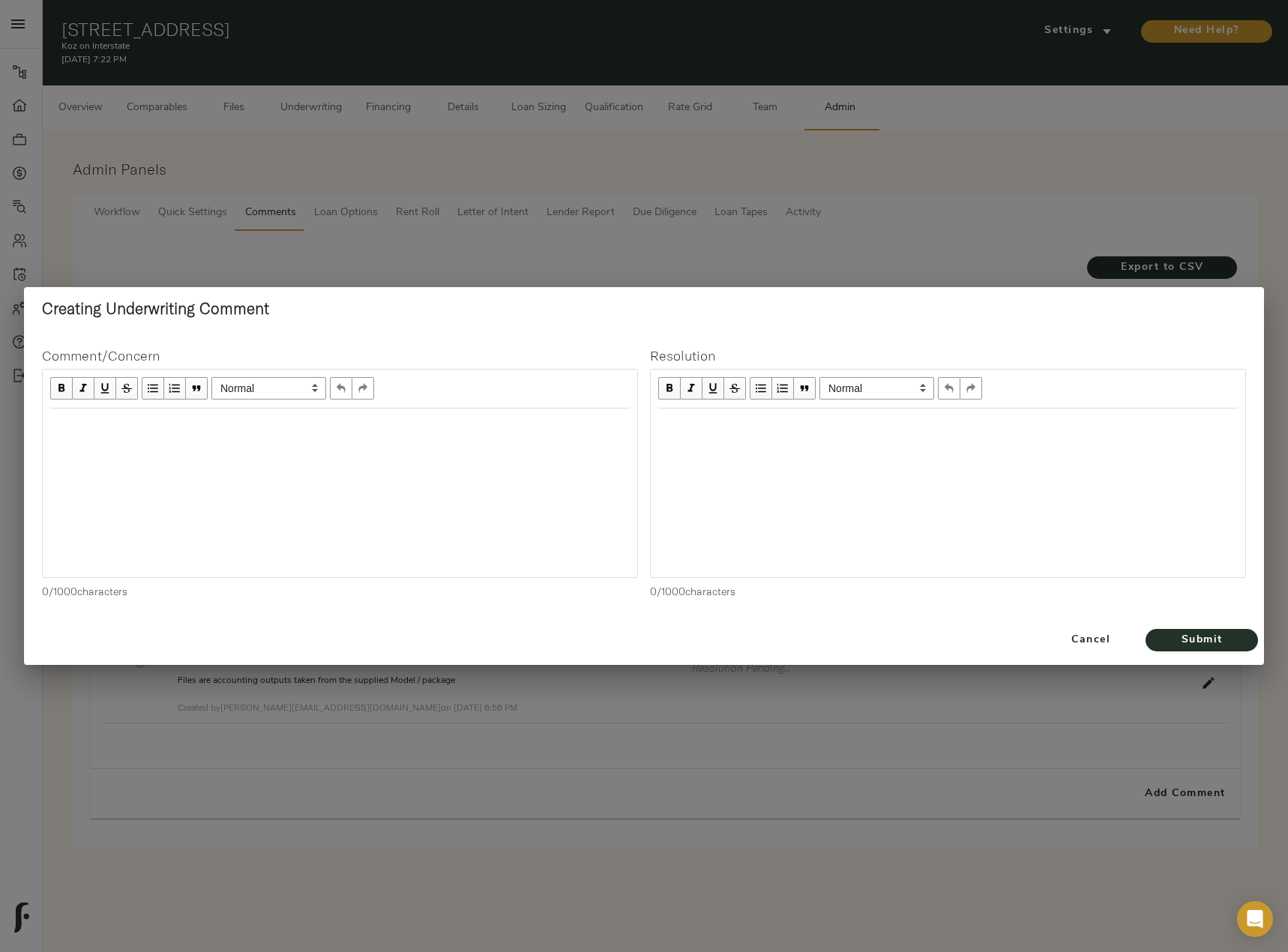
click at [182, 423] on div "Edit text" at bounding box center [340, 424] width 580 height 17
click at [1228, 631] on span "Submit" at bounding box center [1202, 640] width 83 height 19
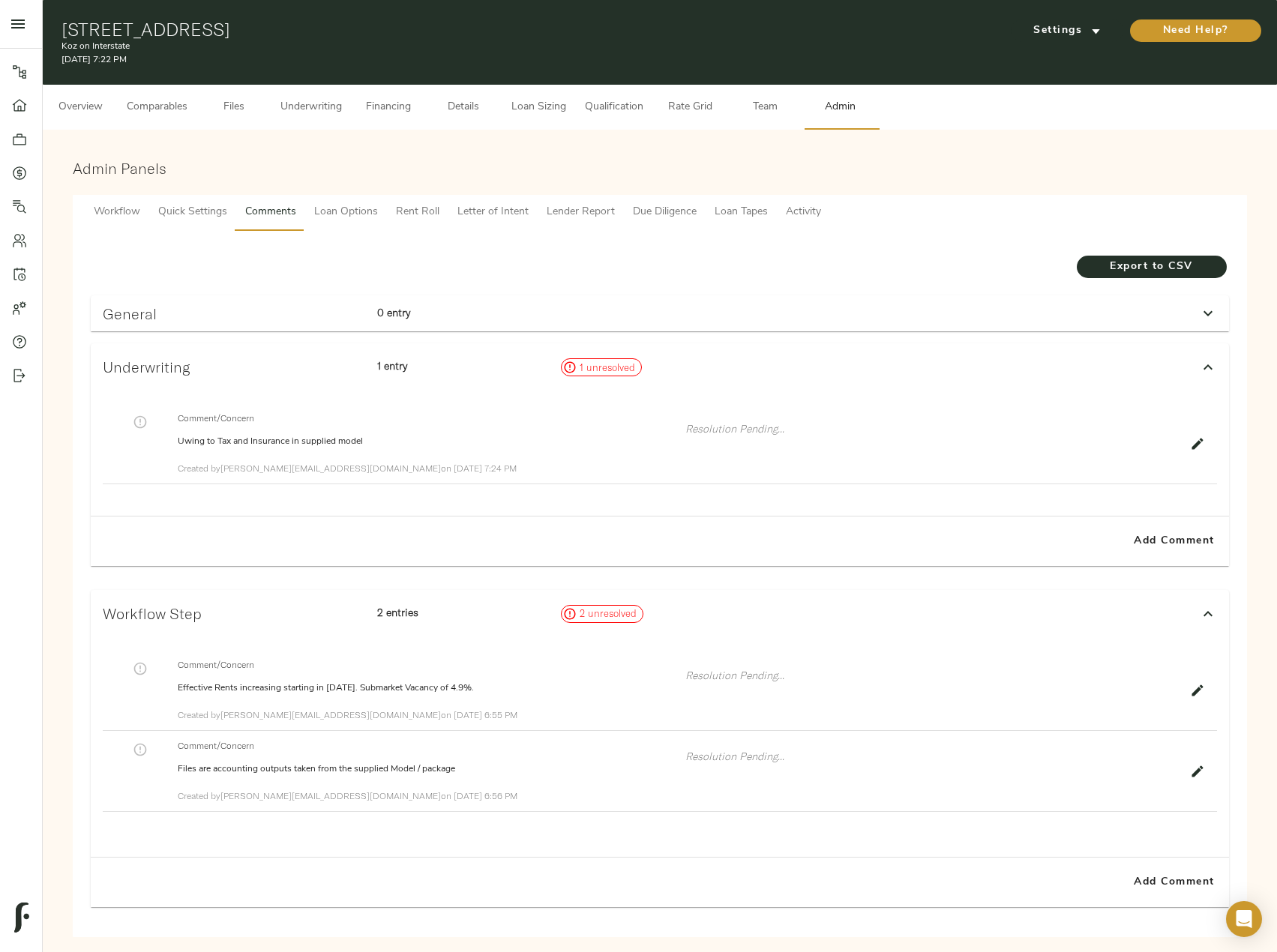
click at [153, 110] on span "Comparables" at bounding box center [157, 107] width 61 height 19
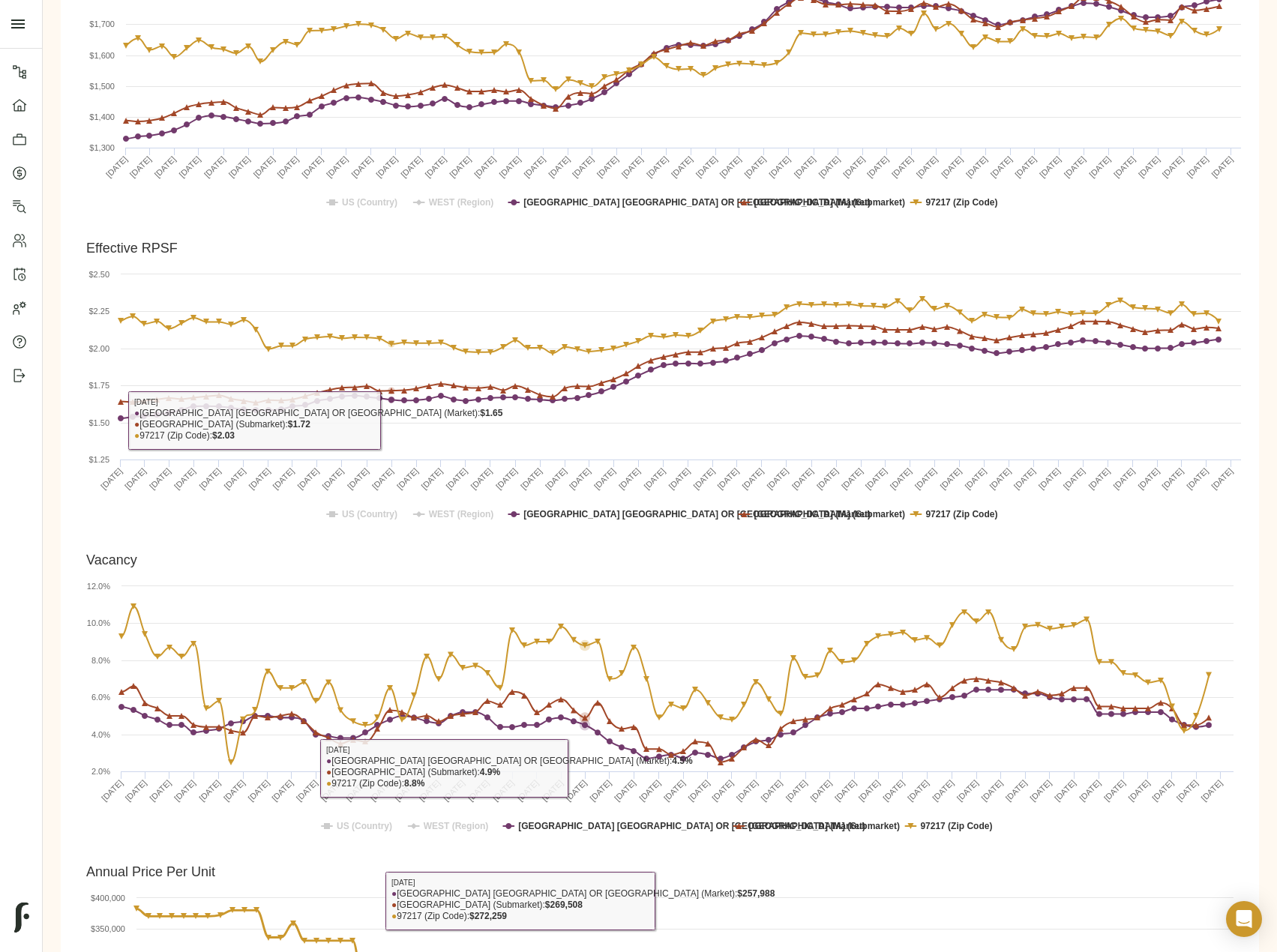
scroll to position [75, 0]
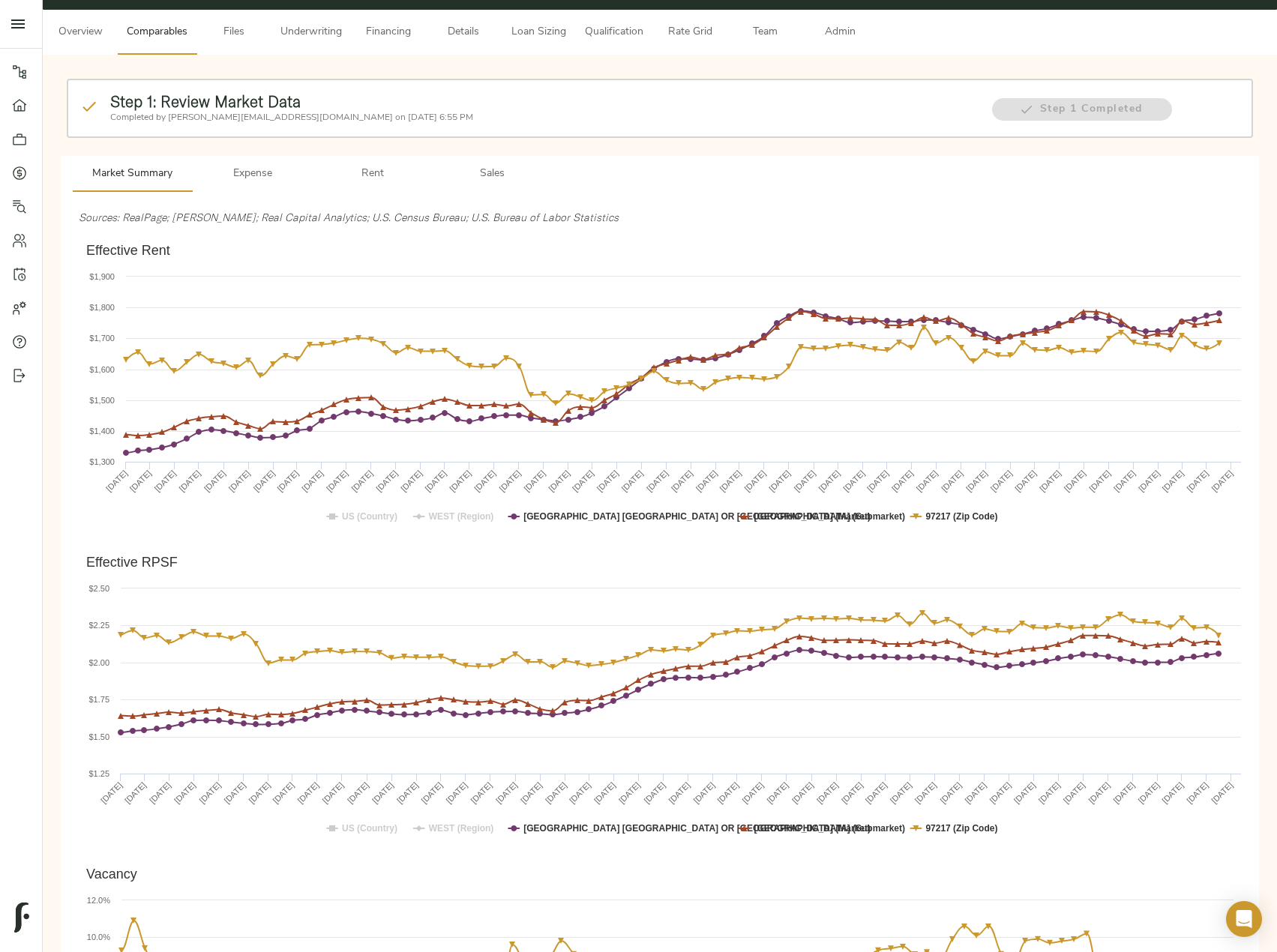
click at [836, 20] on button "Admin" at bounding box center [840, 32] width 75 height 45
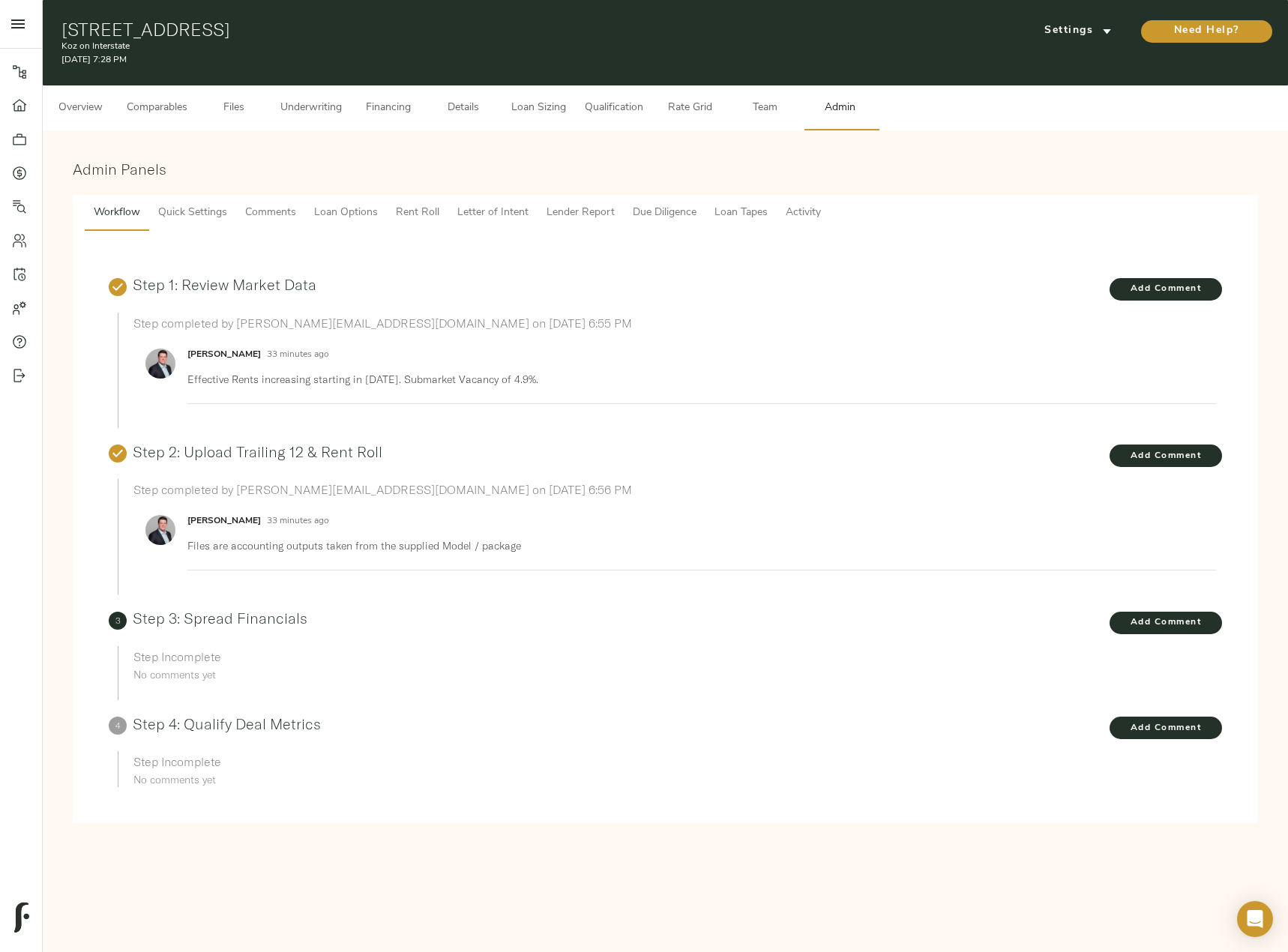
click at [252, 208] on span "Comments" at bounding box center [270, 213] width 51 height 19
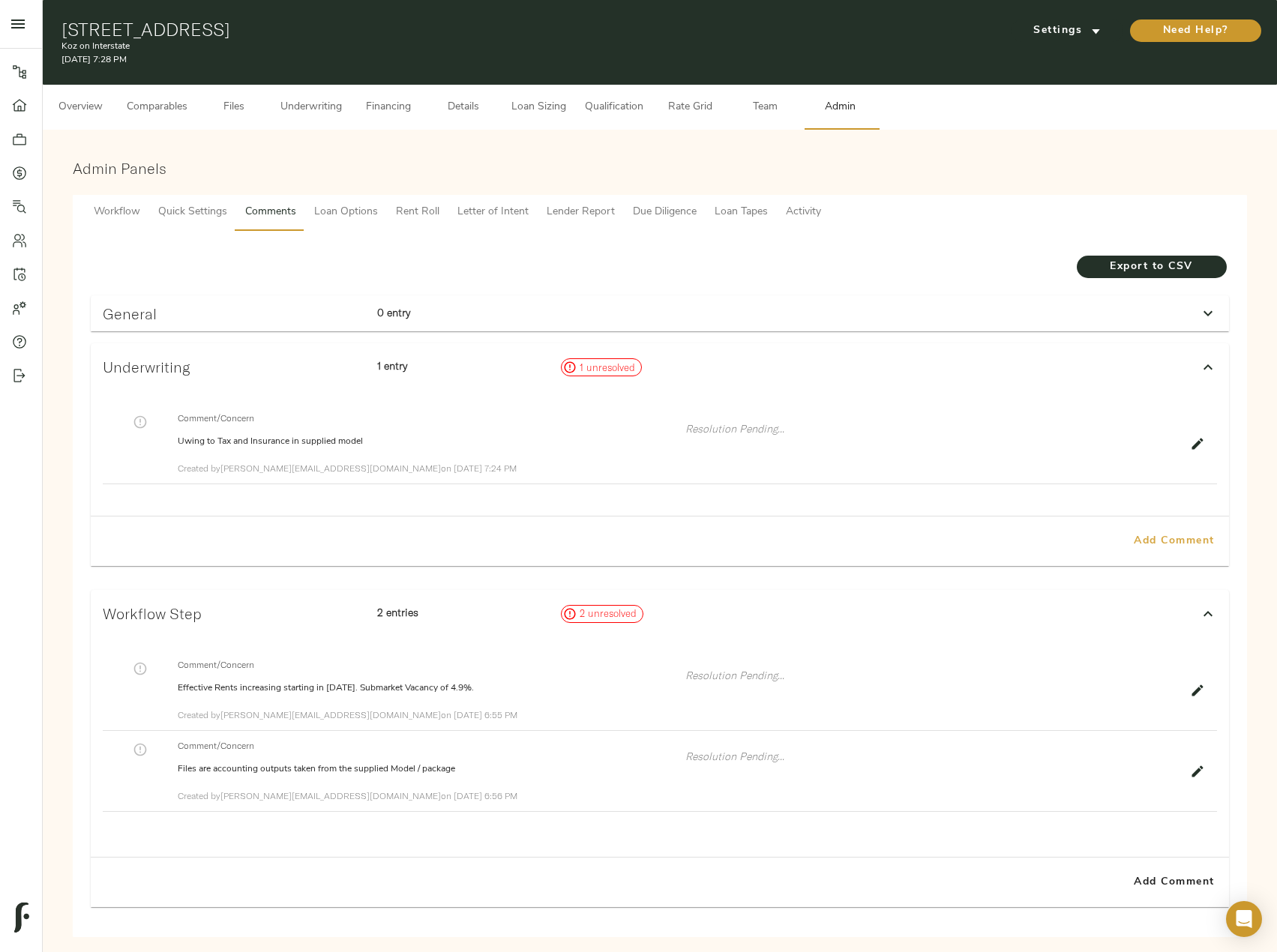
click at [1166, 535] on span "Add Comment" at bounding box center [1174, 541] width 86 height 19
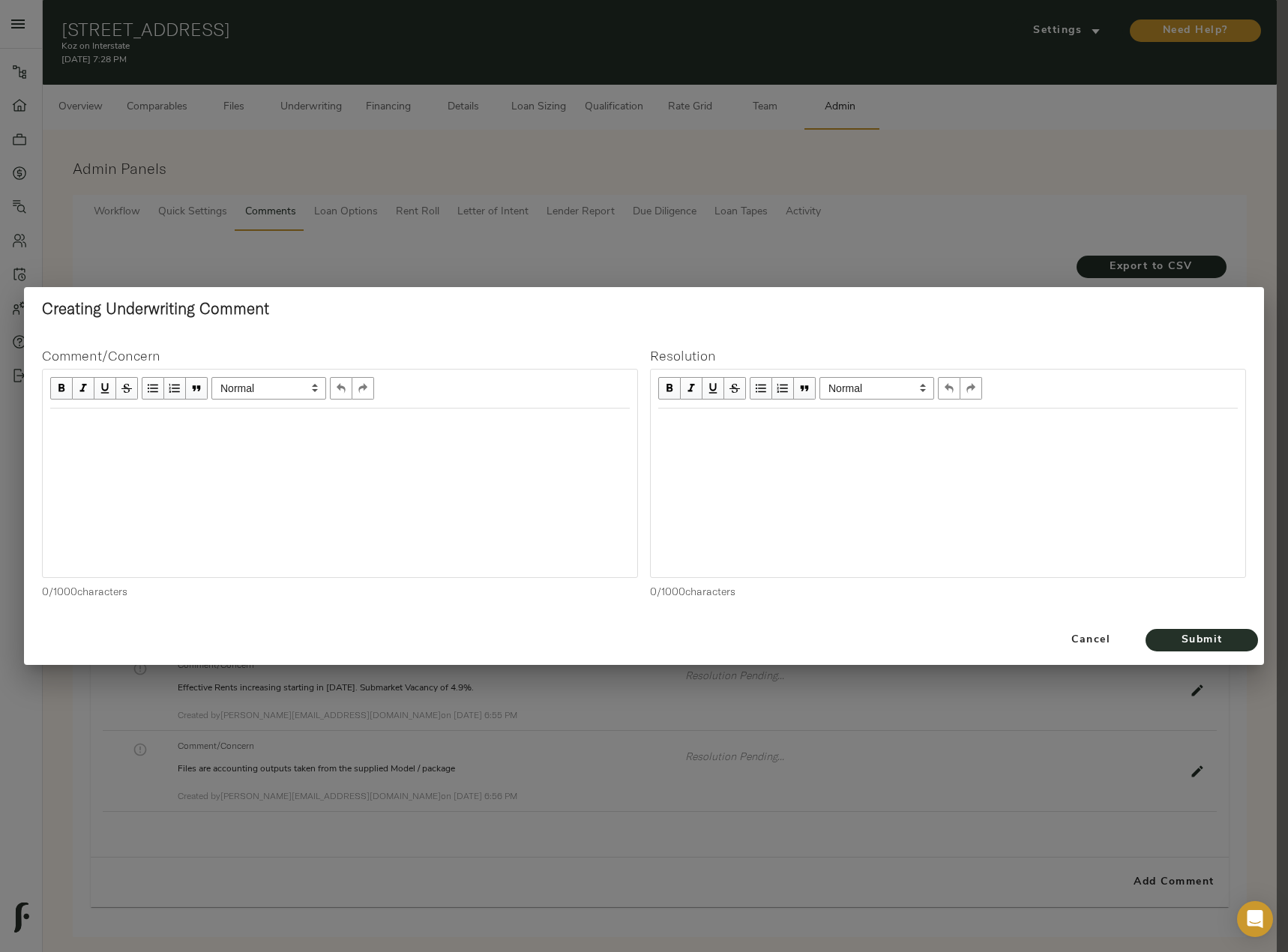
click at [299, 435] on div "Edit text" at bounding box center [340, 424] width 593 height 31
click at [1192, 642] on span "Submit" at bounding box center [1202, 640] width 83 height 19
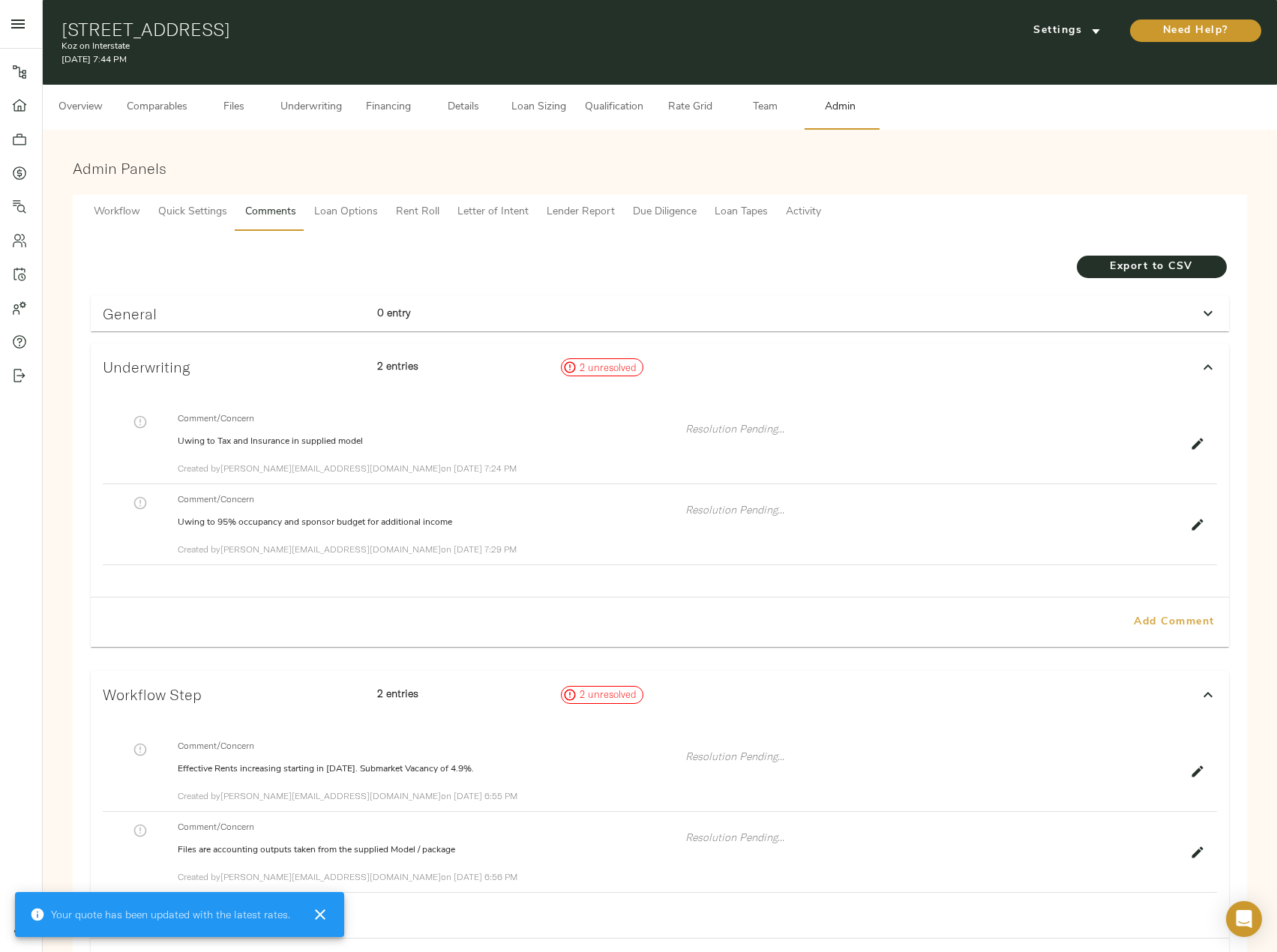
click at [1152, 611] on button "Add Comment" at bounding box center [1174, 622] width 98 height 38
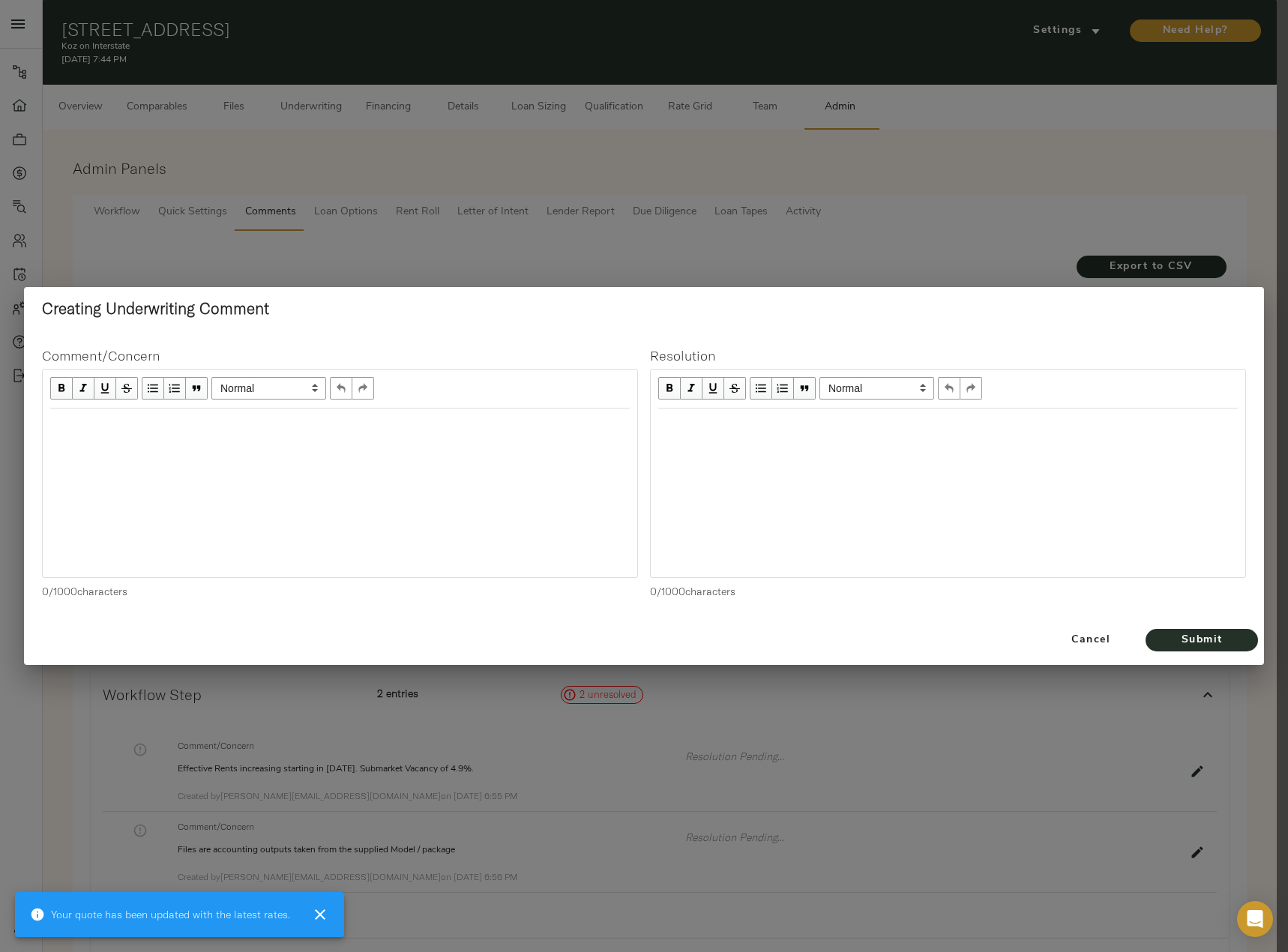
click at [270, 429] on div "Edit text" at bounding box center [340, 424] width 580 height 17
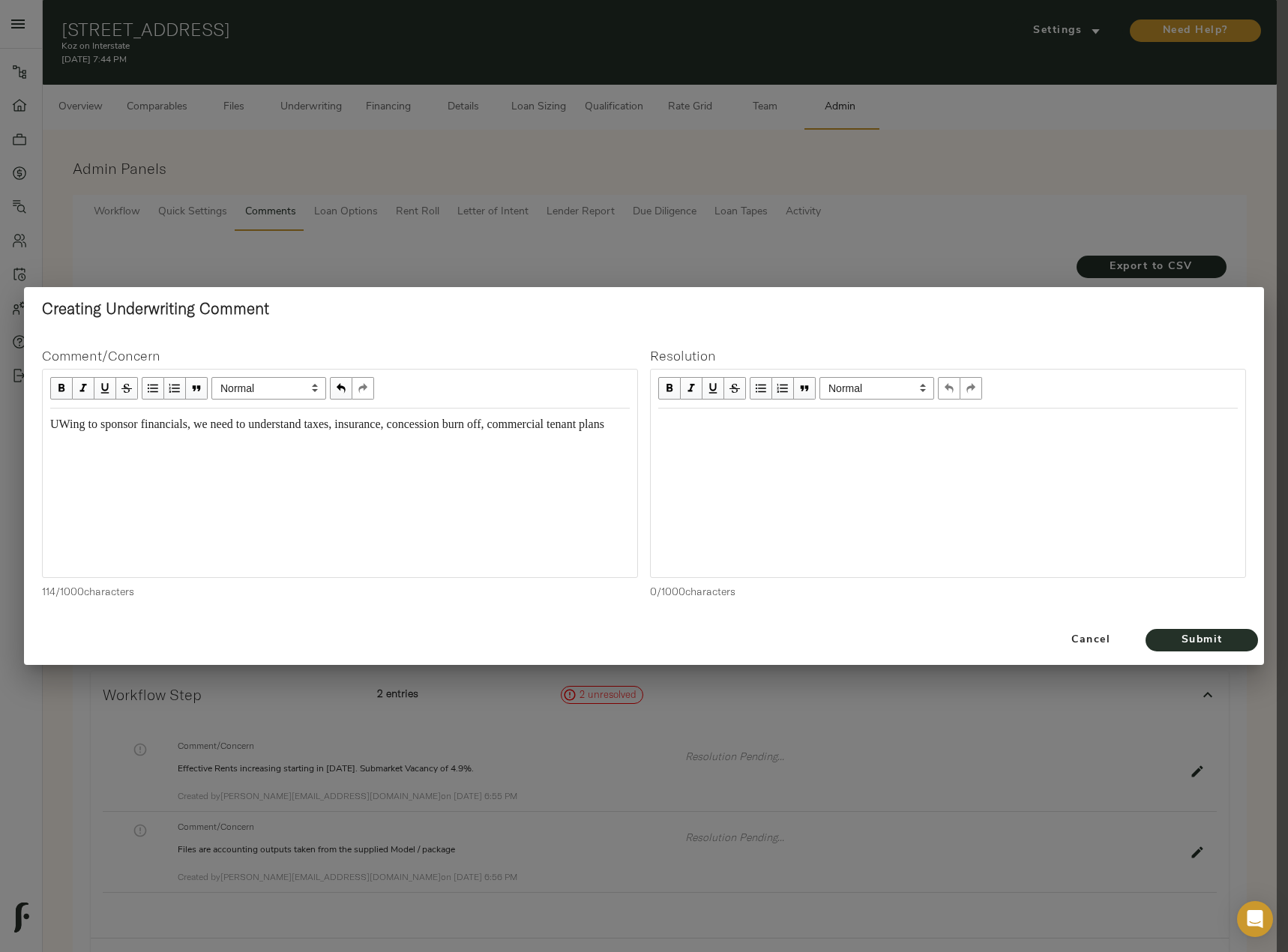
click at [119, 433] on div "UWing to sponsor financials, we need to understand taxes, insurance, concession…" at bounding box center [340, 424] width 580 height 17
click at [1214, 639] on span "Submit" at bounding box center [1202, 640] width 83 height 19
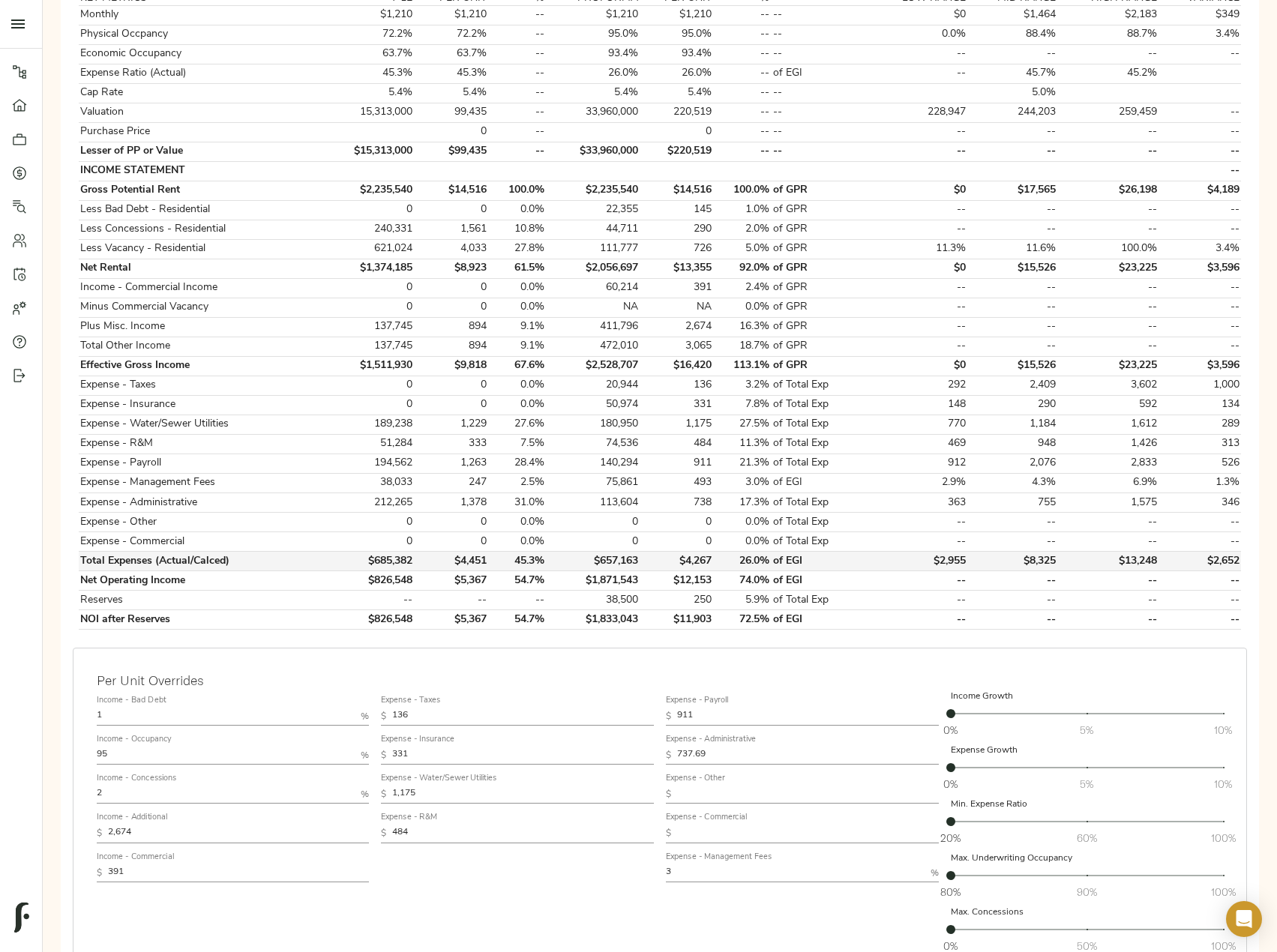
scroll to position [297, 0]
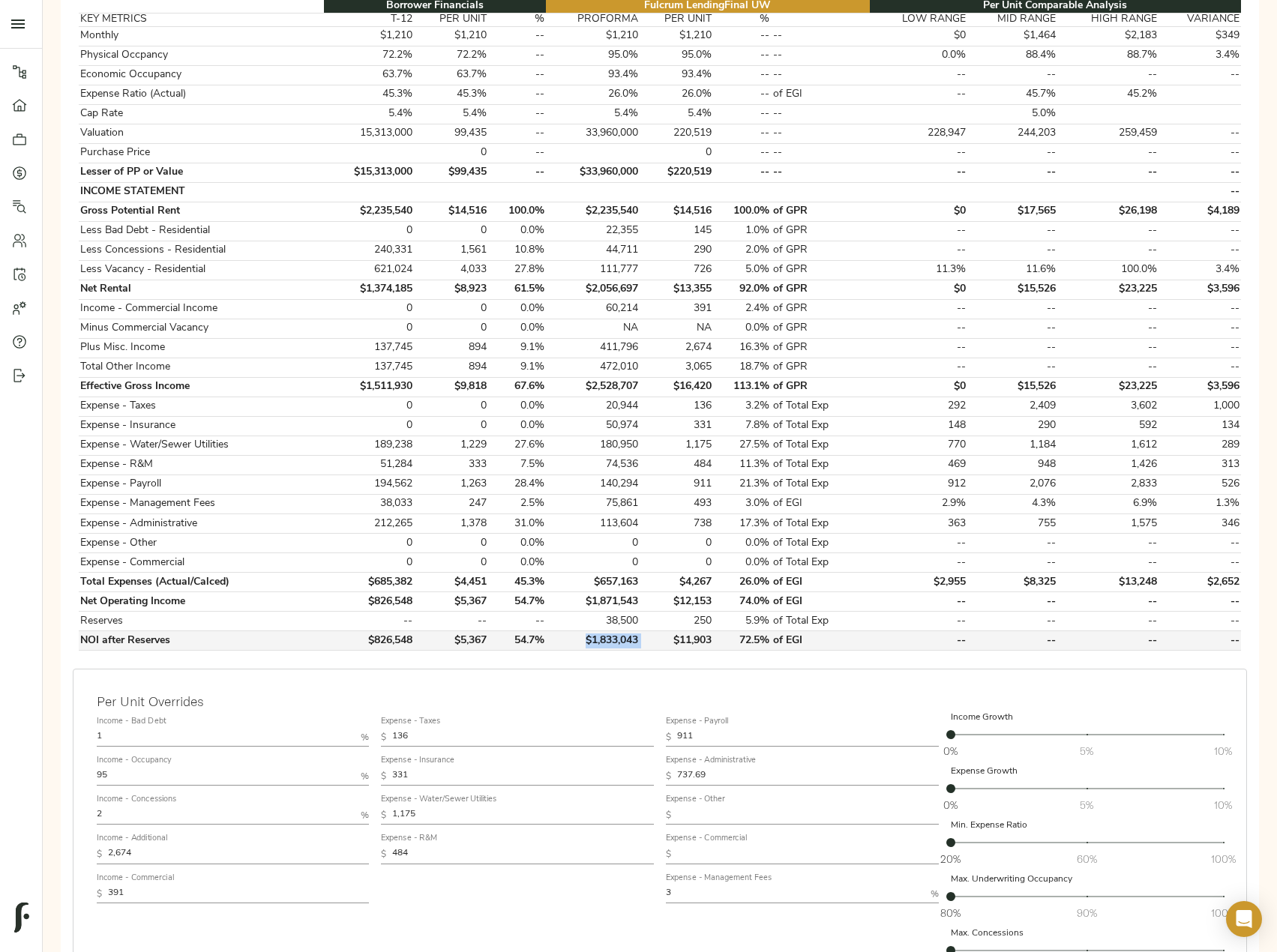
drag, startPoint x: 651, startPoint y: 634, endPoint x: 574, endPoint y: 634, distance: 77.0
click at [574, 634] on tr "NOI after Reserves $826,548 $5,367 54.7% $1,833,043 $11,903 72.5% of EGI -- -- …" at bounding box center [660, 640] width 1162 height 20
copy td "$1,833,043"
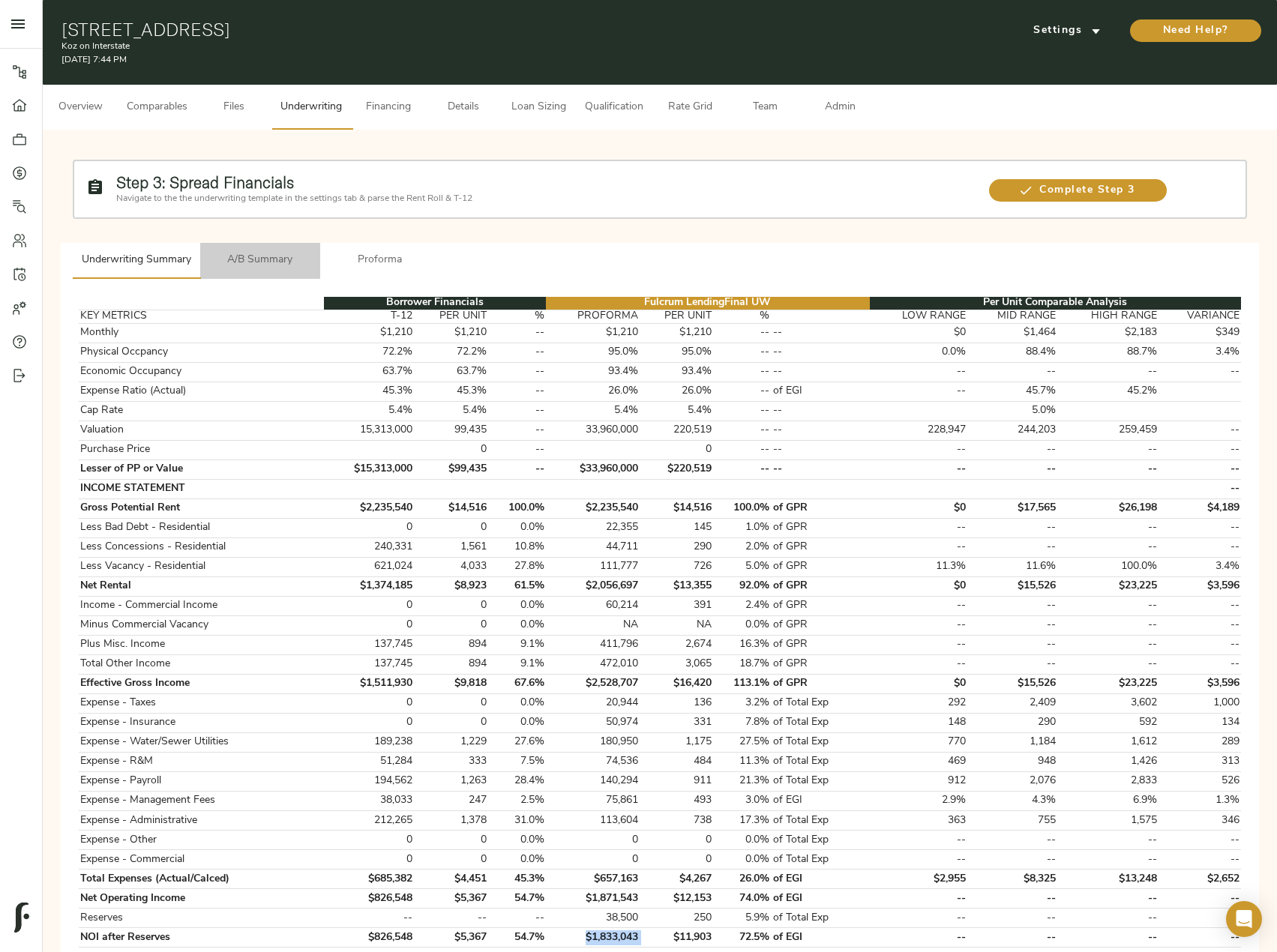
click at [254, 255] on span "A/B Summary" at bounding box center [260, 260] width 102 height 19
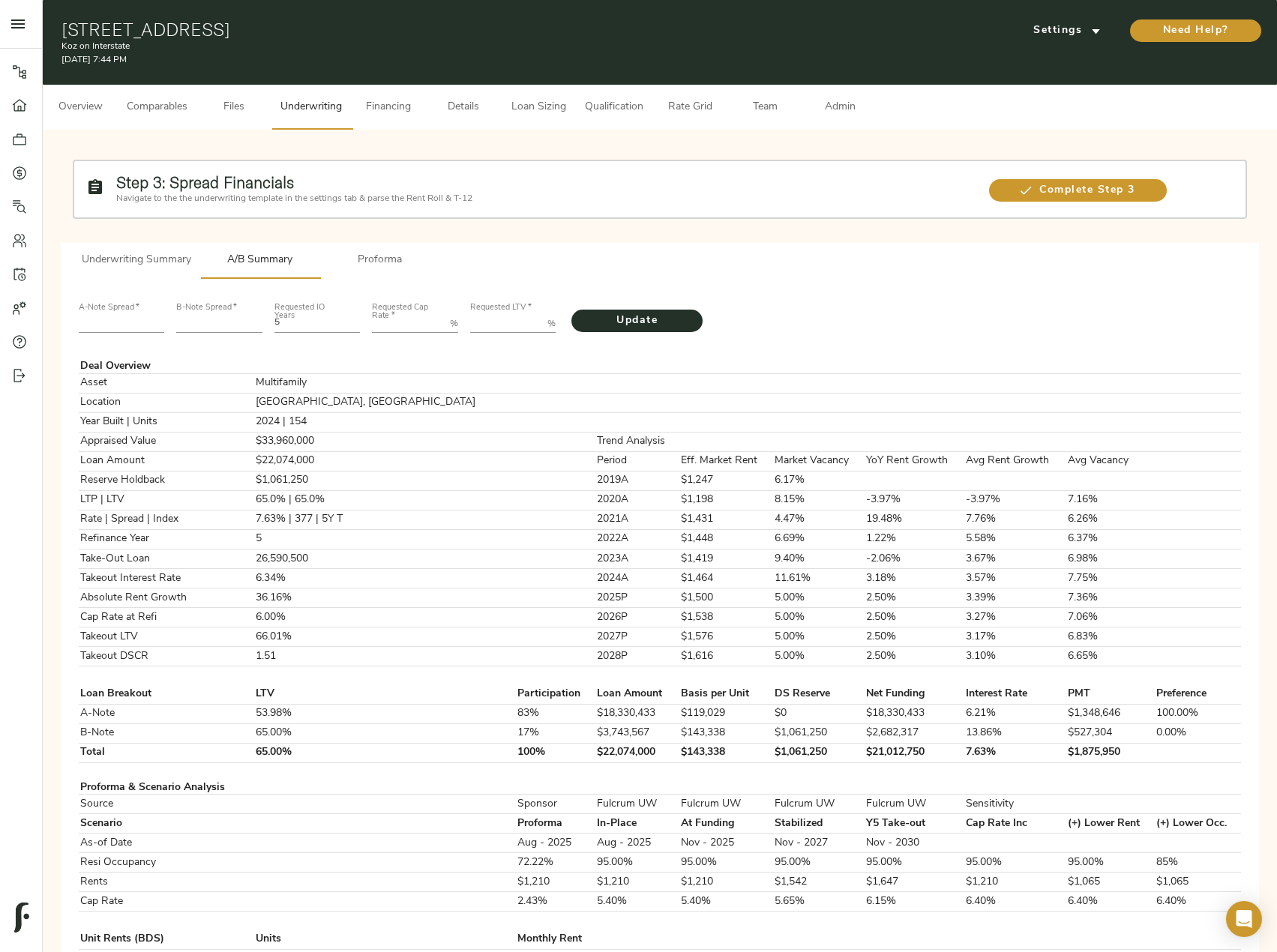
click at [132, 318] on input "number" at bounding box center [122, 324] width 86 height 18
type input "235"
click at [234, 317] on input "number" at bounding box center [219, 324] width 86 height 18
type input "524"
click at [430, 318] on Rate "Requested Cap Rate   *" at bounding box center [408, 324] width 72 height 18
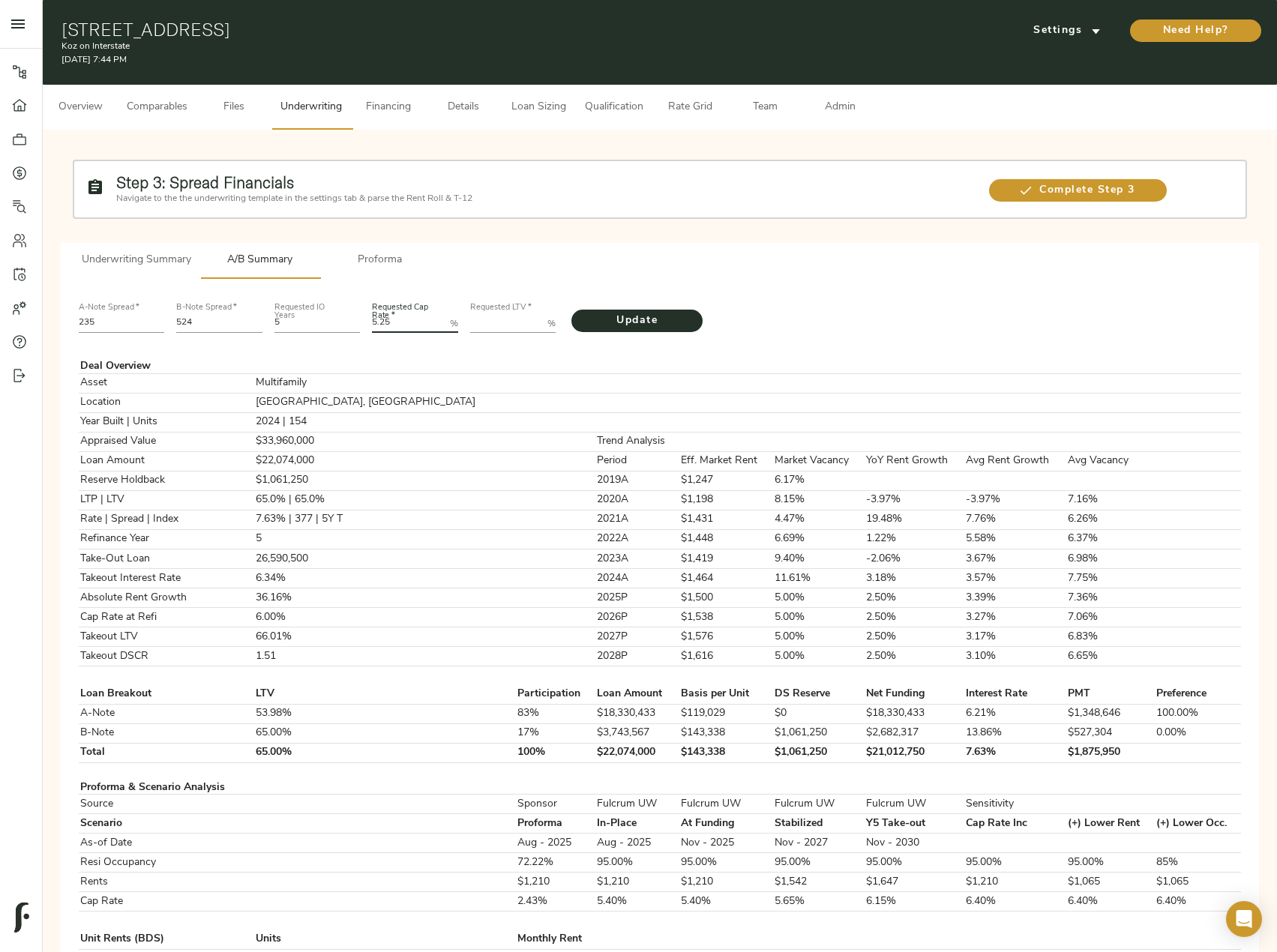
type Rate "5.25"
click at [510, 317] on LTV "Requested LTV   *" at bounding box center [506, 324] width 72 height 18
paste LTV "74.3568"
type LTV "74.3568"
click at [652, 320] on span "Update" at bounding box center [637, 321] width 101 height 19
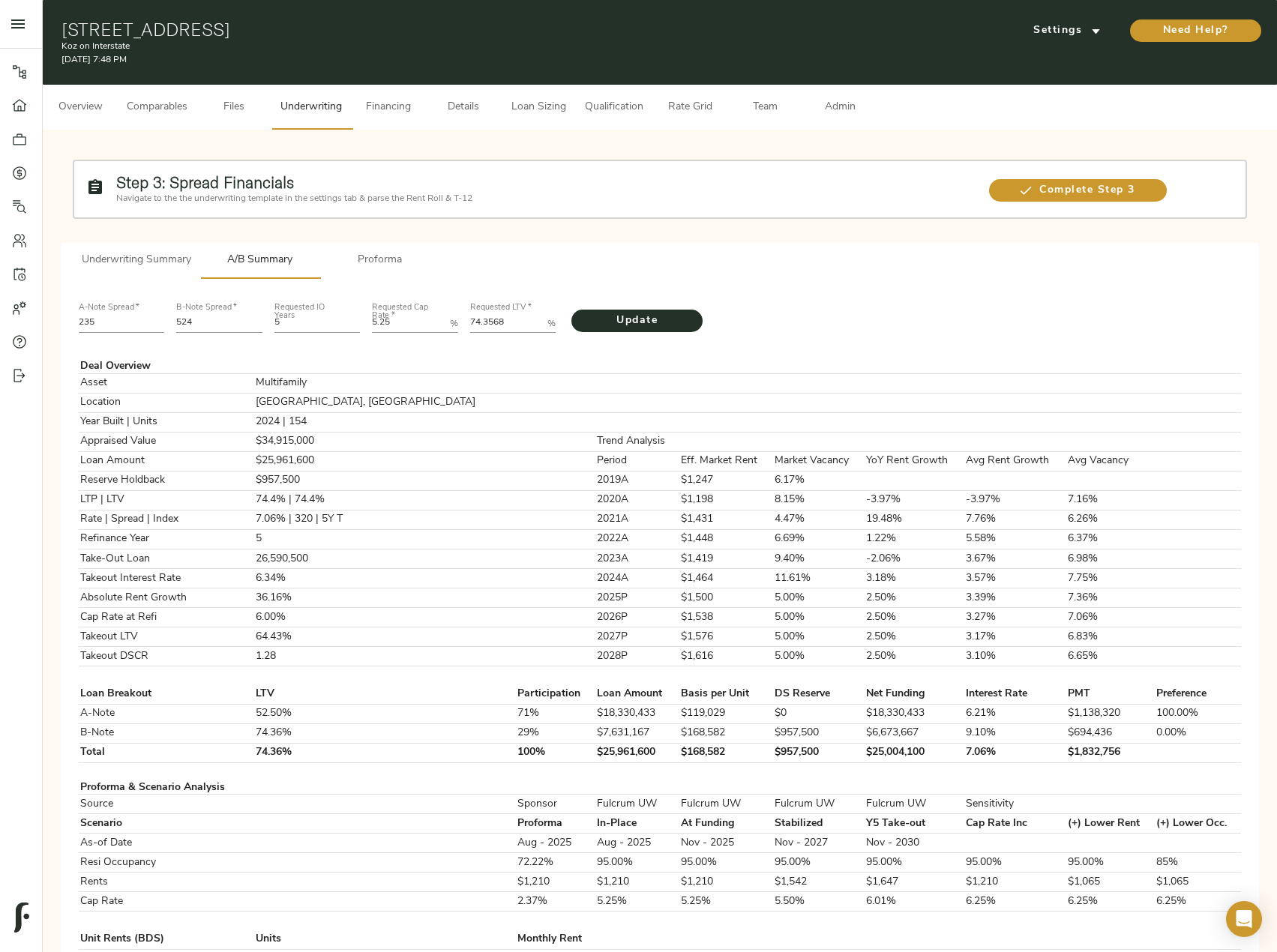
click at [391, 269] on span "Proforma" at bounding box center [380, 260] width 102 height 19
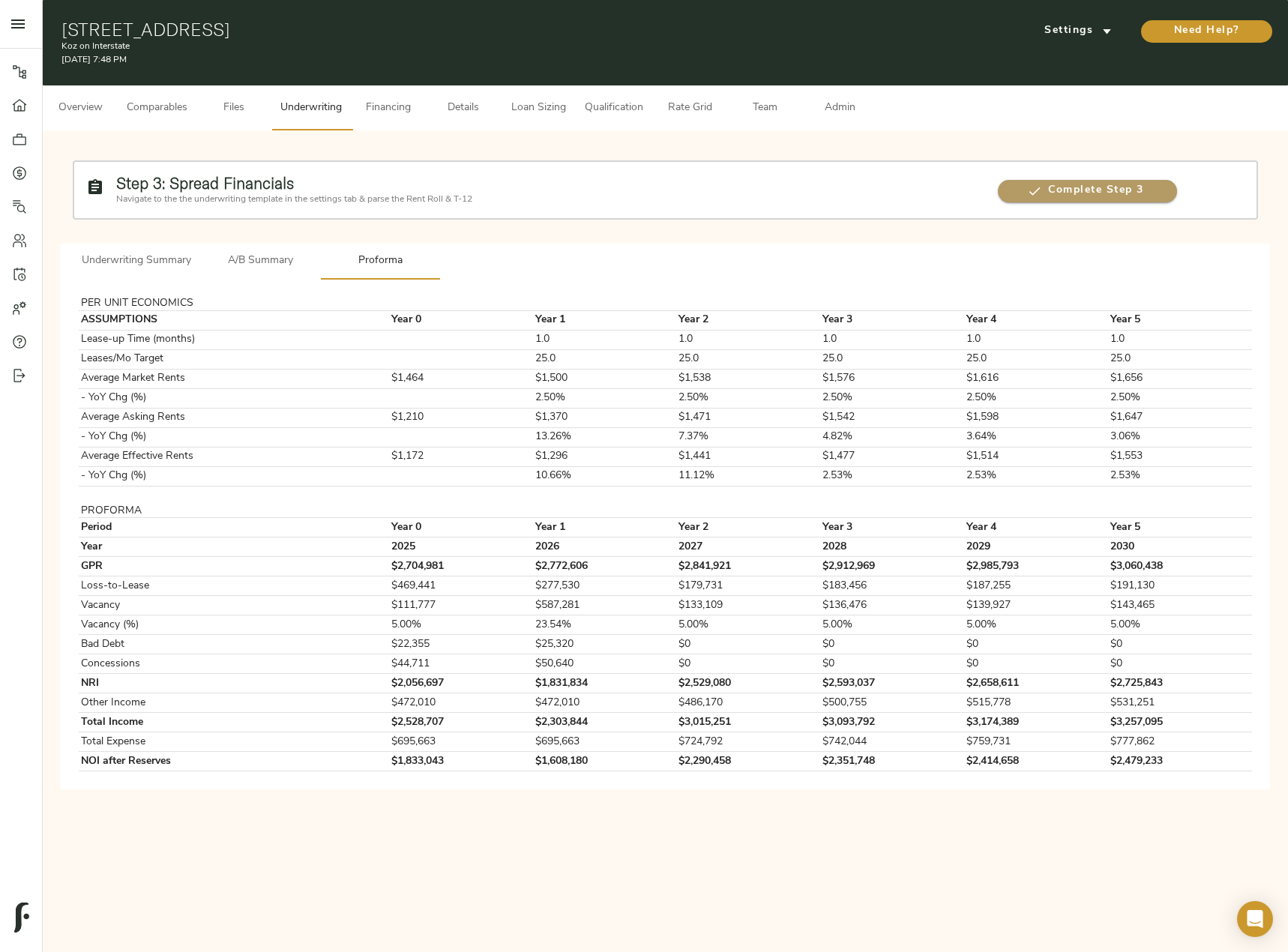
click at [1049, 185] on span "Complete Step 3" at bounding box center [1087, 191] width 179 height 19
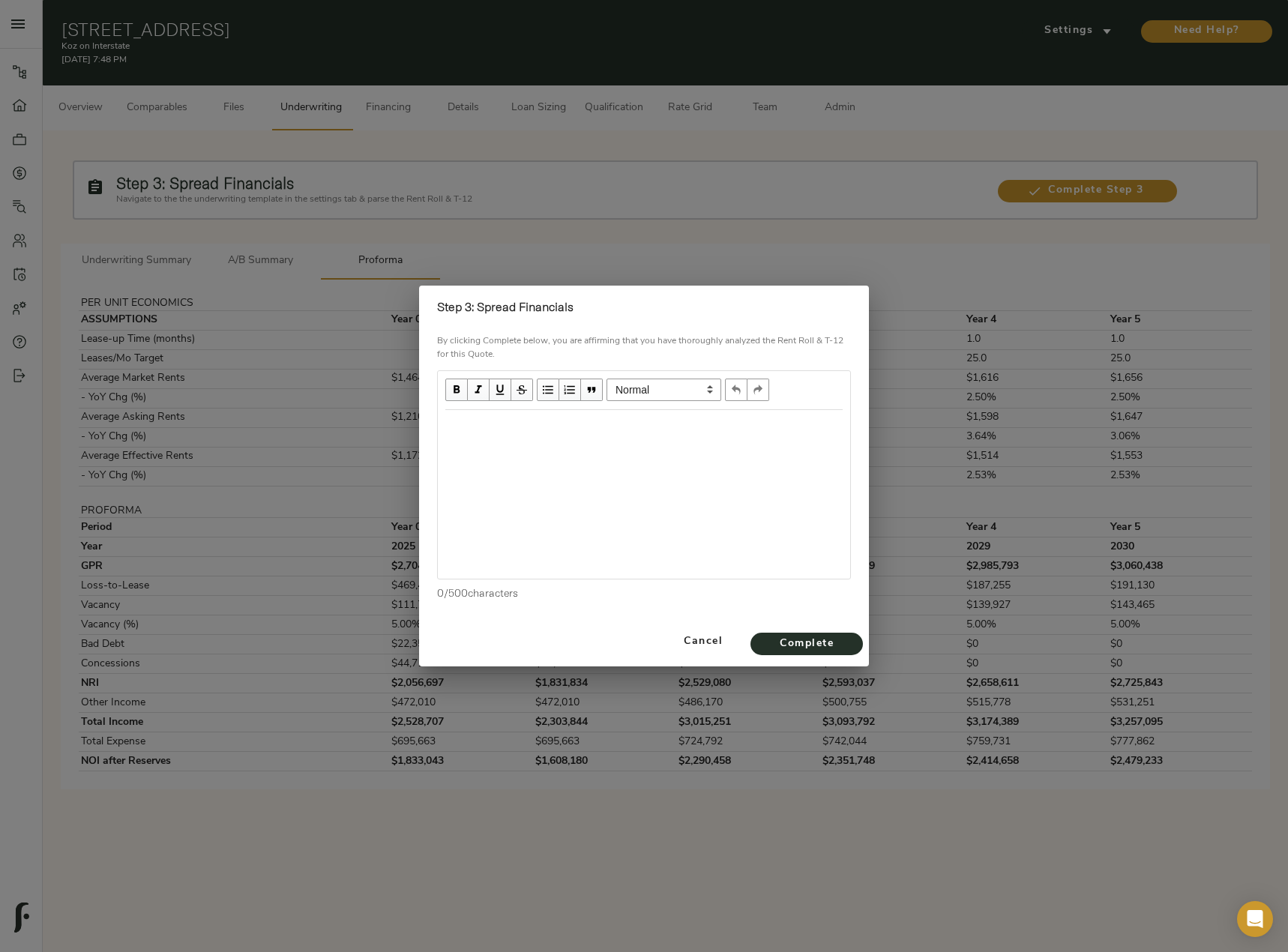
click at [599, 418] on div "Edit text" at bounding box center [644, 426] width 397 height 17
click at [840, 649] on span "Complete" at bounding box center [807, 643] width 83 height 19
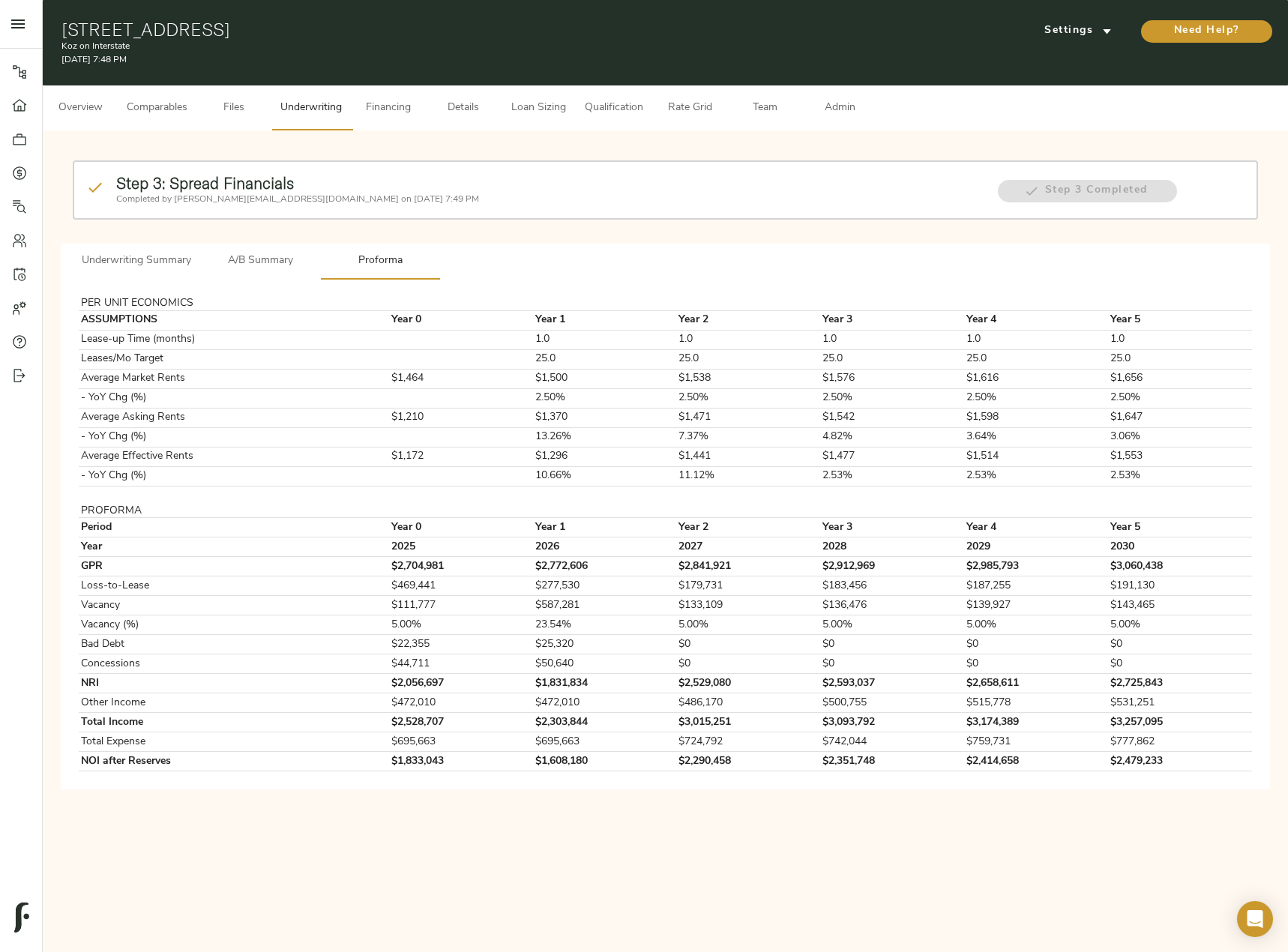
click at [170, 102] on span "Comparables" at bounding box center [157, 108] width 61 height 19
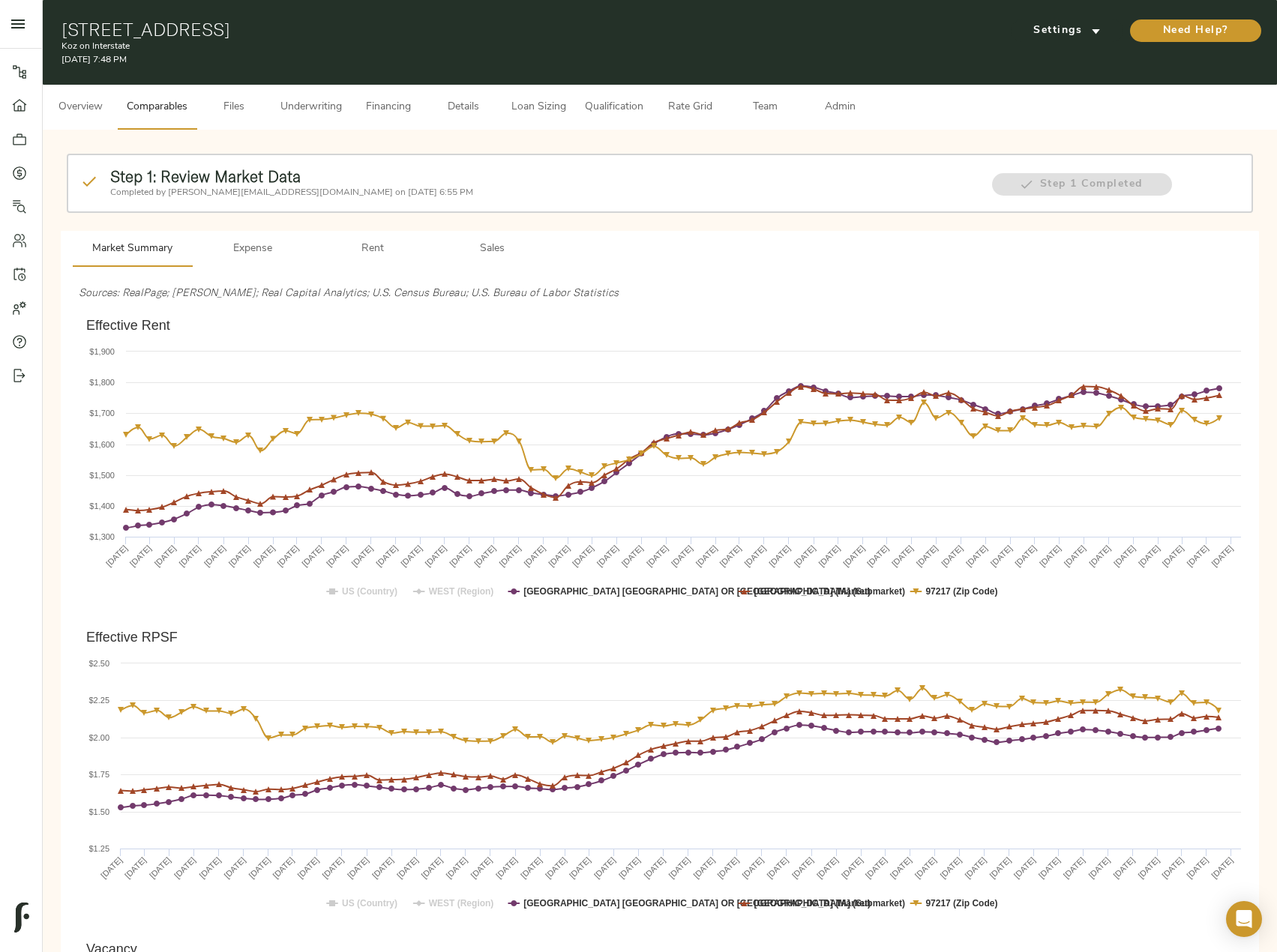
click at [296, 104] on span "Underwriting" at bounding box center [311, 107] width 62 height 19
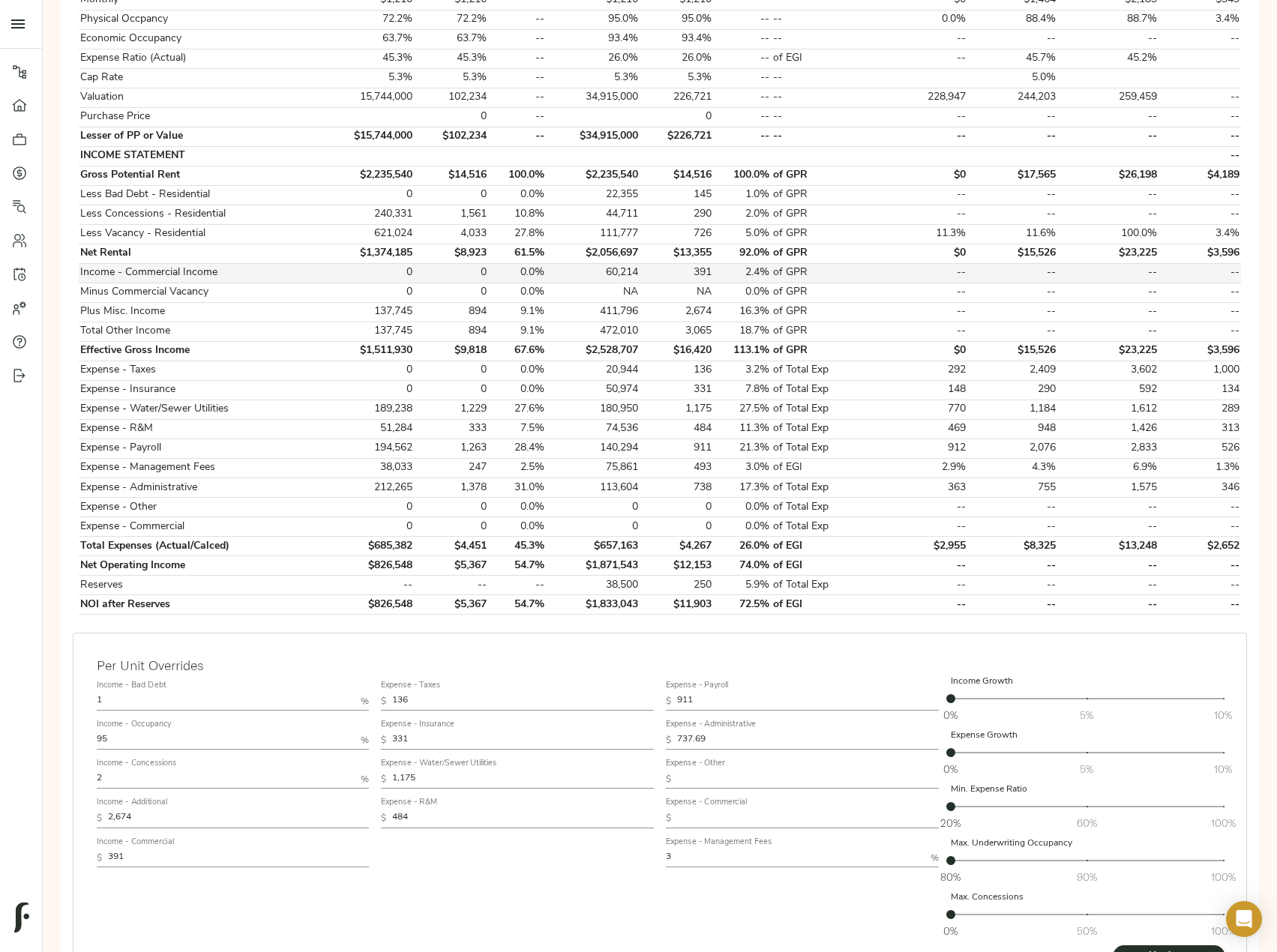
scroll to position [447, 0]
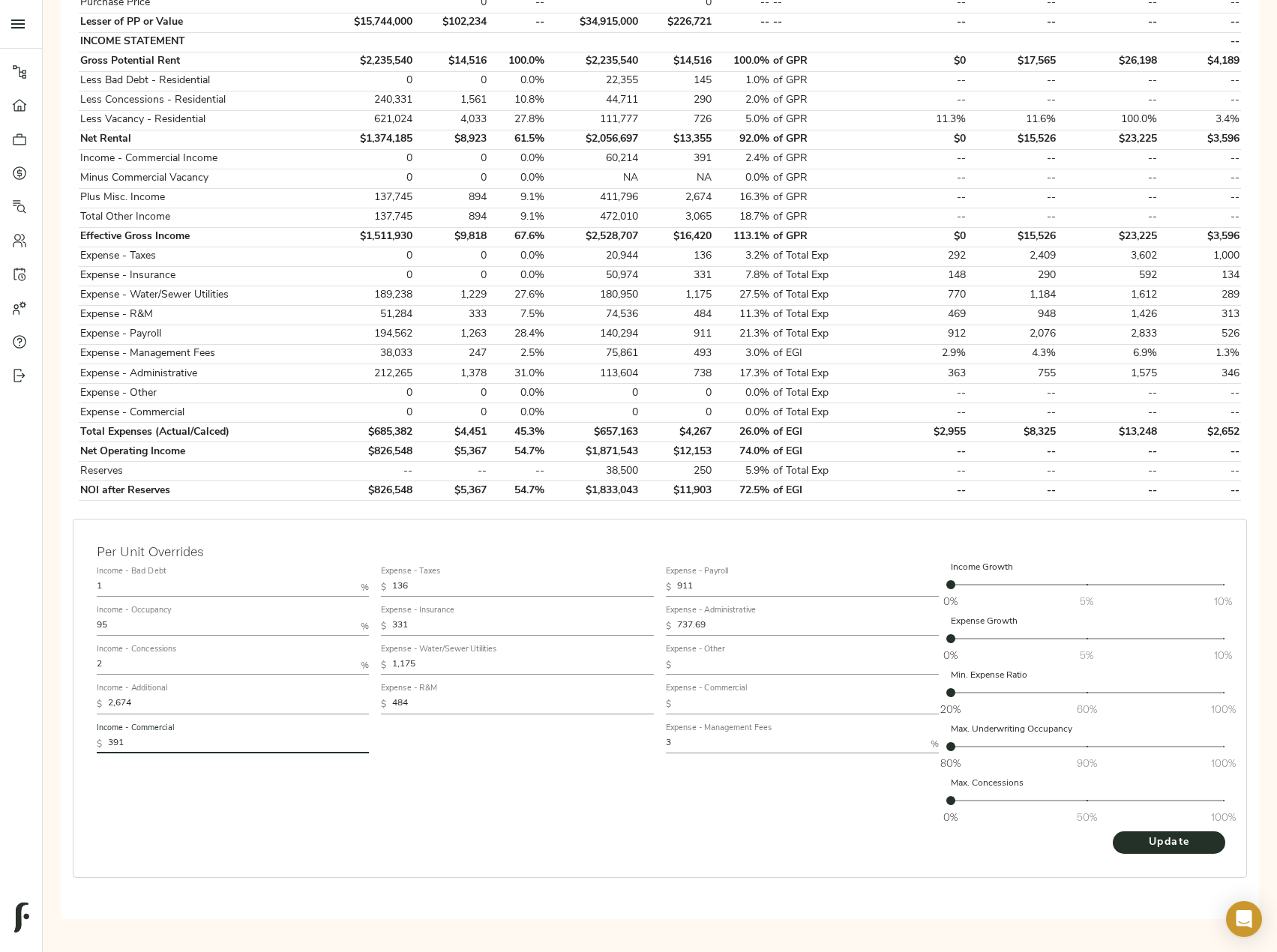
drag, startPoint x: 146, startPoint y: 747, endPoint x: 2, endPoint y: 719, distance: 146.7
click at [17, 719] on div "Pipeline Dashboard Portfolio Quotes Search Users Activity Account Help Sign Out…" at bounding box center [638, 245] width 1277 height 1384
click at [1112, 831] on button "Update" at bounding box center [1169, 842] width 113 height 23
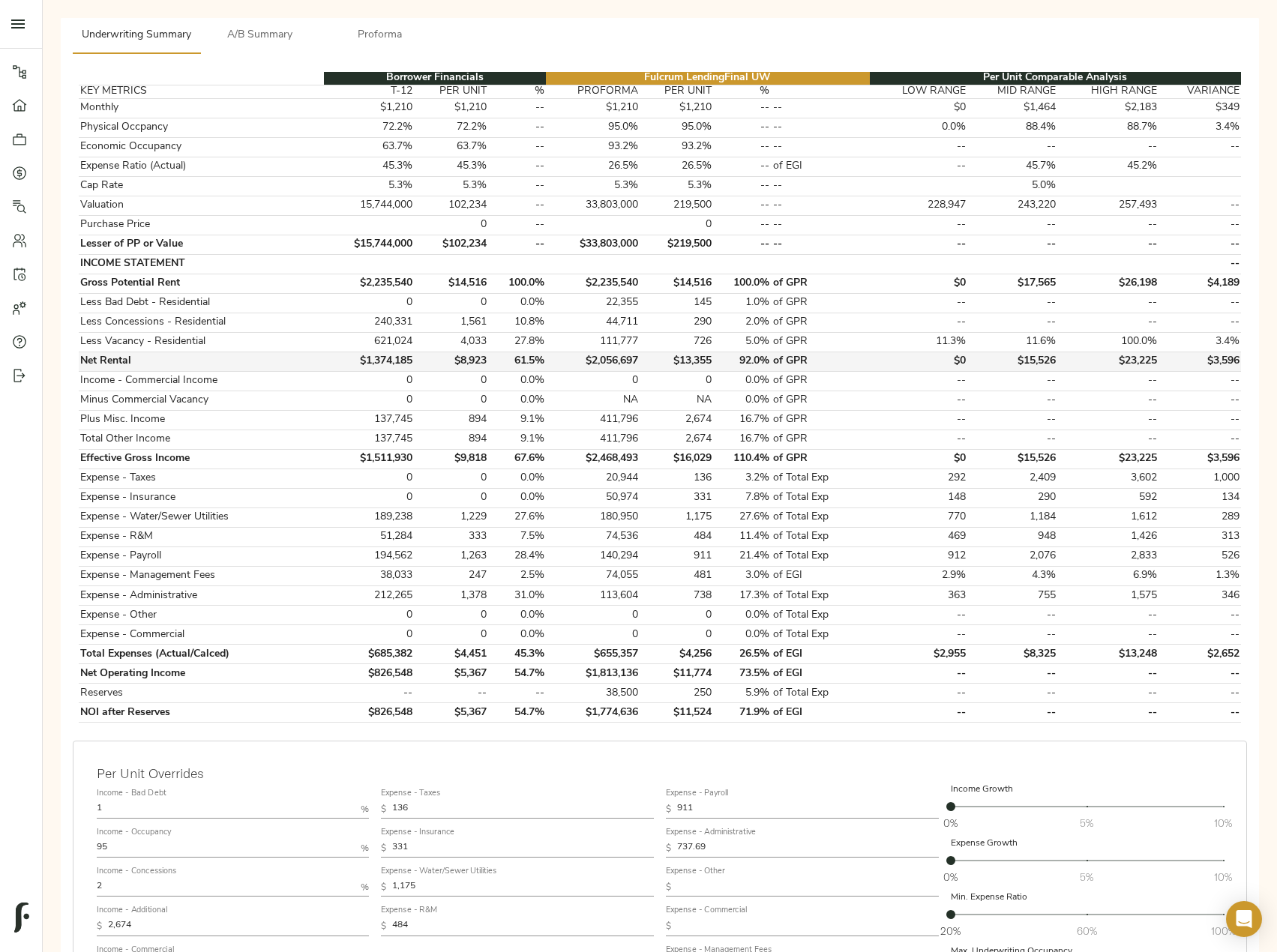
scroll to position [0, 0]
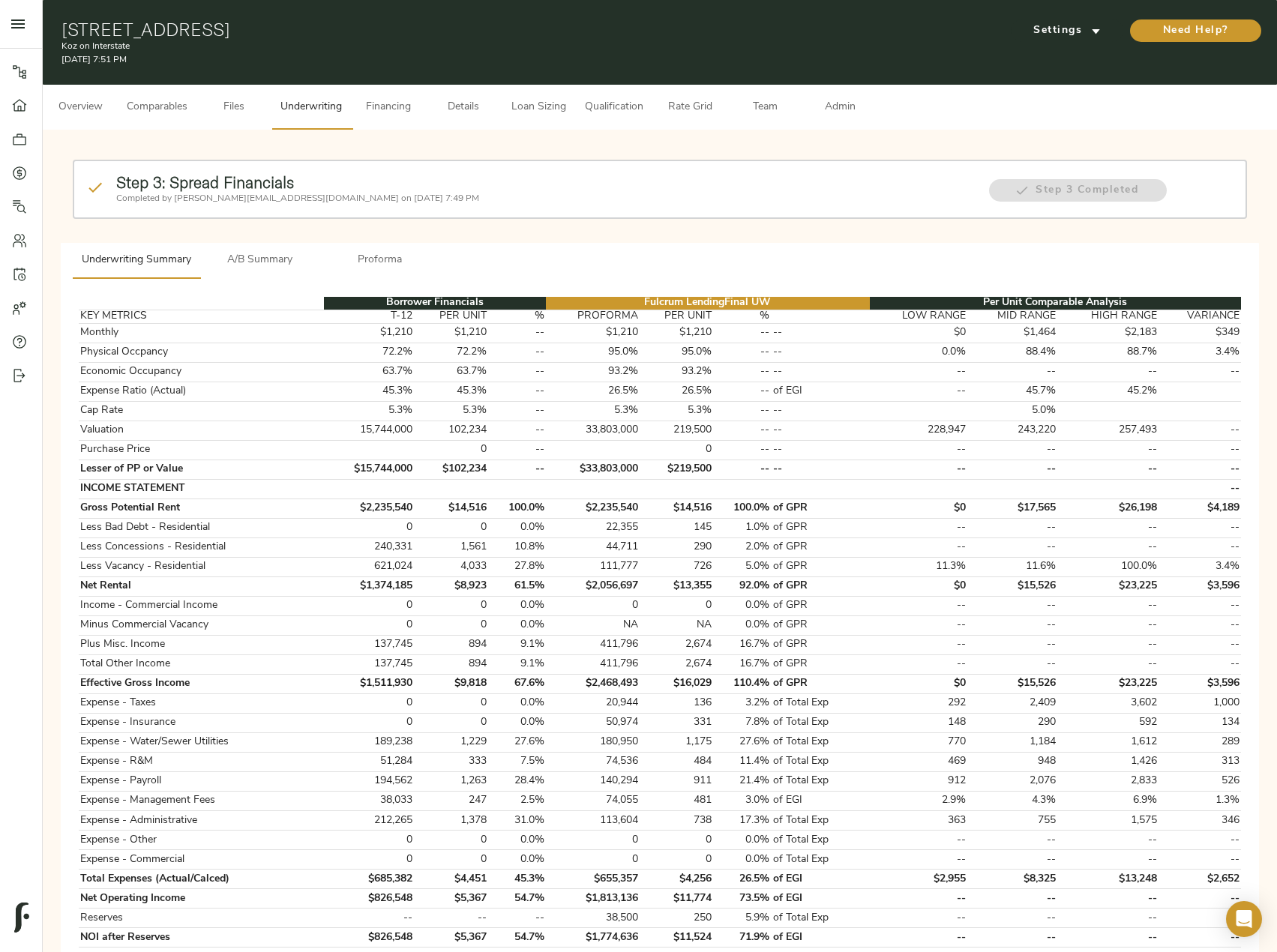
click at [179, 107] on span "Comparables" at bounding box center [157, 107] width 61 height 19
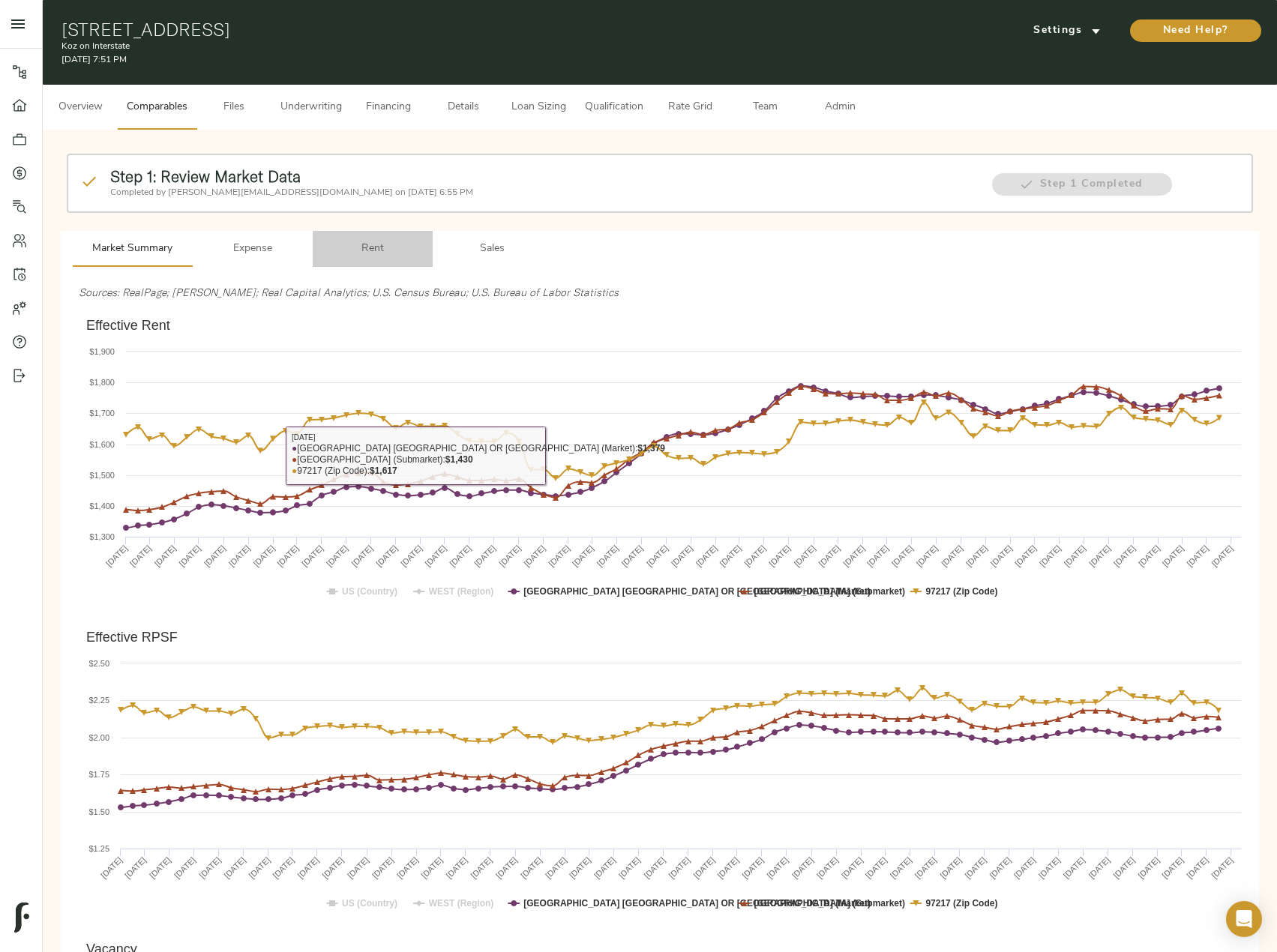
click at [358, 252] on span "Rent" at bounding box center [373, 249] width 102 height 19
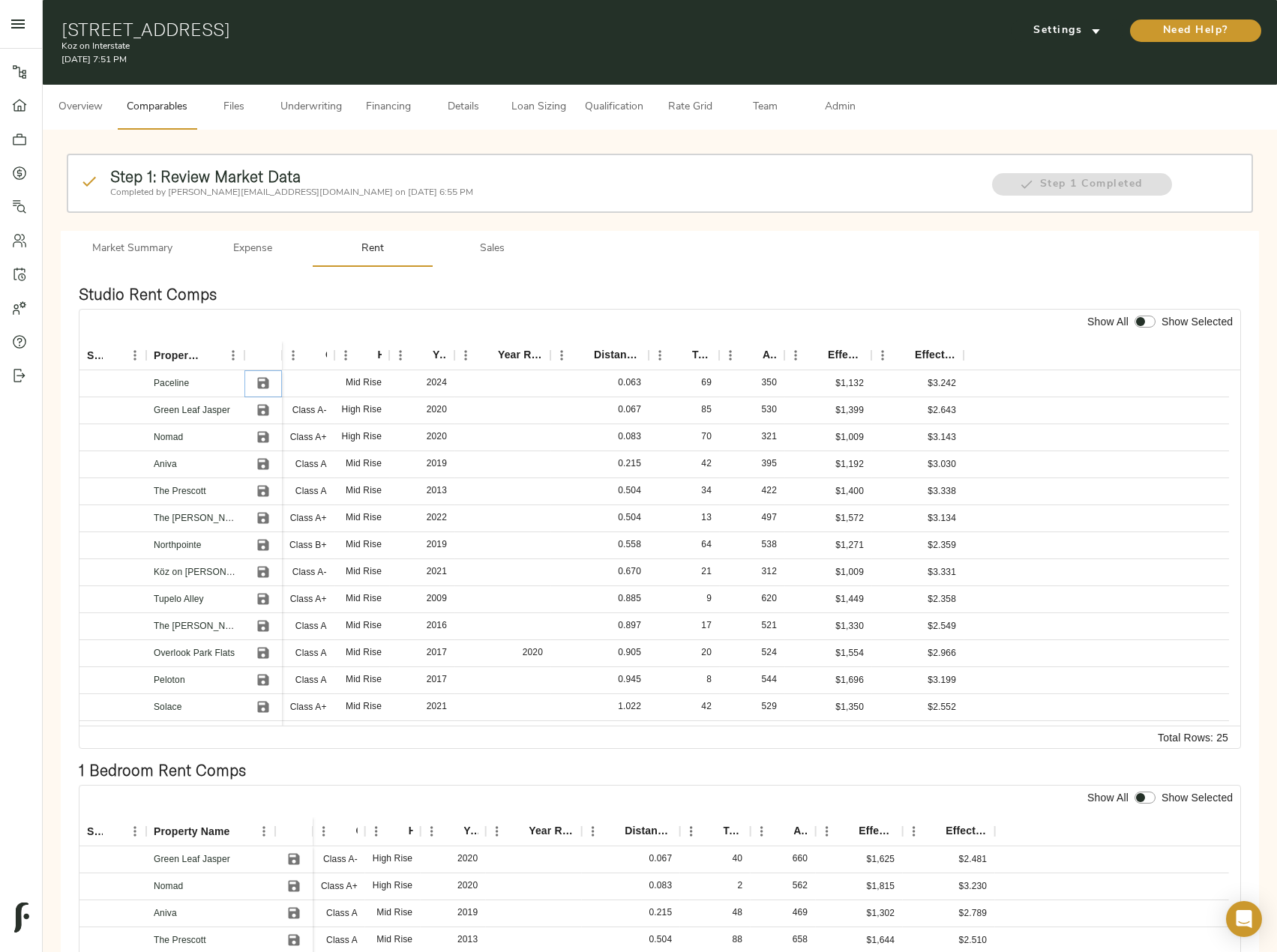
click at [255, 380] on icon "Save" at bounding box center [263, 383] width 15 height 15
click at [267, 434] on icon "Save" at bounding box center [263, 437] width 11 height 11
click at [264, 459] on icon "Save" at bounding box center [263, 464] width 11 height 11
click at [263, 414] on icon "Save" at bounding box center [263, 410] width 15 height 15
click at [264, 490] on icon "Save" at bounding box center [263, 491] width 11 height 11
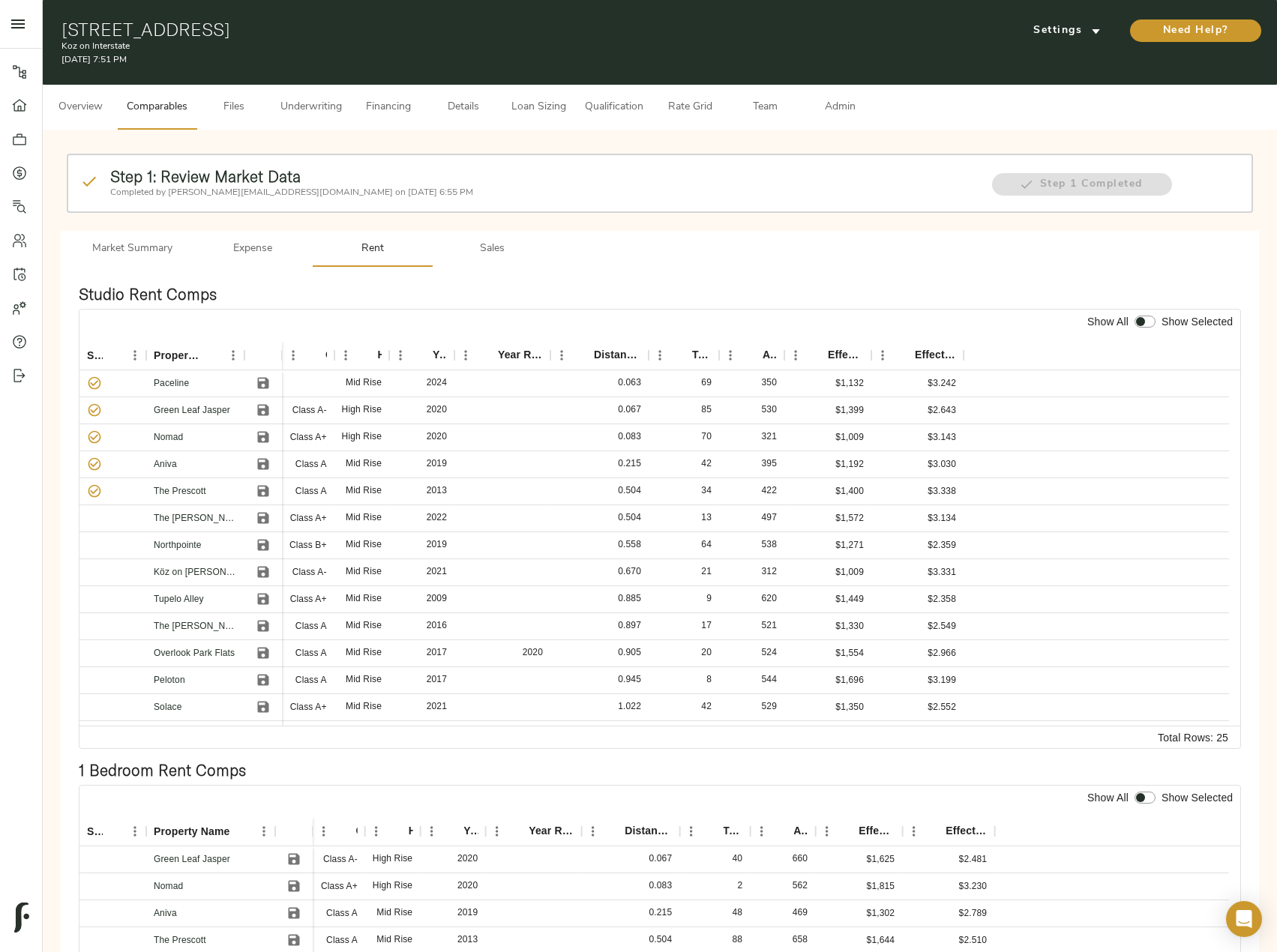
click at [1142, 320] on input "checkbox" at bounding box center [1140, 321] width 36 height 12
checkbox input "true"
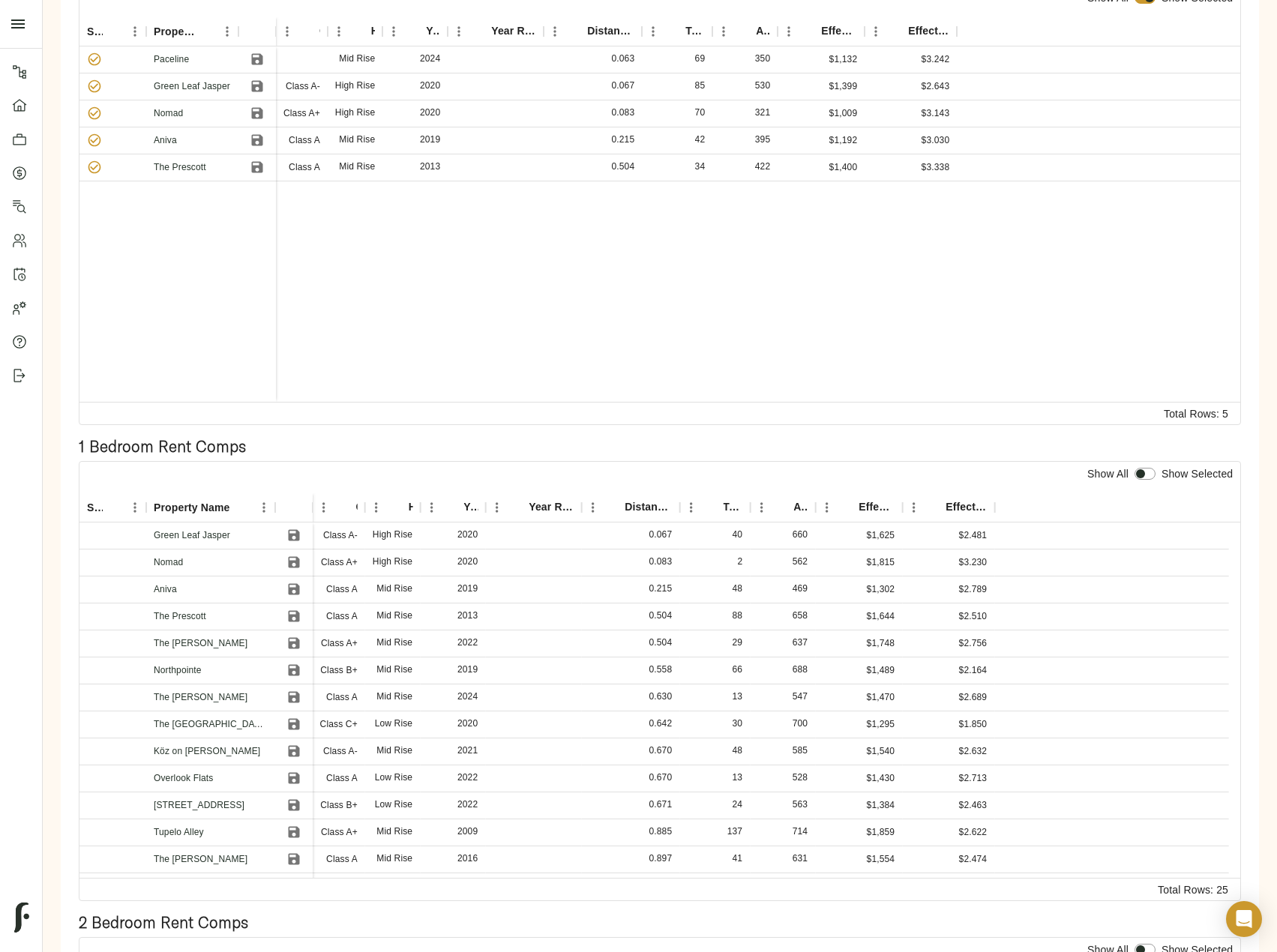
scroll to position [375, 0]
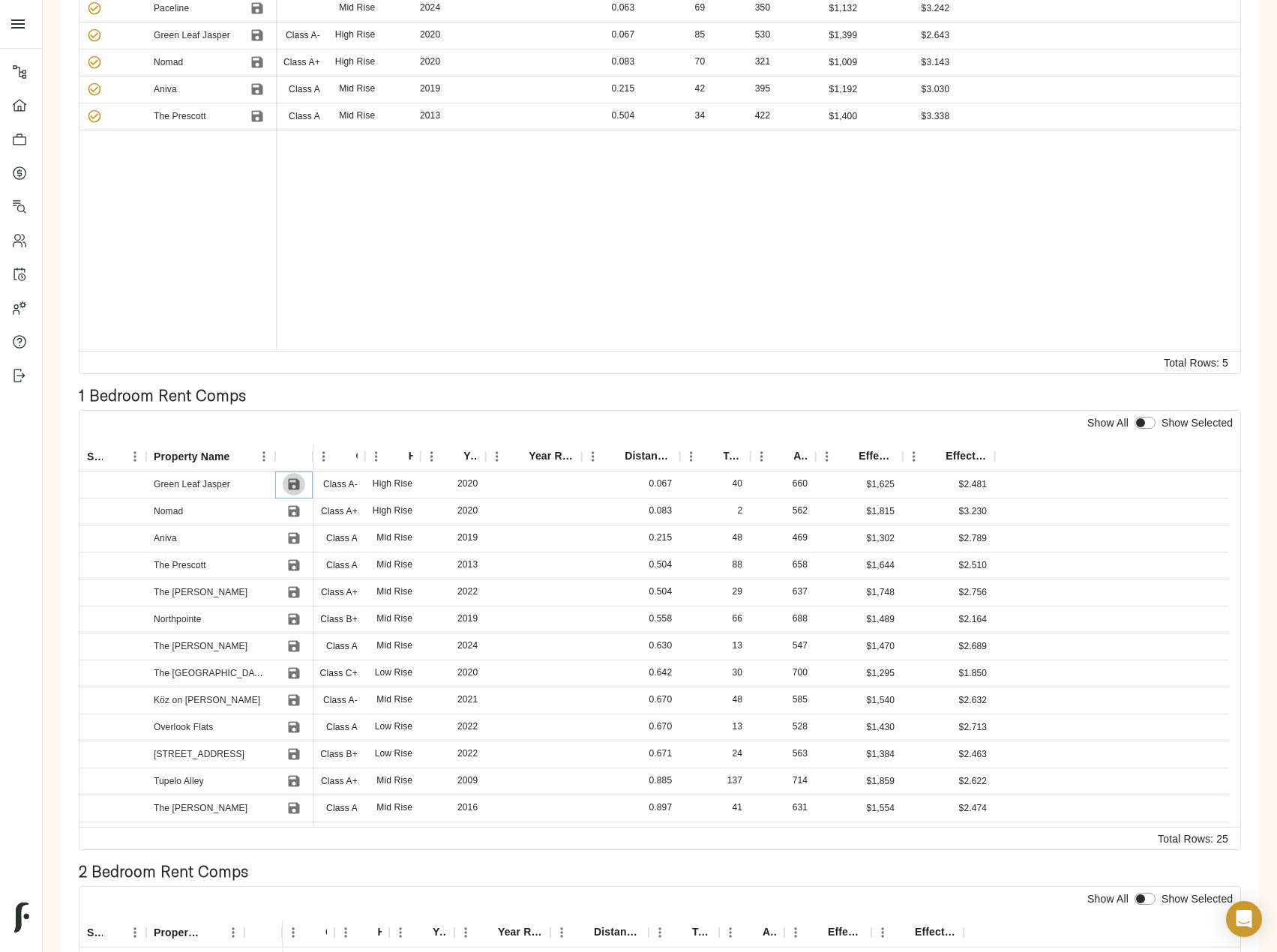
drag, startPoint x: 287, startPoint y: 482, endPoint x: 291, endPoint y: 511, distance: 29.3
click at [287, 482] on icon "Save" at bounding box center [294, 484] width 15 height 15
click at [292, 517] on icon "Save" at bounding box center [294, 511] width 15 height 15
click at [293, 541] on icon "Save" at bounding box center [294, 538] width 15 height 15
click at [301, 567] on button "Save" at bounding box center [294, 565] width 23 height 23
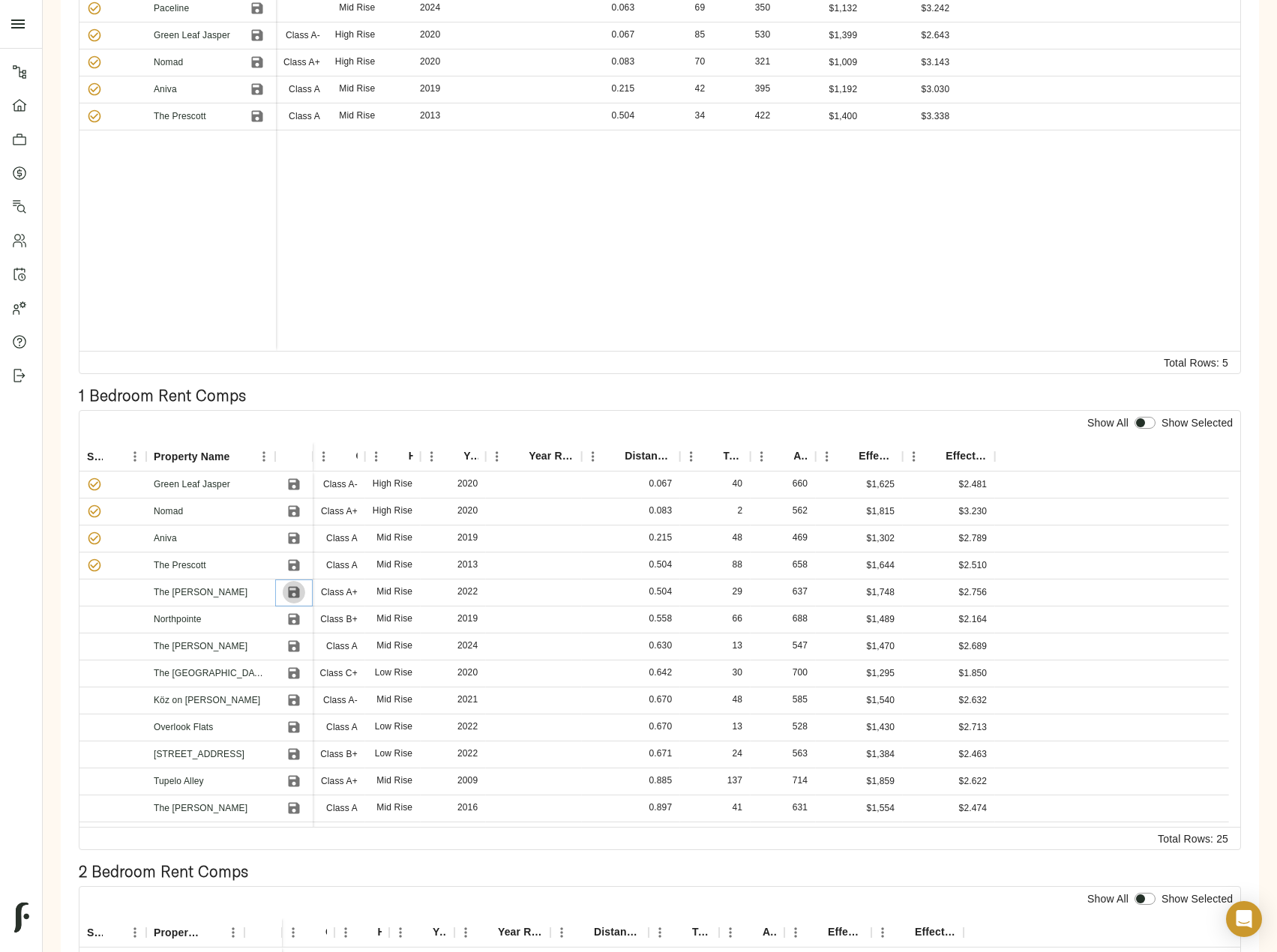
click at [297, 595] on icon "Save" at bounding box center [293, 592] width 11 height 11
click at [1139, 421] on input "checkbox" at bounding box center [1140, 423] width 36 height 12
checkbox input "true"
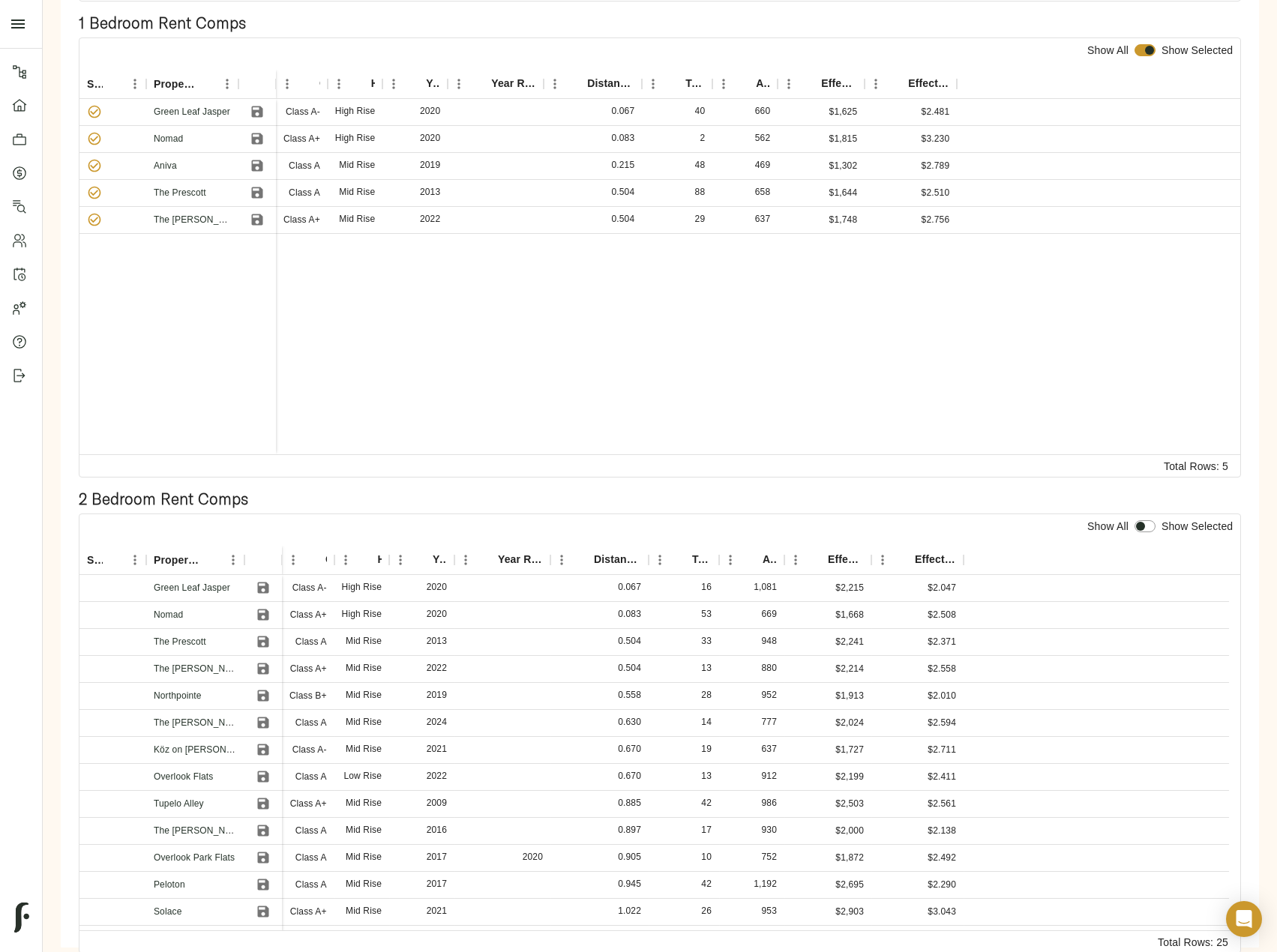
scroll to position [776, 0]
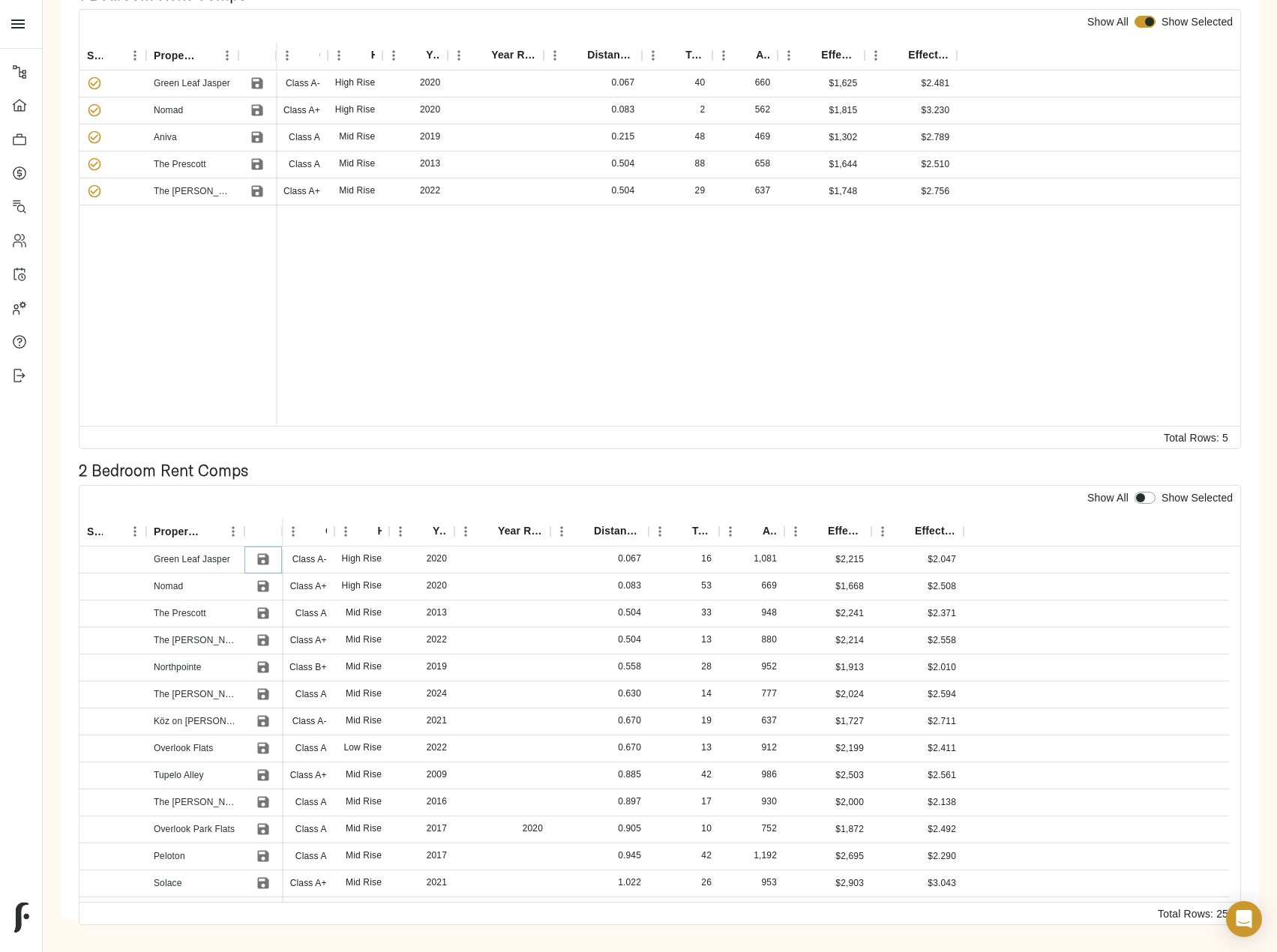
click at [261, 560] on icon "Save" at bounding box center [263, 559] width 11 height 11
click at [263, 582] on icon "Save" at bounding box center [263, 586] width 11 height 11
click at [258, 607] on icon "Save" at bounding box center [263, 613] width 15 height 15
click at [259, 635] on icon "Save" at bounding box center [263, 640] width 11 height 11
click at [258, 661] on icon "Save" at bounding box center [263, 667] width 11 height 11
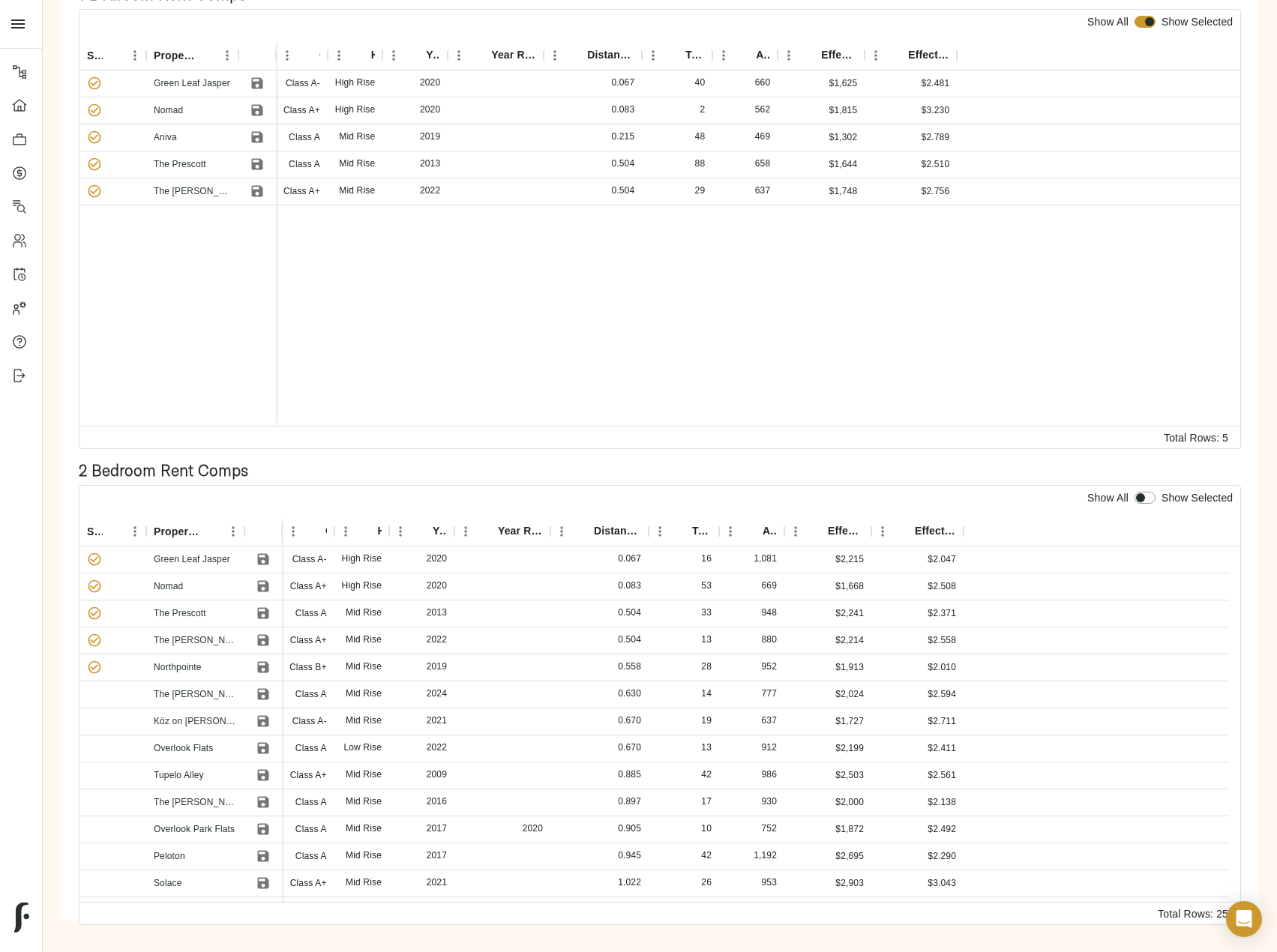
click at [1140, 499] on input "checkbox" at bounding box center [1140, 498] width 36 height 12
checkbox input "true"
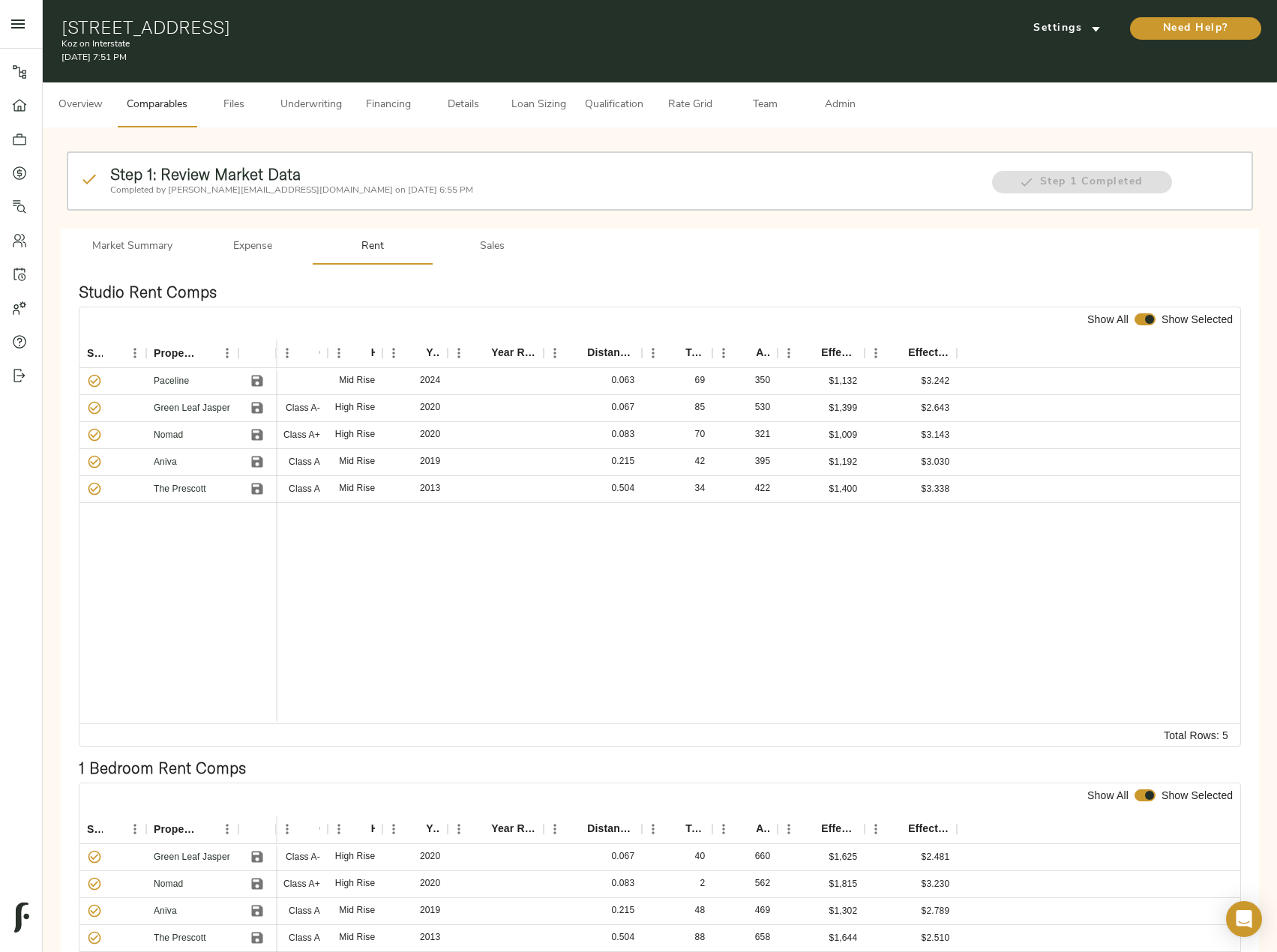
scroll to position [0, 0]
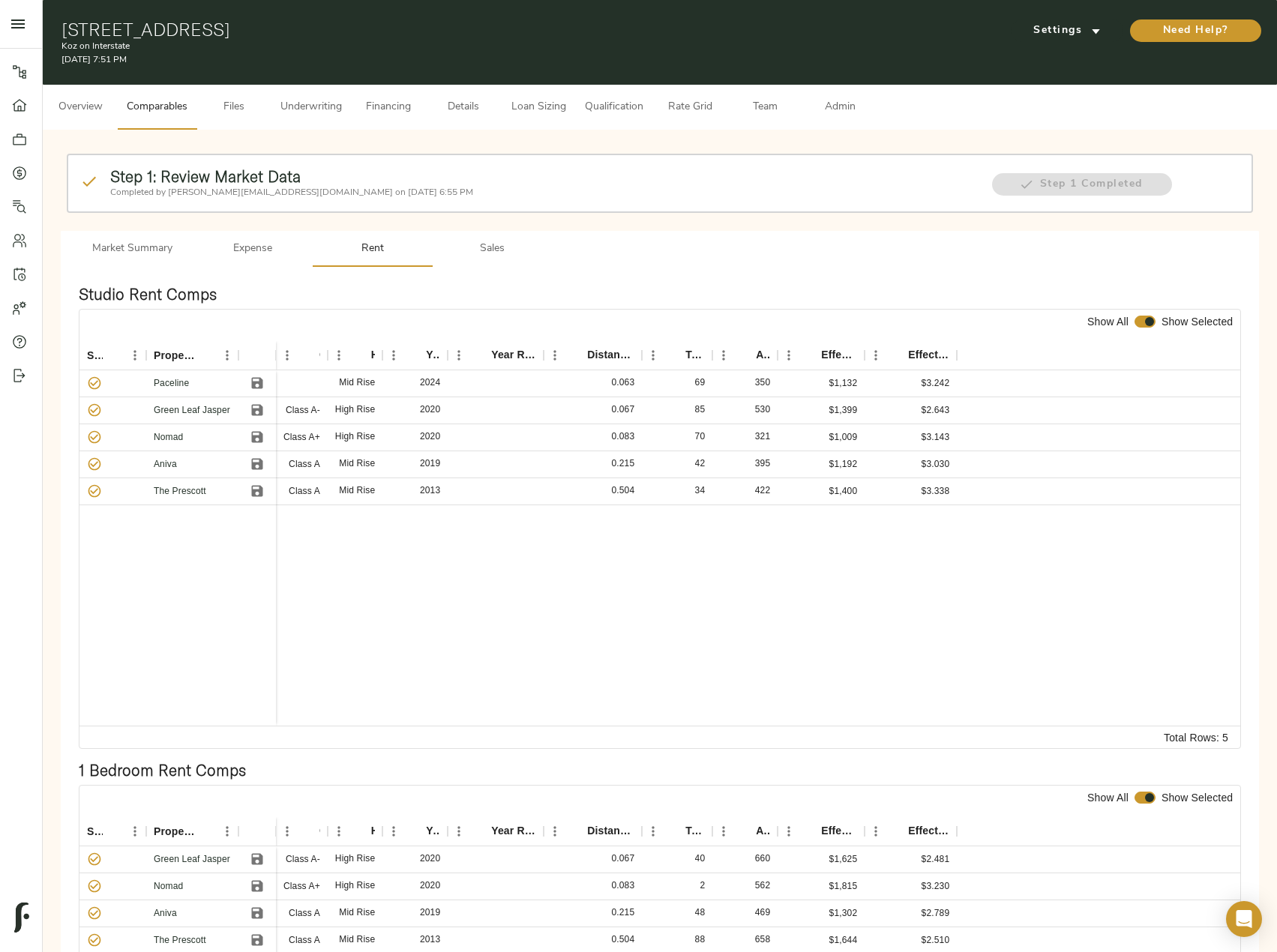
click at [478, 242] on span "Sales" at bounding box center [493, 249] width 102 height 19
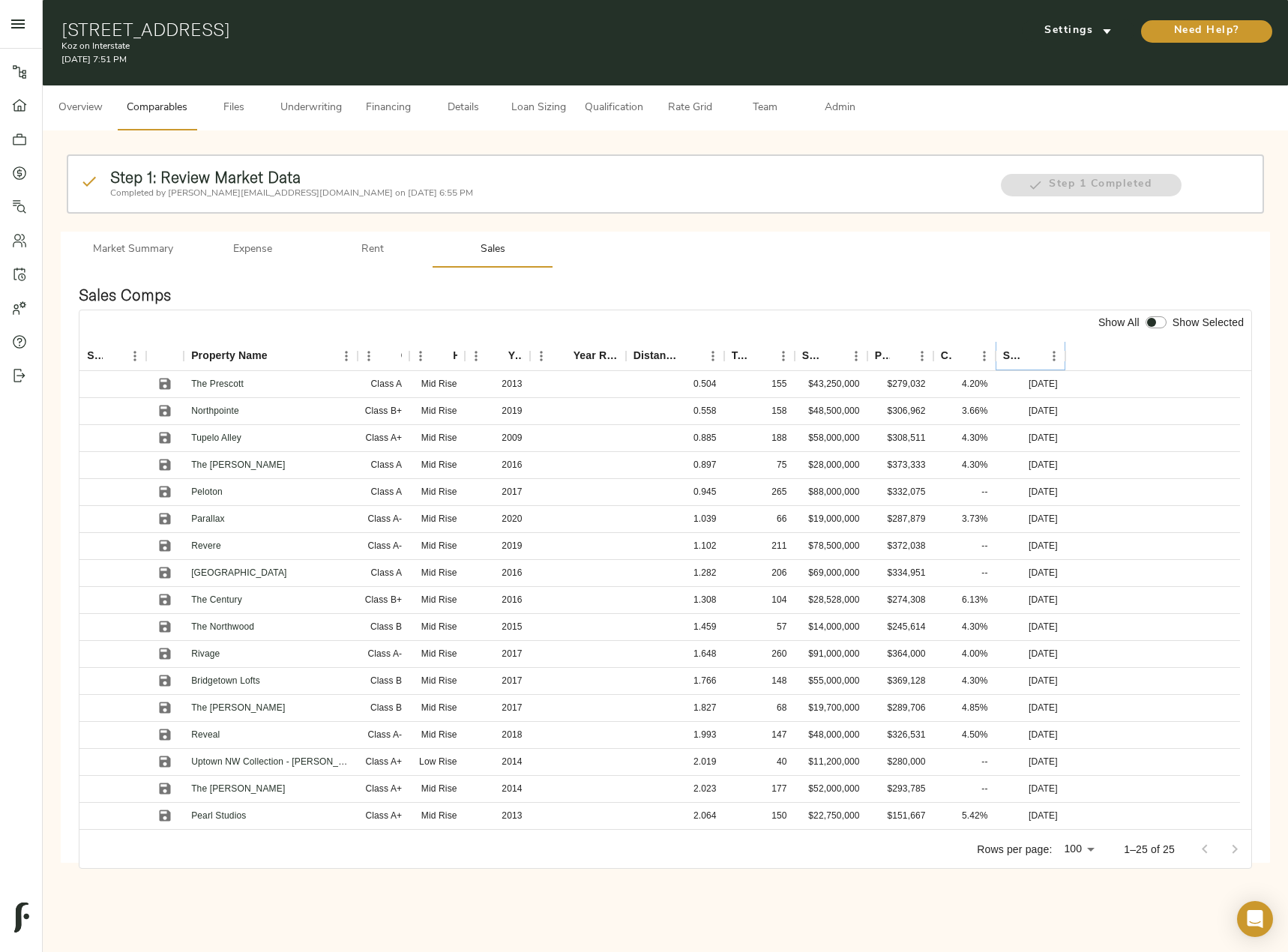
click at [1031, 352] on icon "Sort" at bounding box center [1032, 356] width 9 height 9
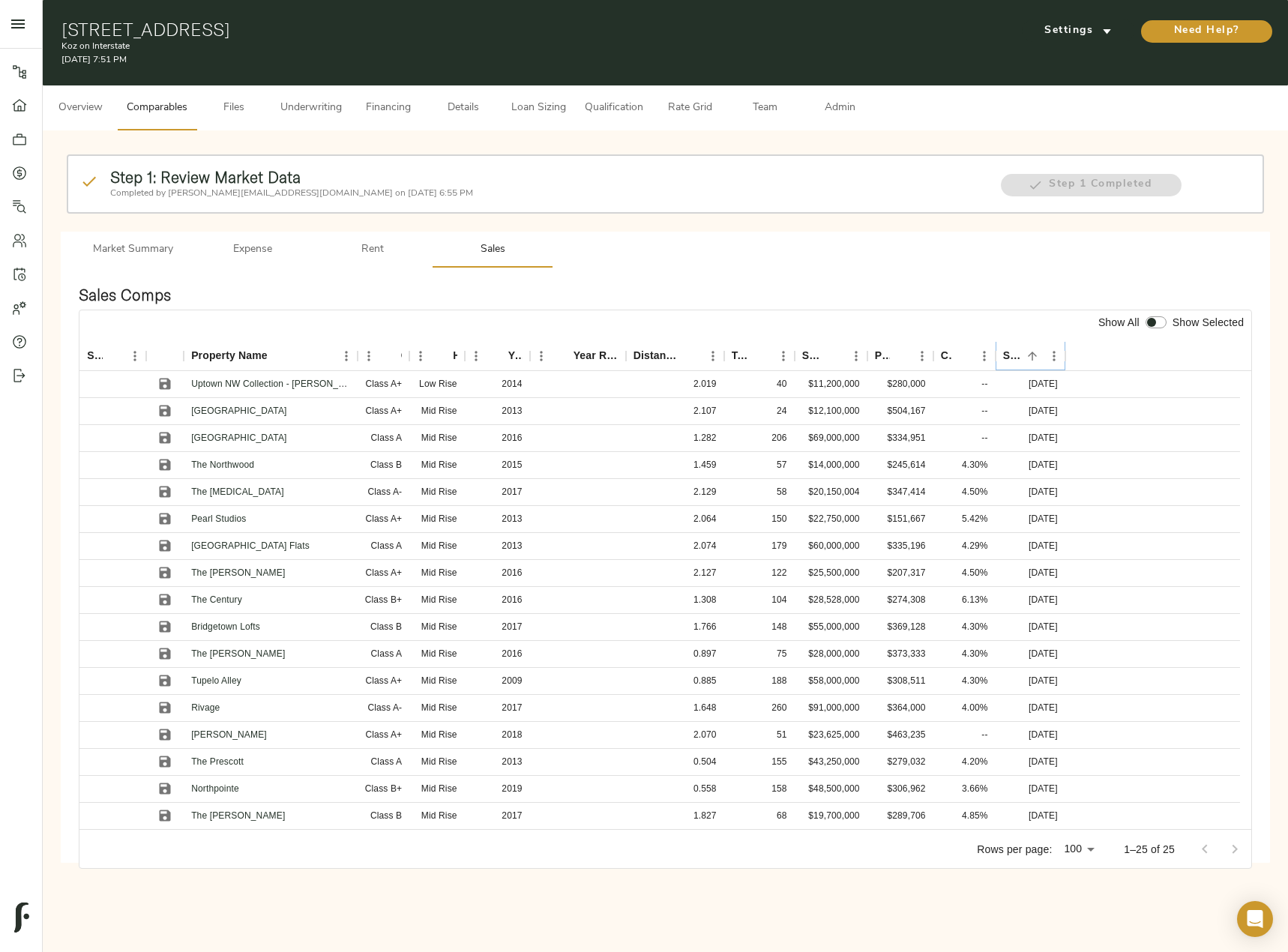
click at [1031, 352] on icon "Sort" at bounding box center [1032, 356] width 9 height 9
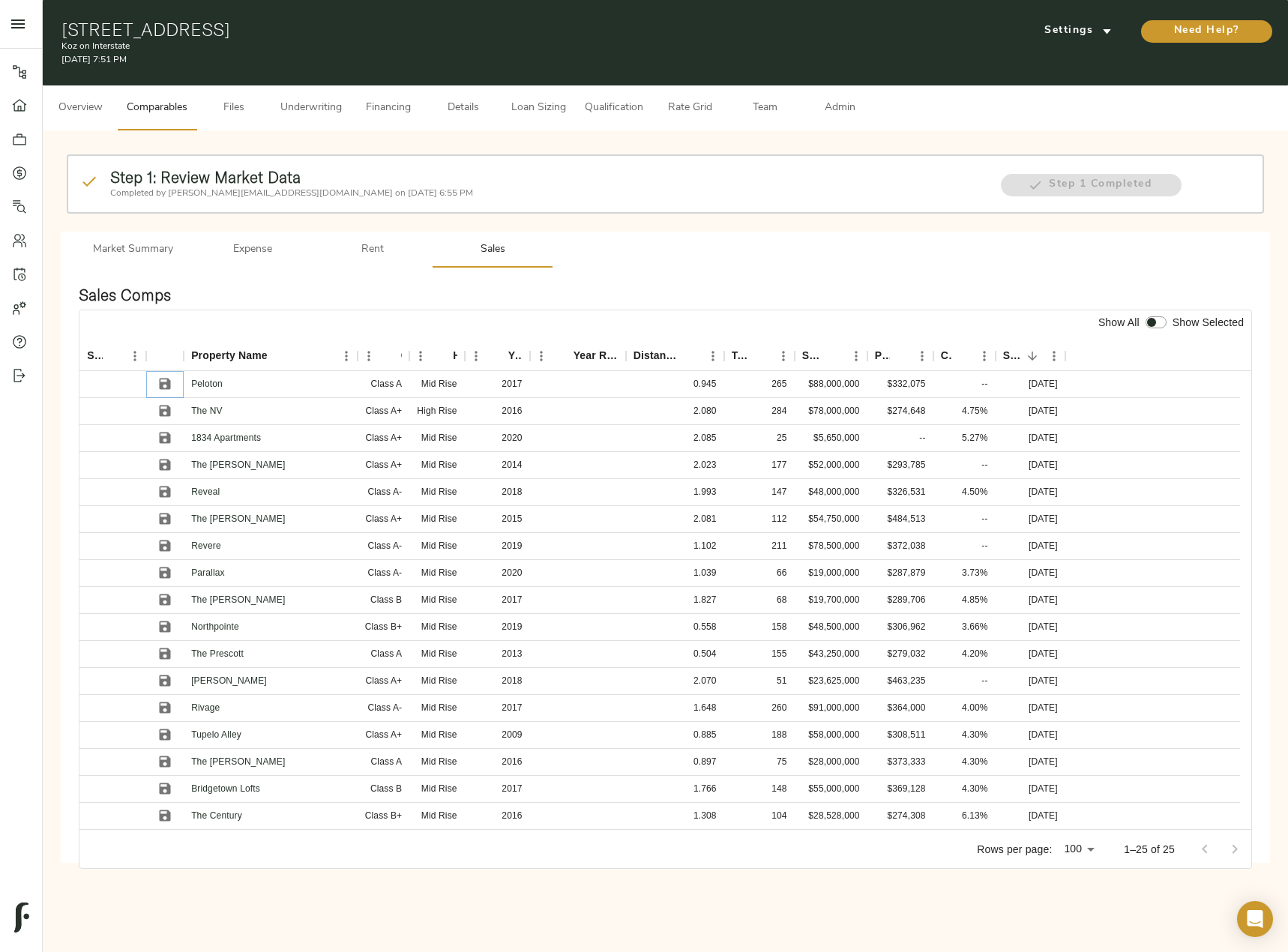
drag, startPoint x: 164, startPoint y: 379, endPoint x: 169, endPoint y: 409, distance: 30.4
click at [164, 379] on icon "Save" at bounding box center [165, 384] width 11 height 11
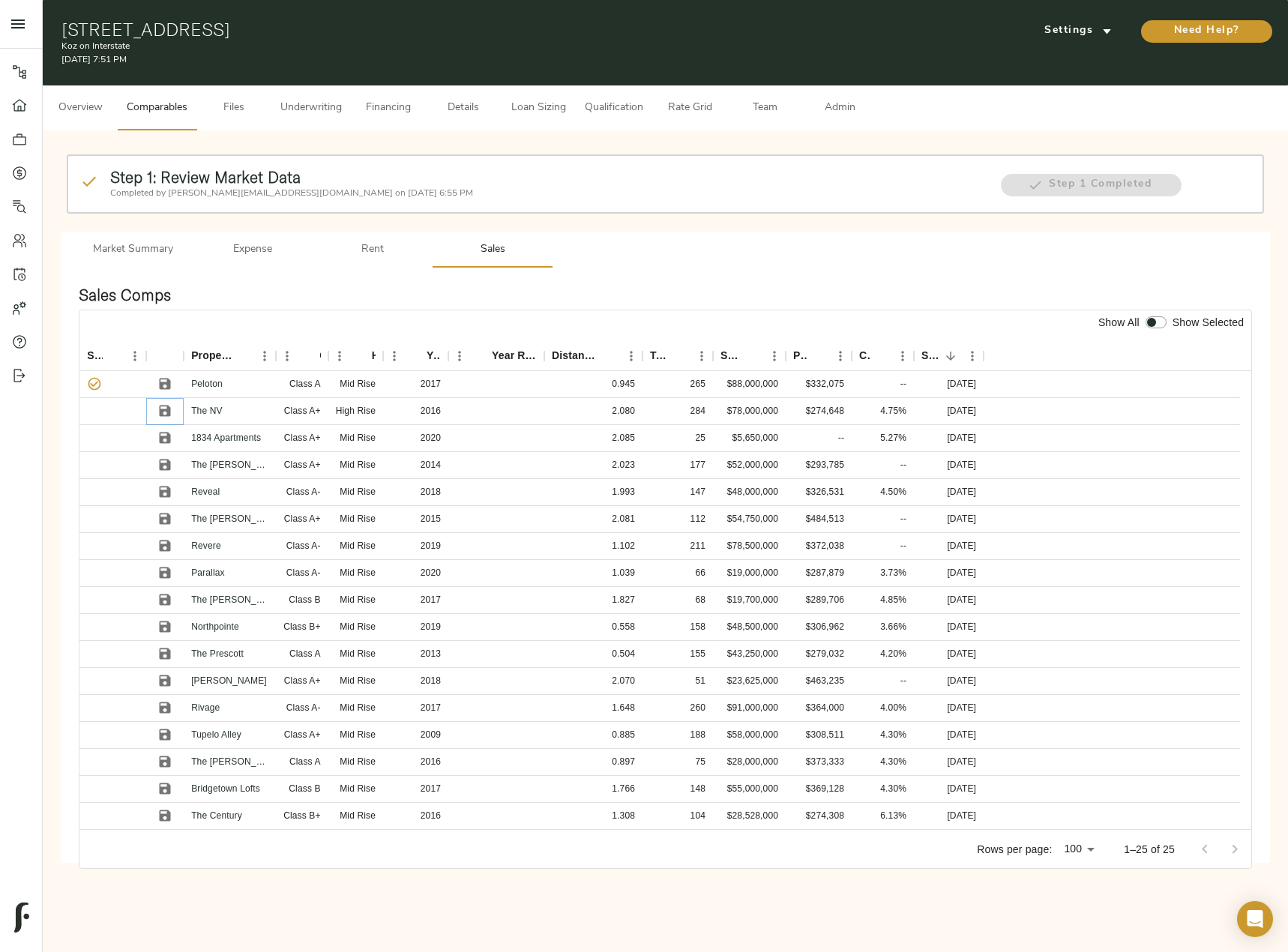
click at [167, 412] on icon "Save" at bounding box center [165, 411] width 11 height 11
click at [167, 463] on icon "Save" at bounding box center [165, 465] width 11 height 11
click at [165, 487] on icon "Save" at bounding box center [165, 492] width 11 height 11
click at [164, 514] on icon "Save" at bounding box center [165, 519] width 11 height 11
click at [1157, 328] on input "checkbox" at bounding box center [1151, 322] width 36 height 12
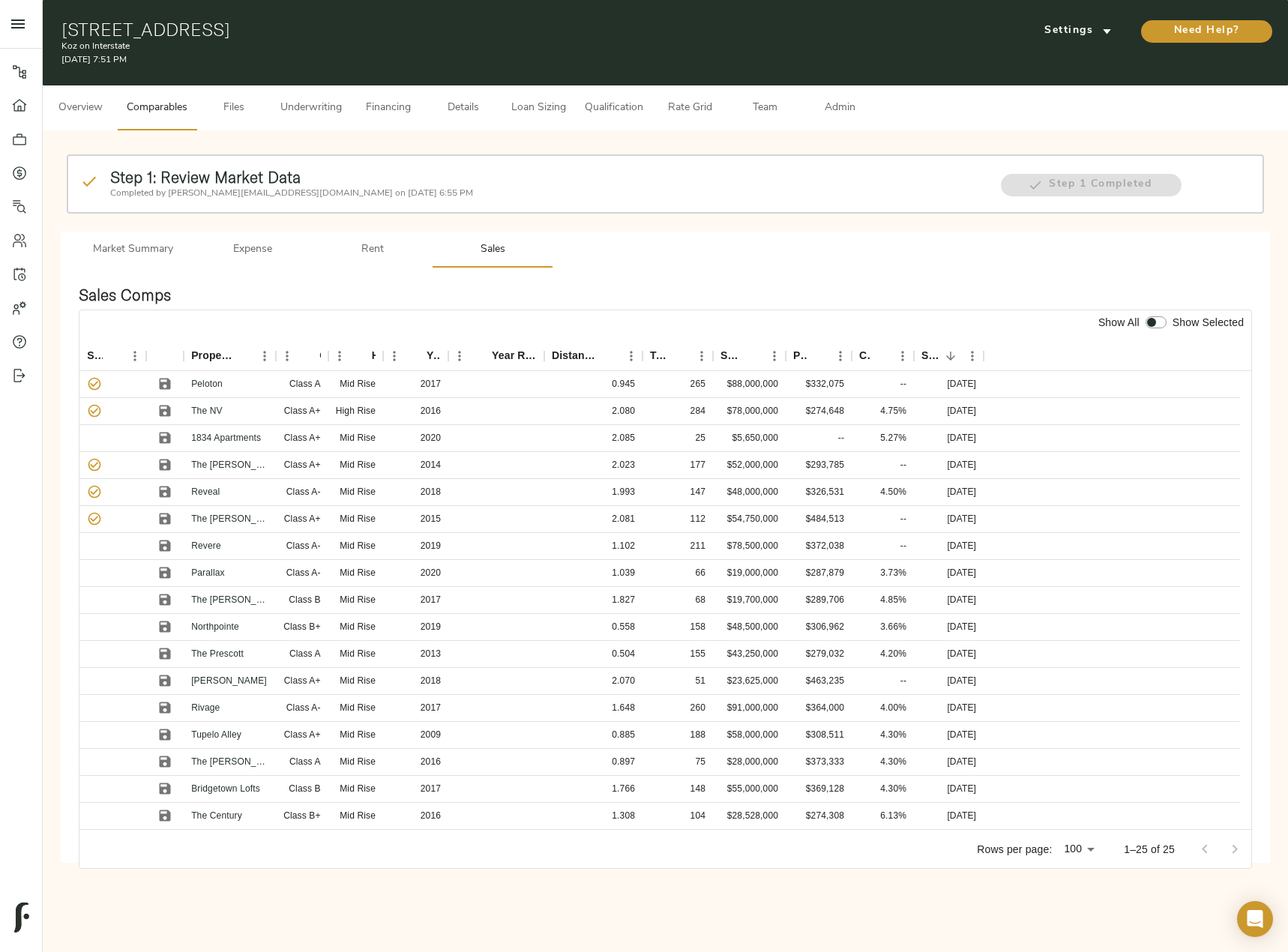
checkbox input "true"
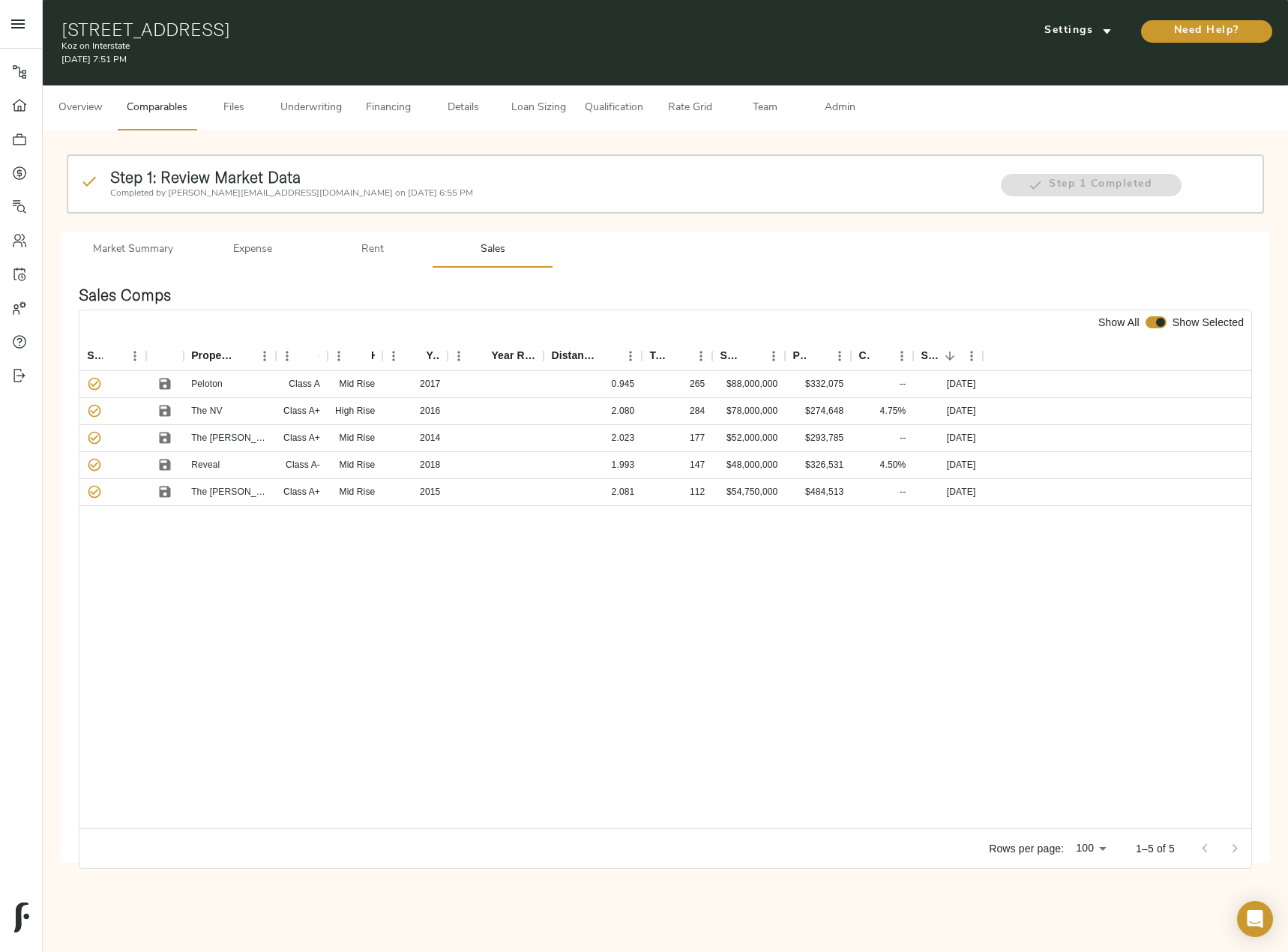
click at [844, 96] on button "Admin" at bounding box center [840, 108] width 75 height 45
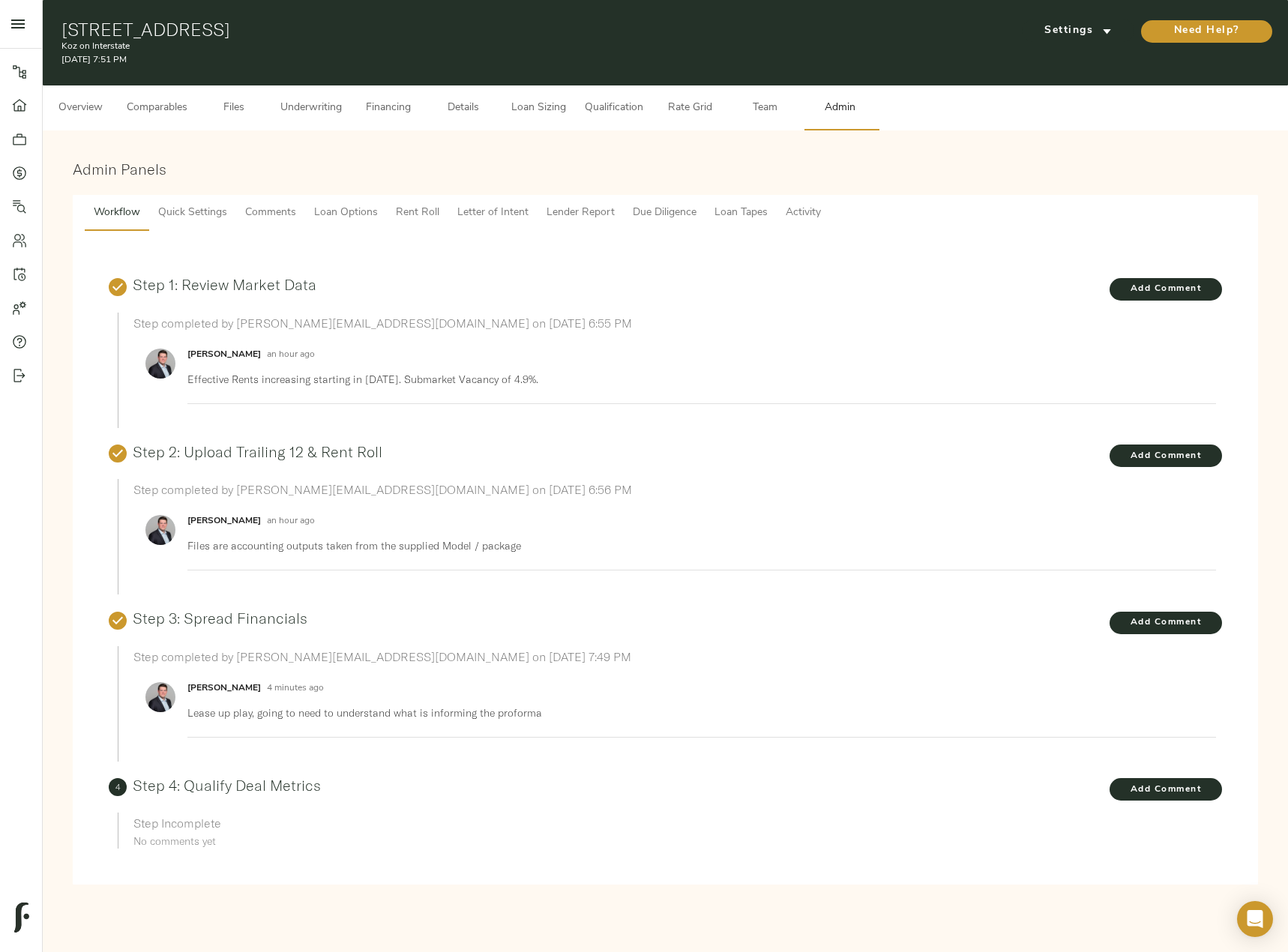
click at [573, 211] on span "Lender Report" at bounding box center [581, 213] width 68 height 19
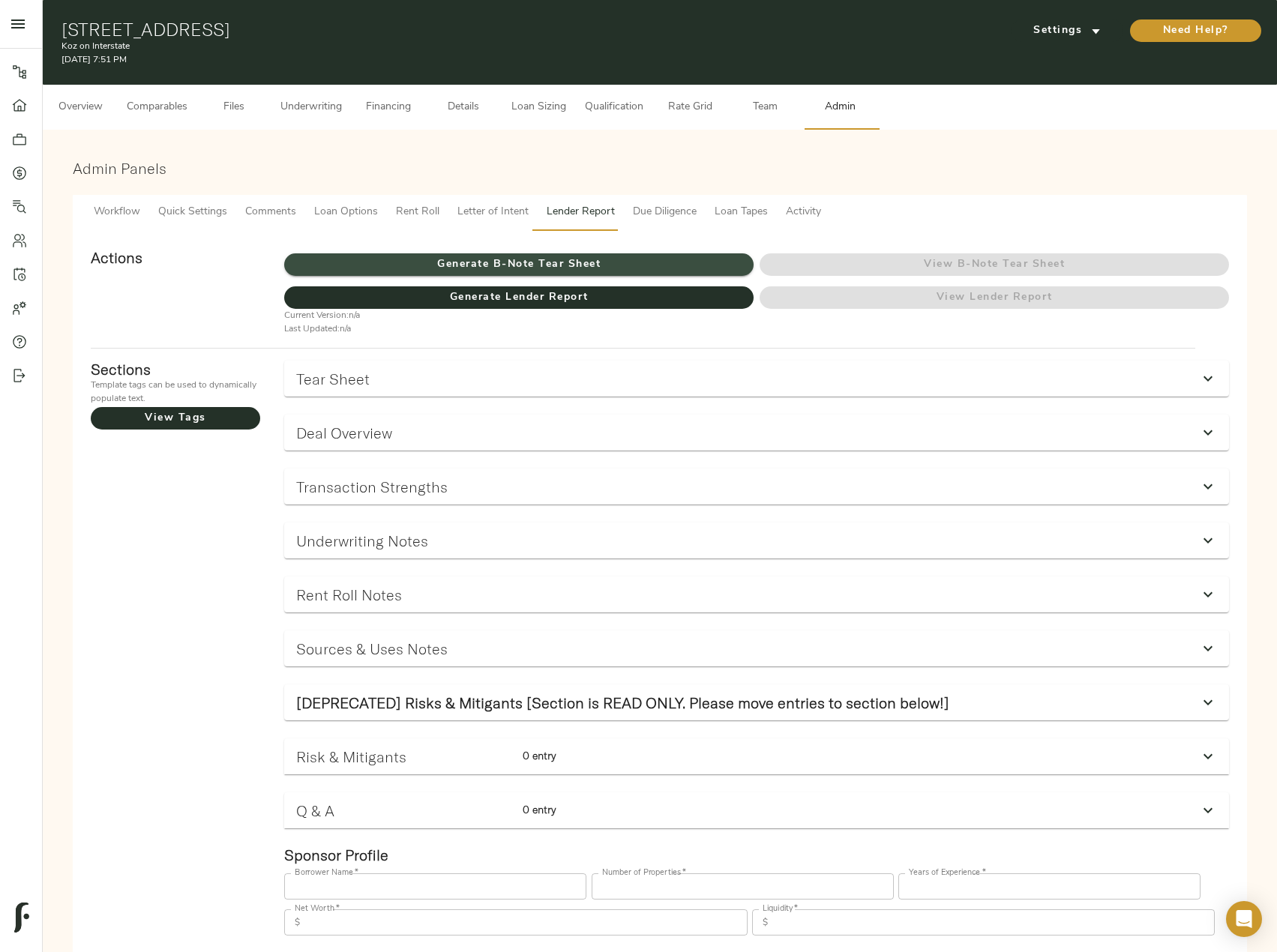
click at [525, 254] on button "Generate B-Note Tear Sheet" at bounding box center [518, 264] width 469 height 23
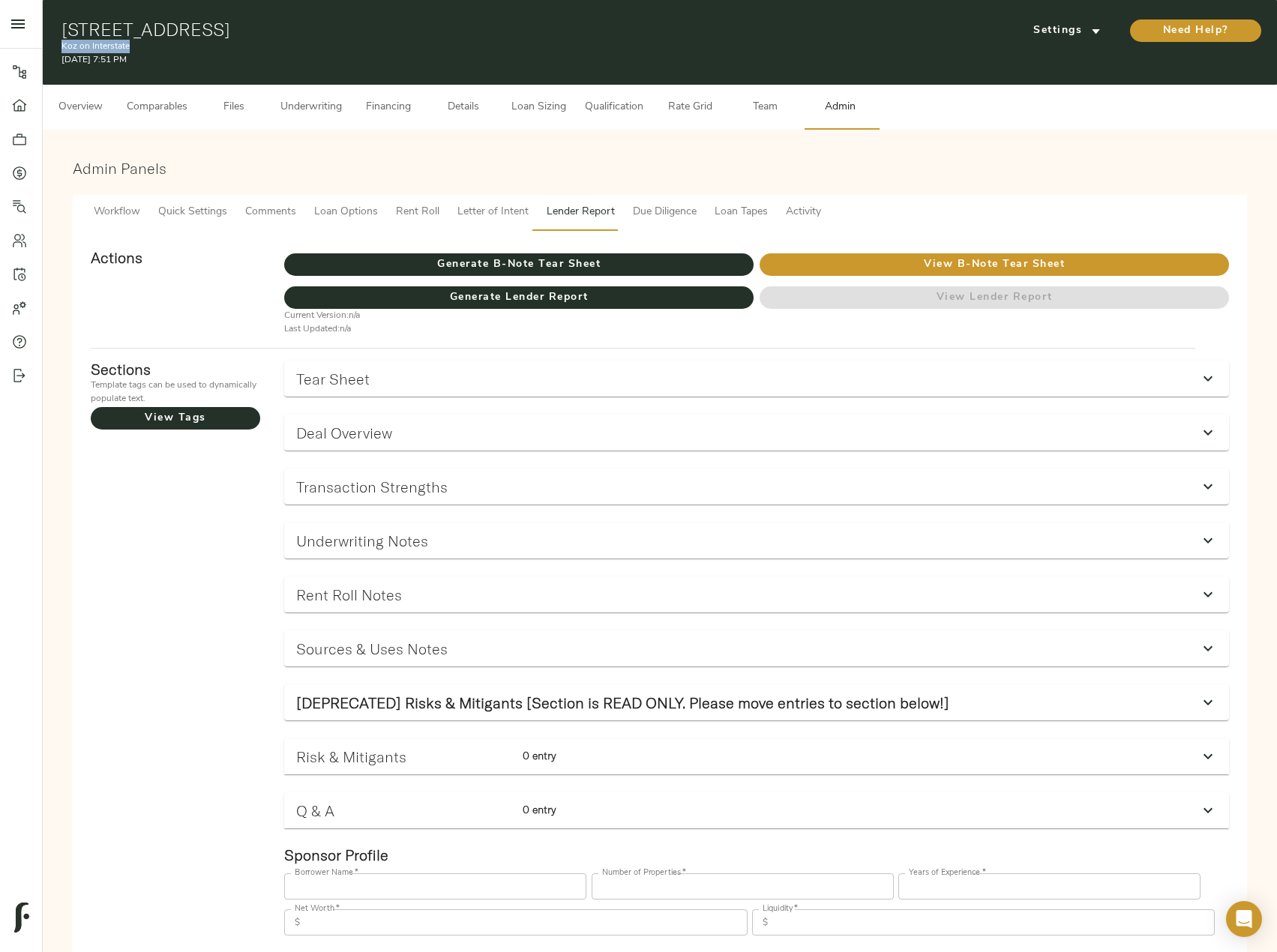
drag, startPoint x: 61, startPoint y: 47, endPoint x: 131, endPoint y: 44, distance: 70.1
click at [131, 44] on p "Koz on Interstate" at bounding box center [460, 47] width 798 height 14
copy p "Koz on Interstate"
click at [389, 31] on h1 "[STREET_ADDRESS]" at bounding box center [460, 29] width 798 height 21
drag, startPoint x: 403, startPoint y: 32, endPoint x: 51, endPoint y: 20, distance: 352.2
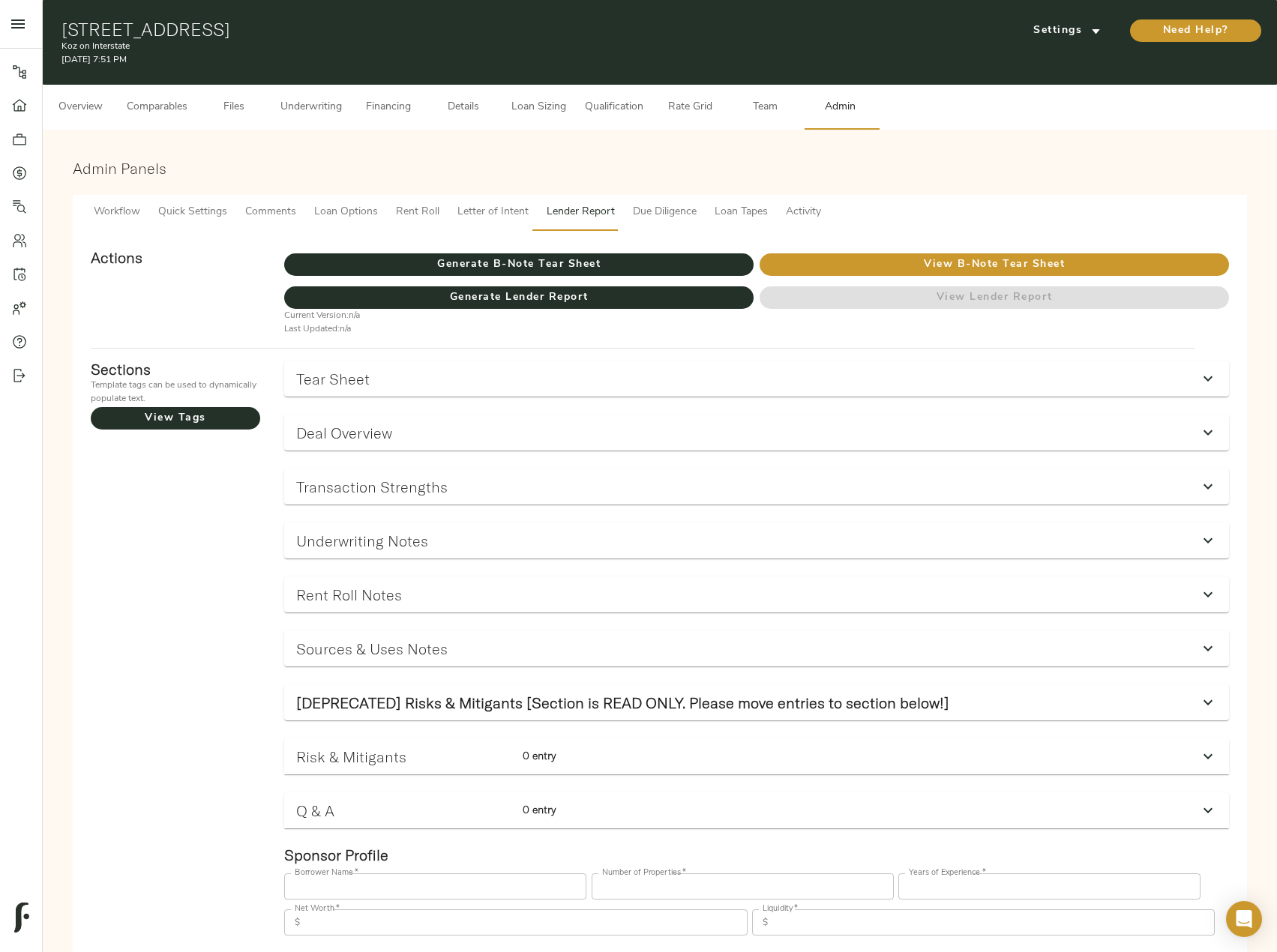
click at [51, 20] on div "[STREET_ADDRESS] Koz on Interstate [DATE] 7:51 PM Settings Need Help?" at bounding box center [660, 42] width 1234 height 85
copy h1 "[STREET_ADDRESS]"
click at [167, 100] on span "Comparables" at bounding box center [157, 107] width 61 height 19
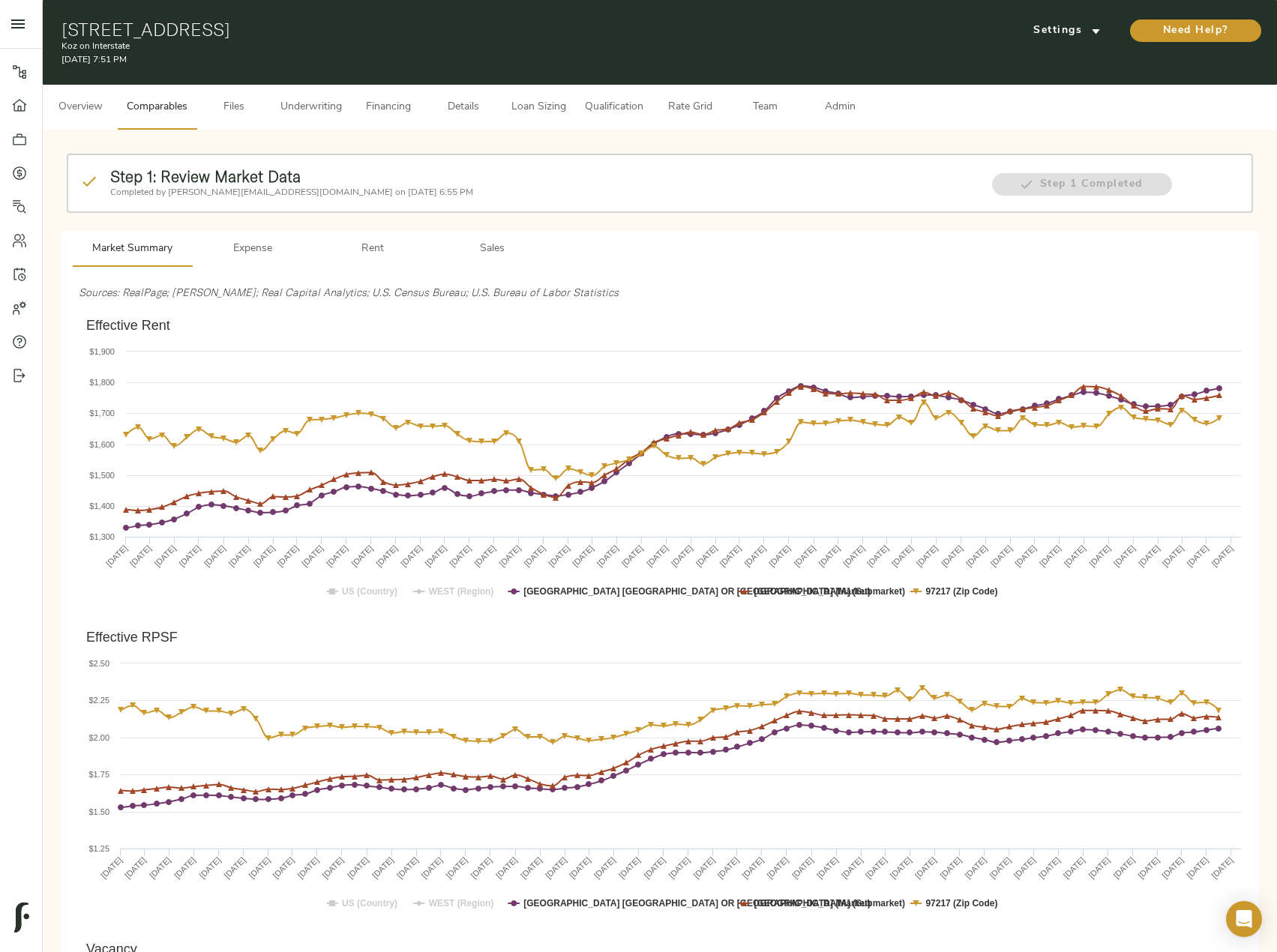
click at [73, 95] on button "Overview" at bounding box center [80, 107] width 75 height 45
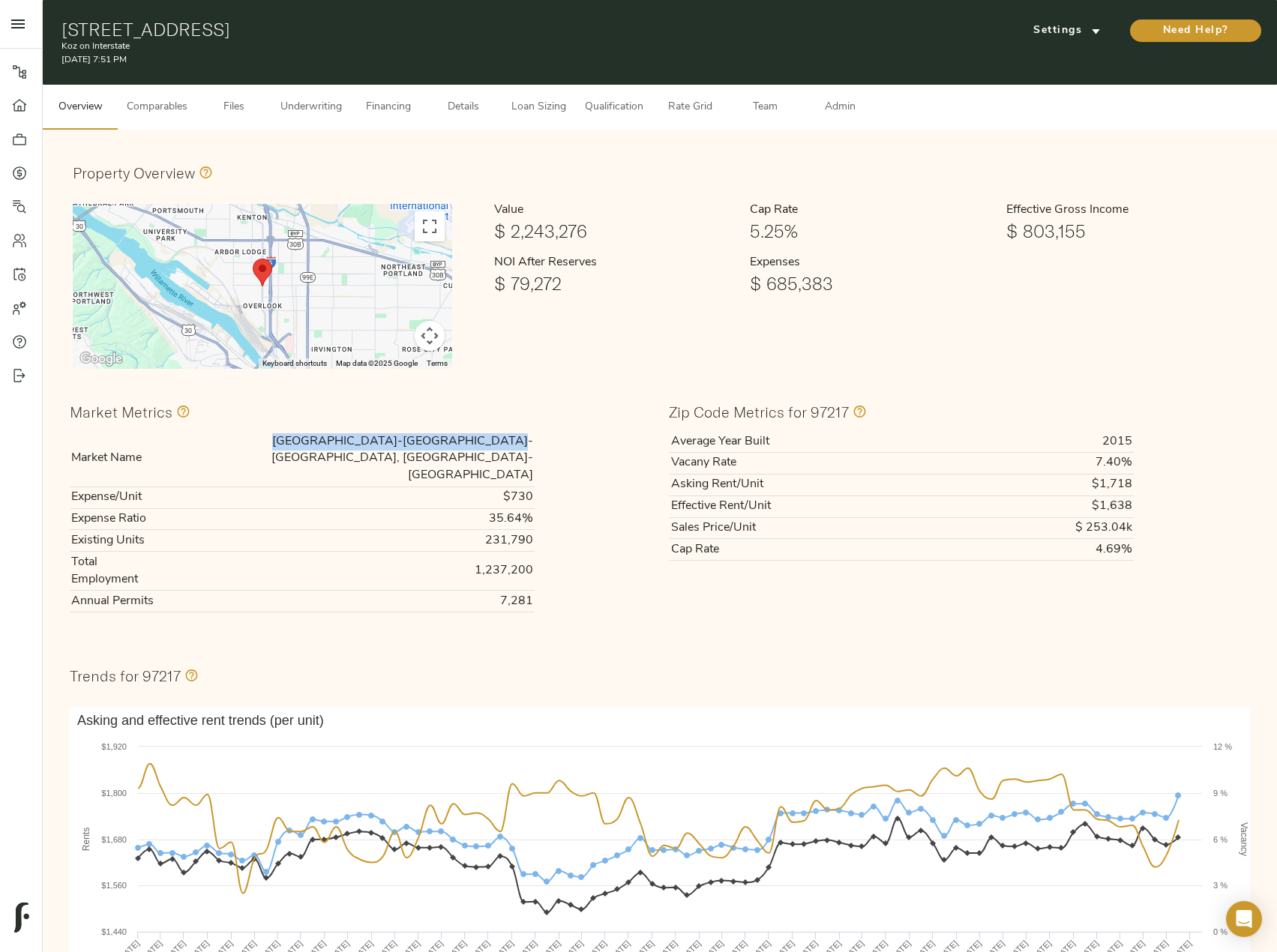
drag, startPoint x: 322, startPoint y: 440, endPoint x: 533, endPoint y: 441, distance: 211.0
click at [533, 441] on td "[GEOGRAPHIC_DATA]-[GEOGRAPHIC_DATA]-[GEOGRAPHIC_DATA], [GEOGRAPHIC_DATA]-[GEOGR…" at bounding box center [346, 459] width 379 height 56
copy td "[GEOGRAPHIC_DATA]-[GEOGRAPHIC_DATA]-[GEOGRAPHIC_DATA], [GEOGRAPHIC_DATA]-[GEOGR…"
click at [390, 103] on span "Financing" at bounding box center [388, 107] width 57 height 19
